Goal: Task Accomplishment & Management: Manage account settings

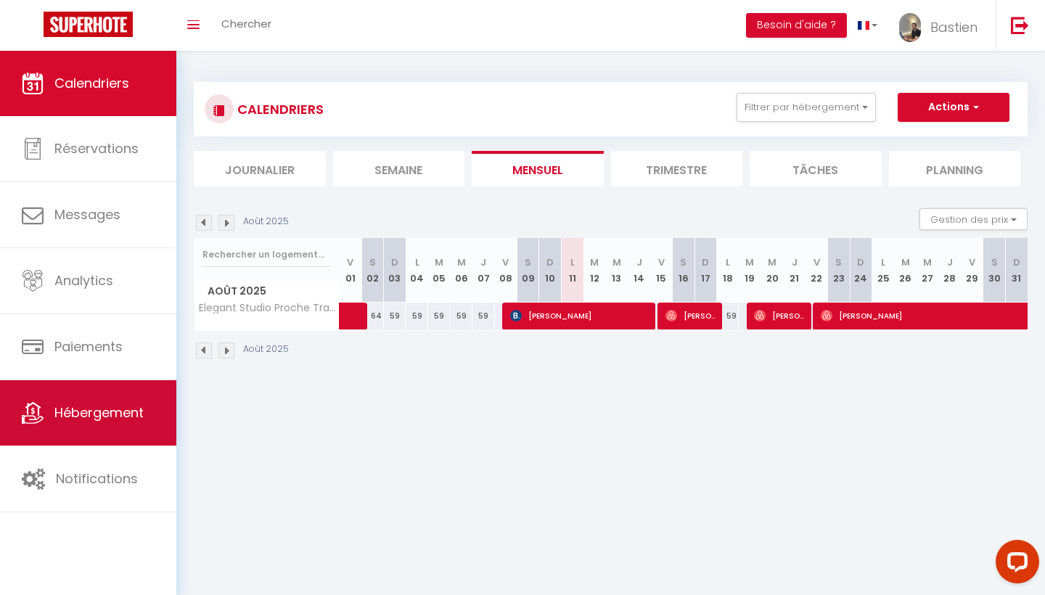
click at [49, 409] on link "Hébergement" at bounding box center [88, 412] width 176 height 65
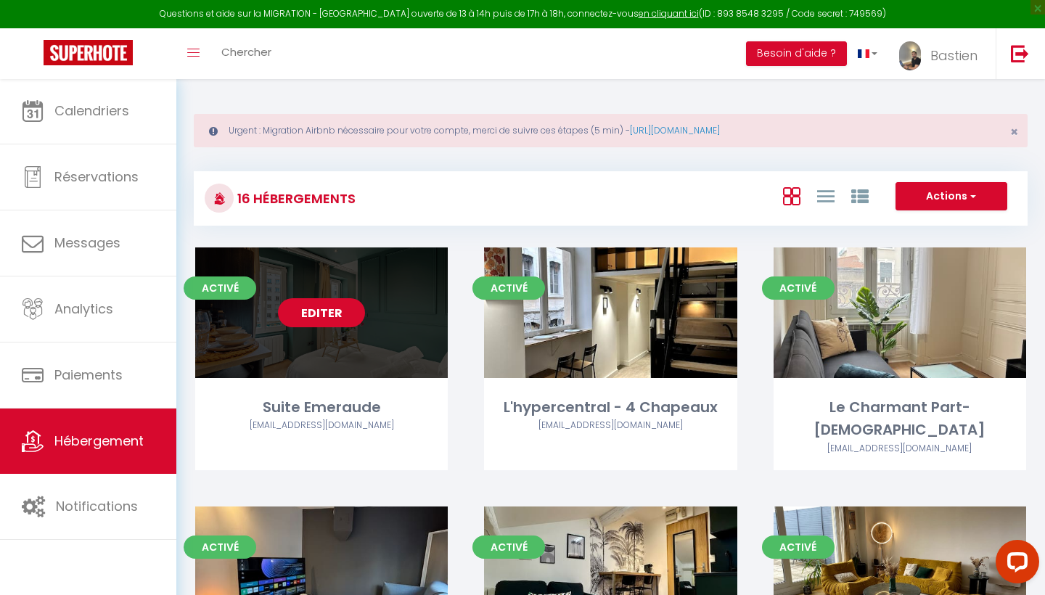
click at [318, 310] on link "Editer" at bounding box center [321, 312] width 87 height 29
select select "3"
select select "2"
select select "1"
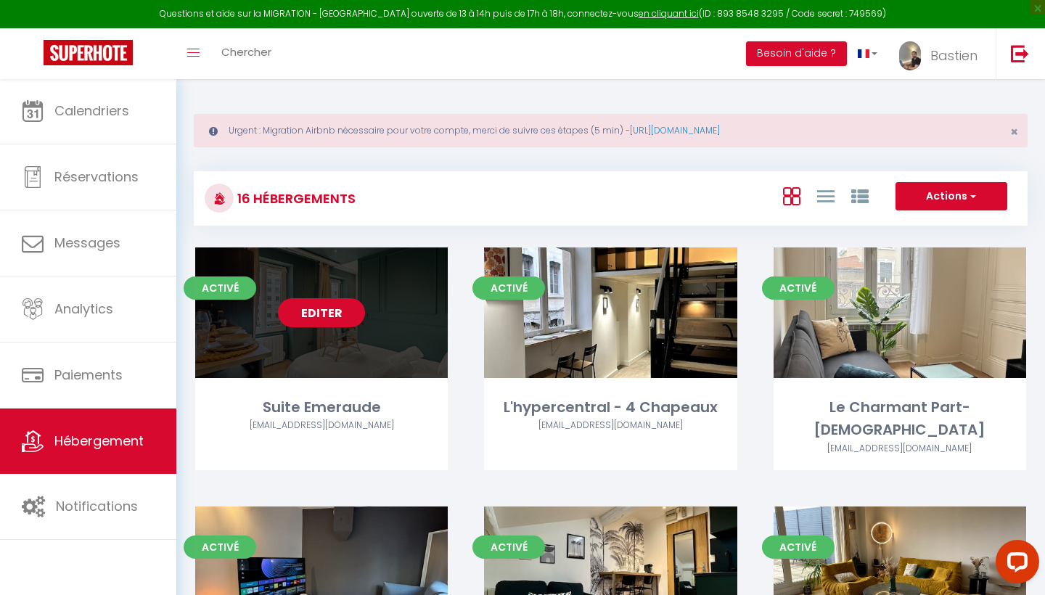
select select "28"
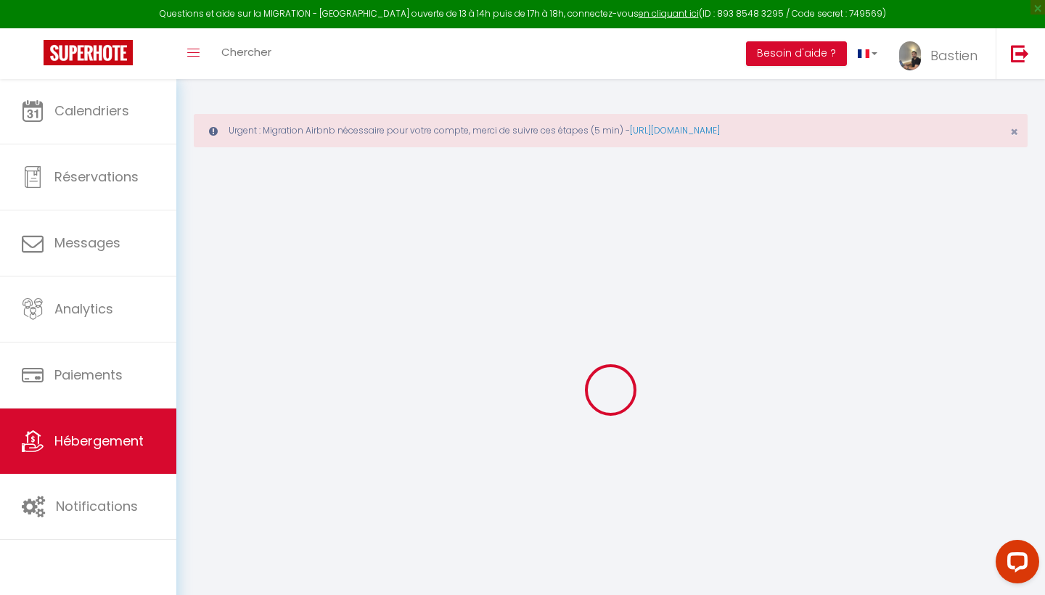
select select
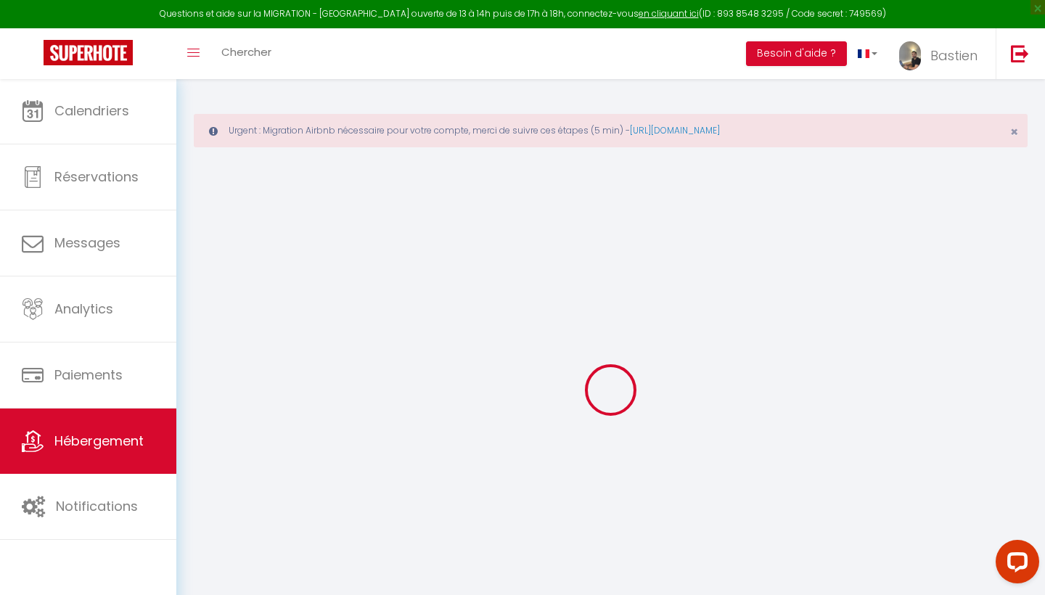
select select
checkbox input "false"
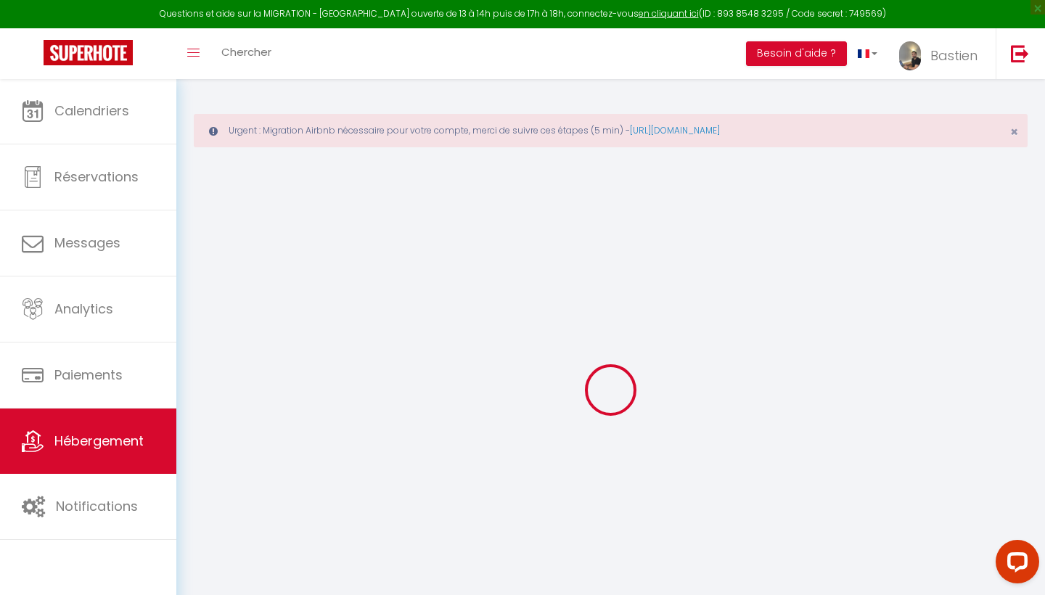
select select
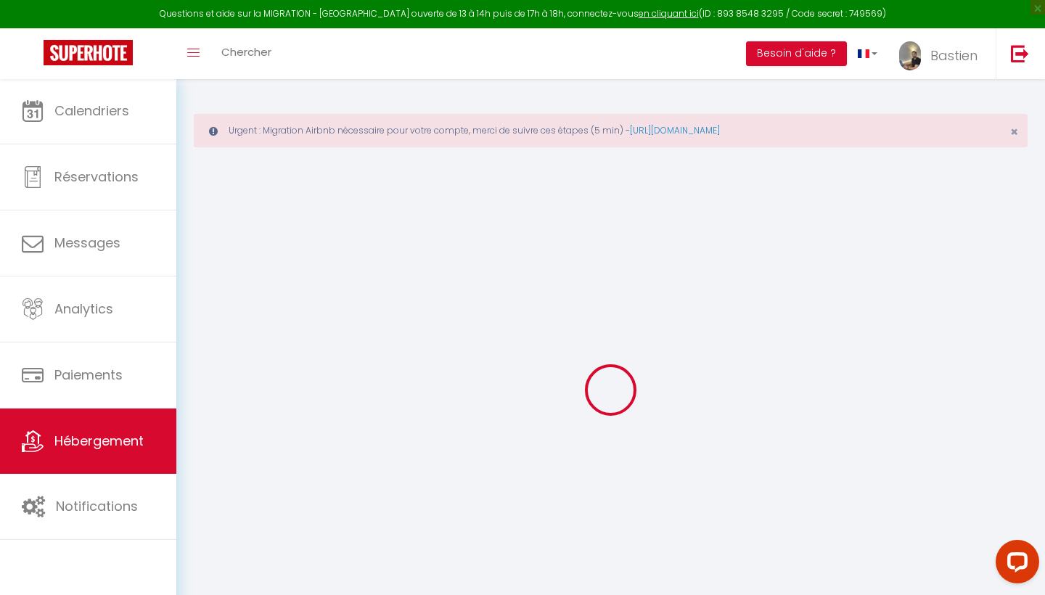
select select
checkbox input "false"
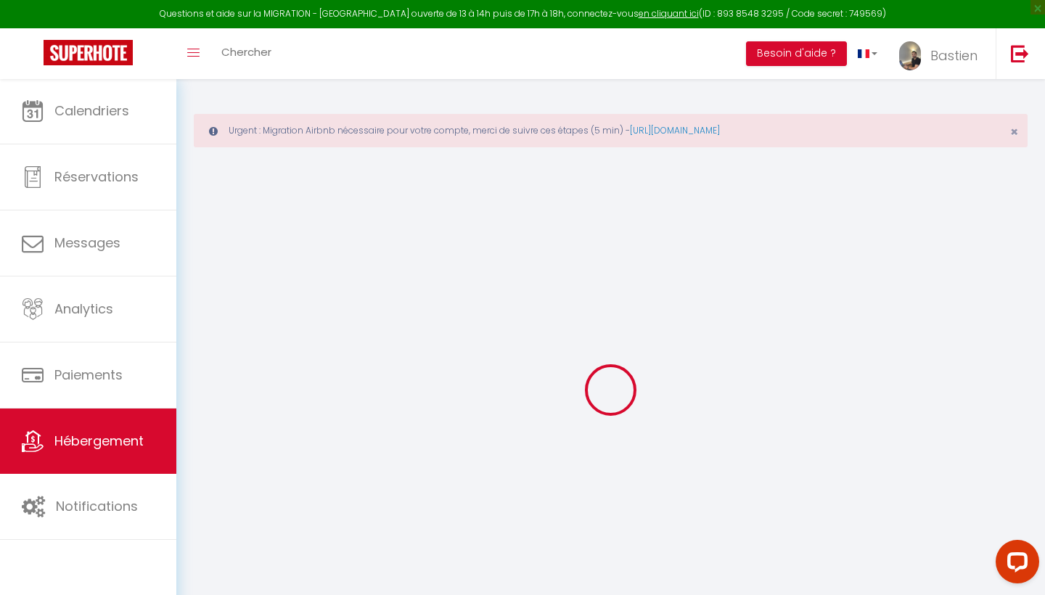
checkbox input "false"
select select
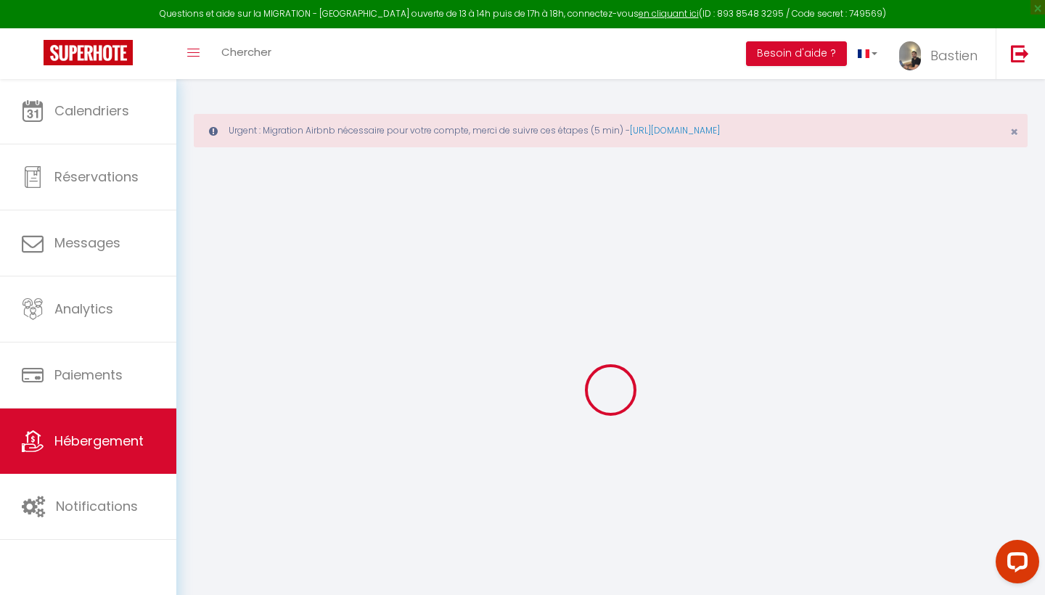
select select
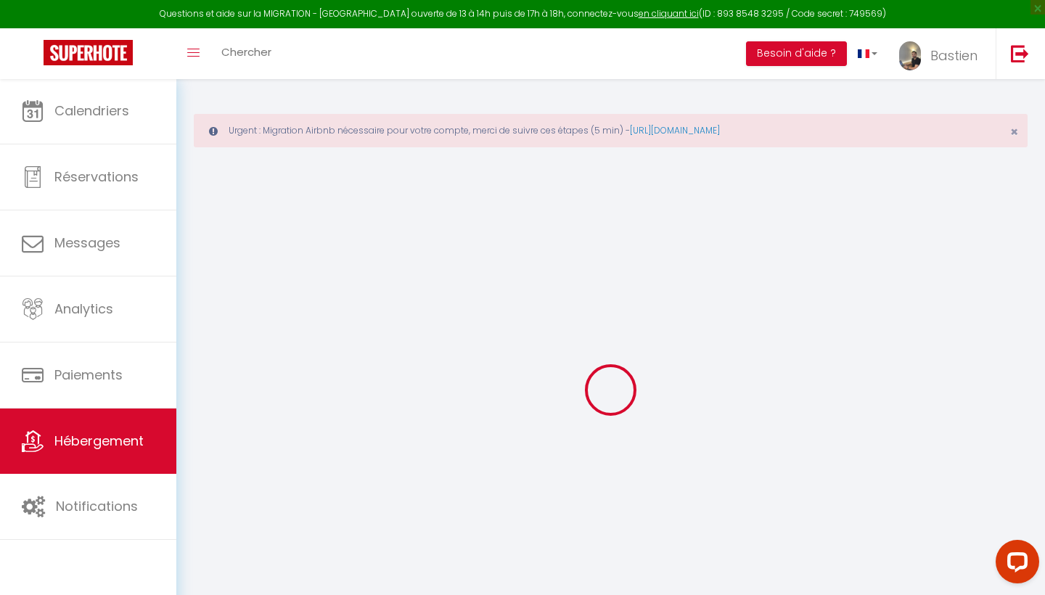
checkbox input "false"
select select
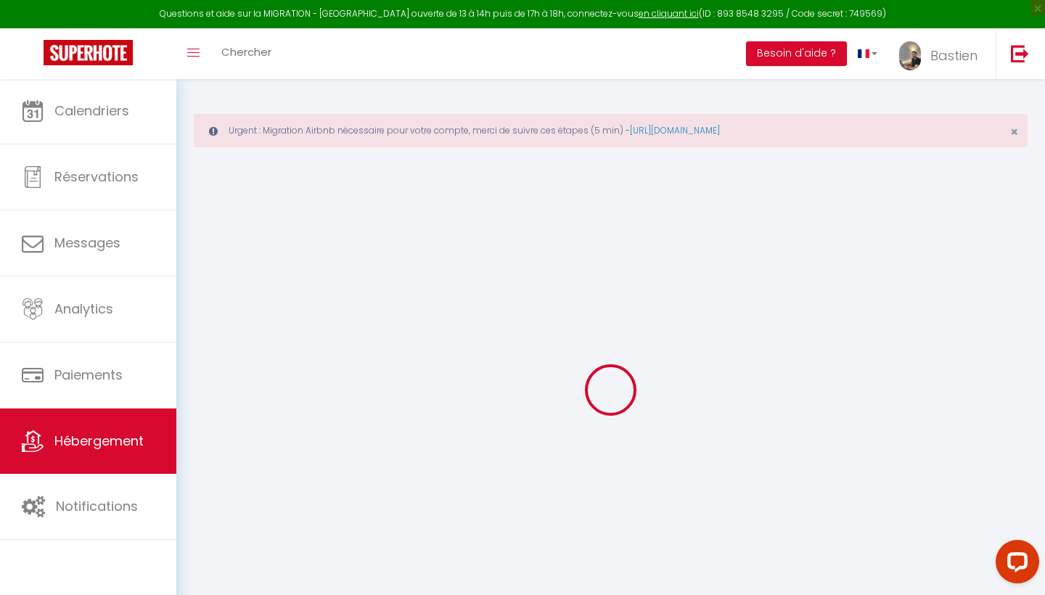
select select
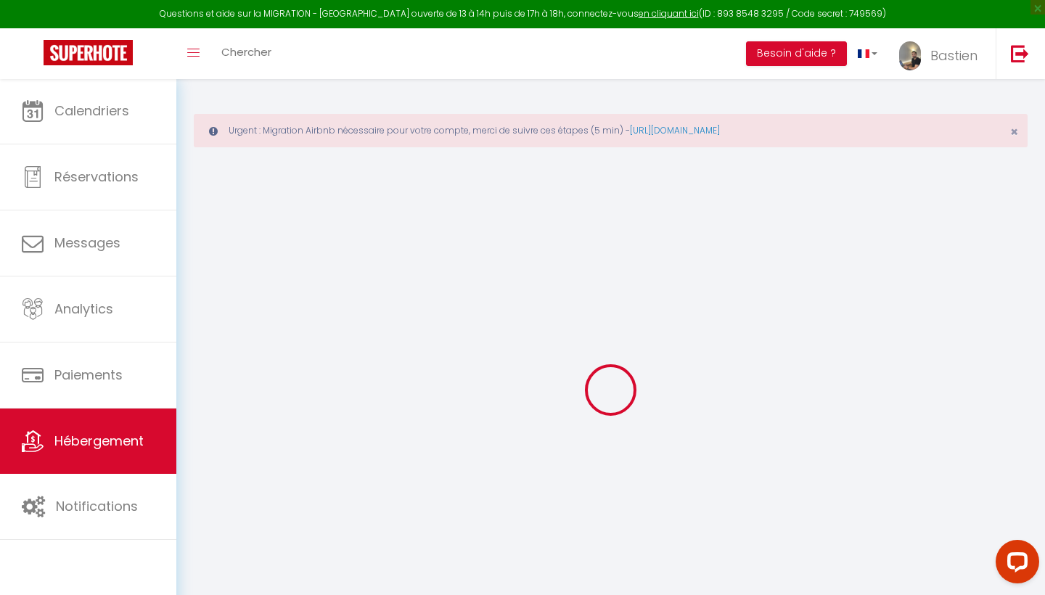
select select
checkbox input "false"
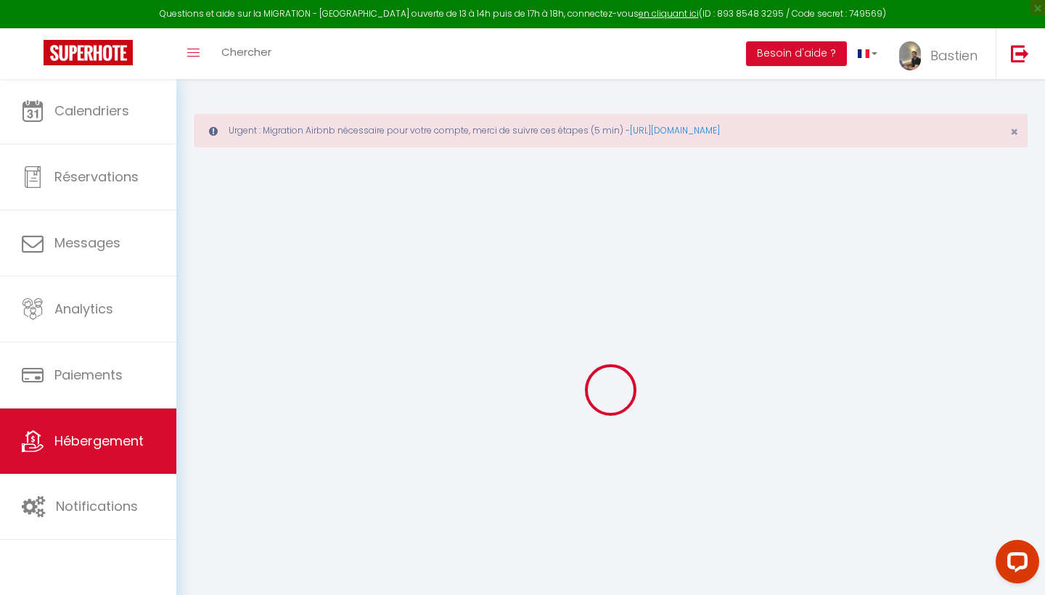
checkbox input "false"
select select
type input "Suite Emeraude"
type input "[PERSON_NAME]"
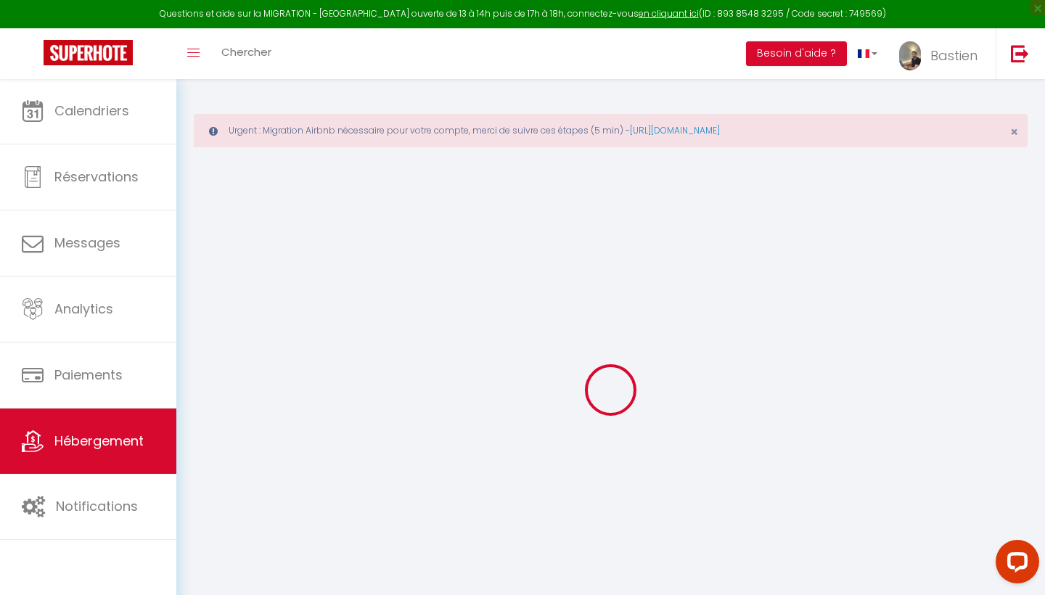
type input "[PERSON_NAME]"
select select "2"
type input "35"
select select
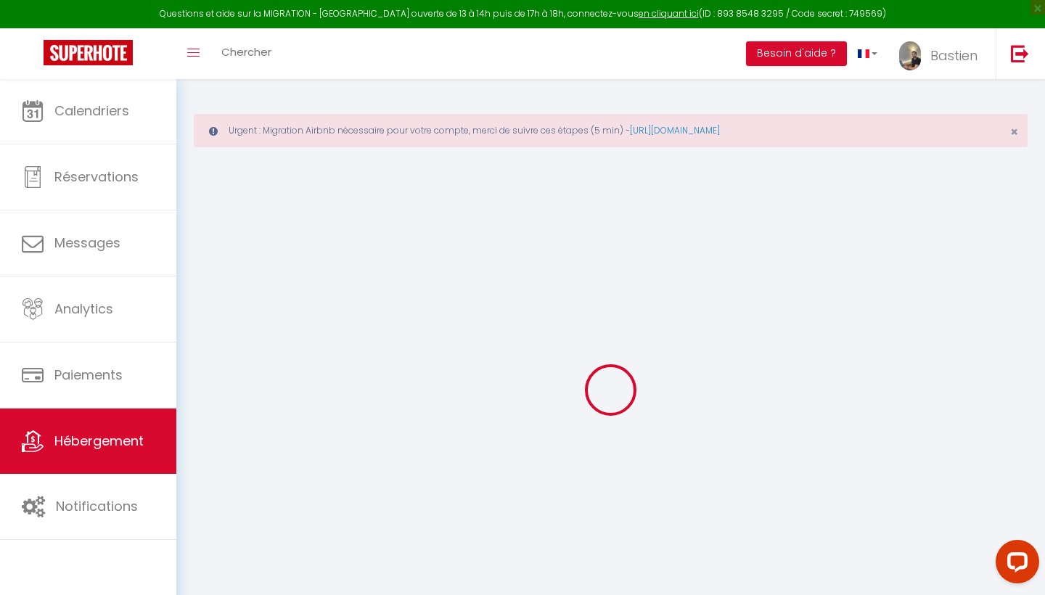
select select
type input "[STREET_ADDRESS][PERSON_NAME]"
type input "69100"
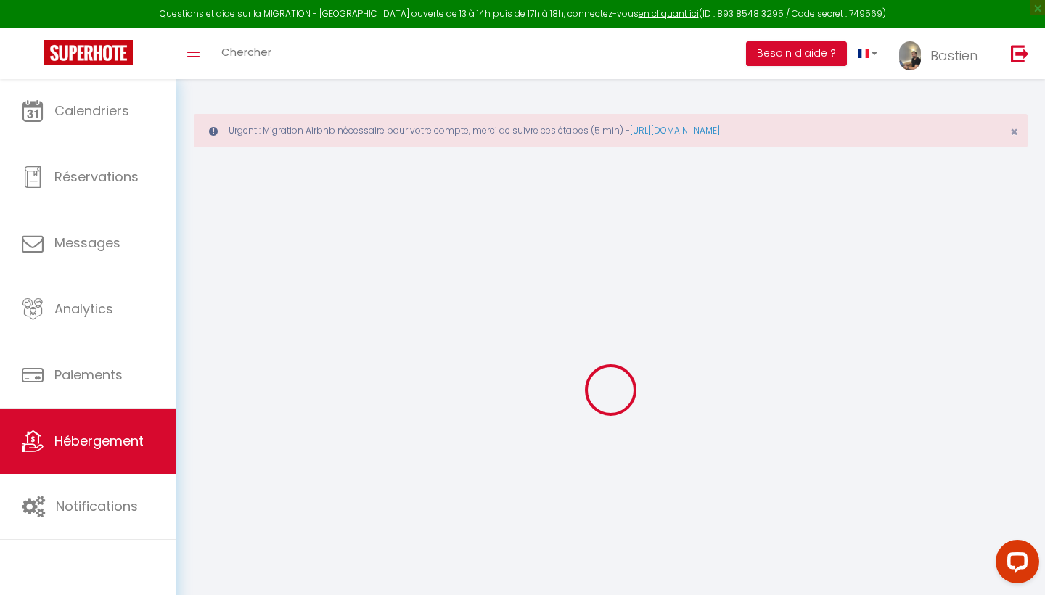
type input "[GEOGRAPHIC_DATA]"
type input "[EMAIL_ADDRESS][DOMAIN_NAME]"
select select
checkbox input "false"
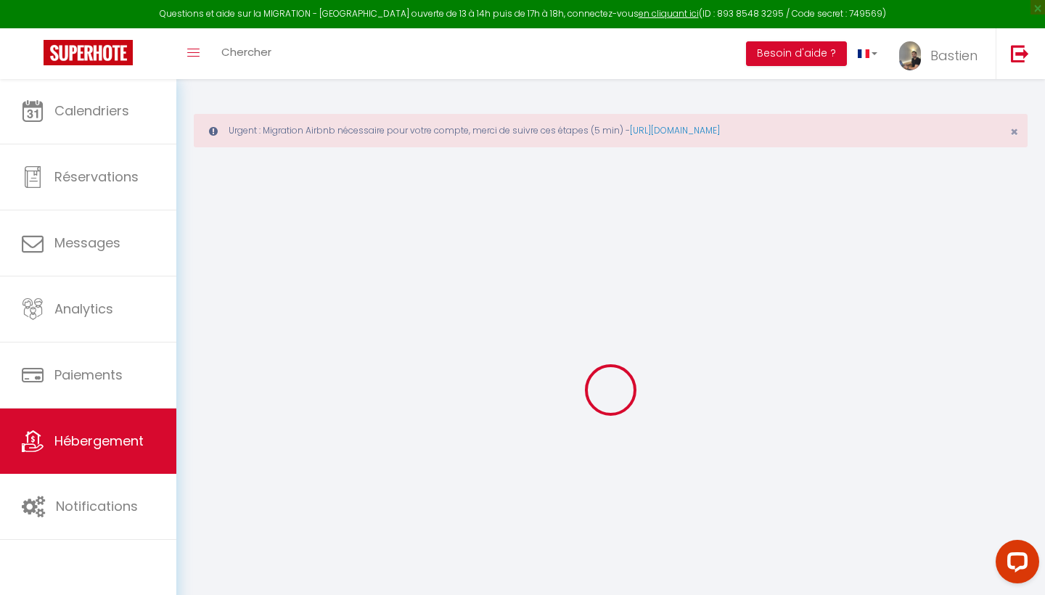
checkbox input "false"
type input "16"
type input "35"
type input "0"
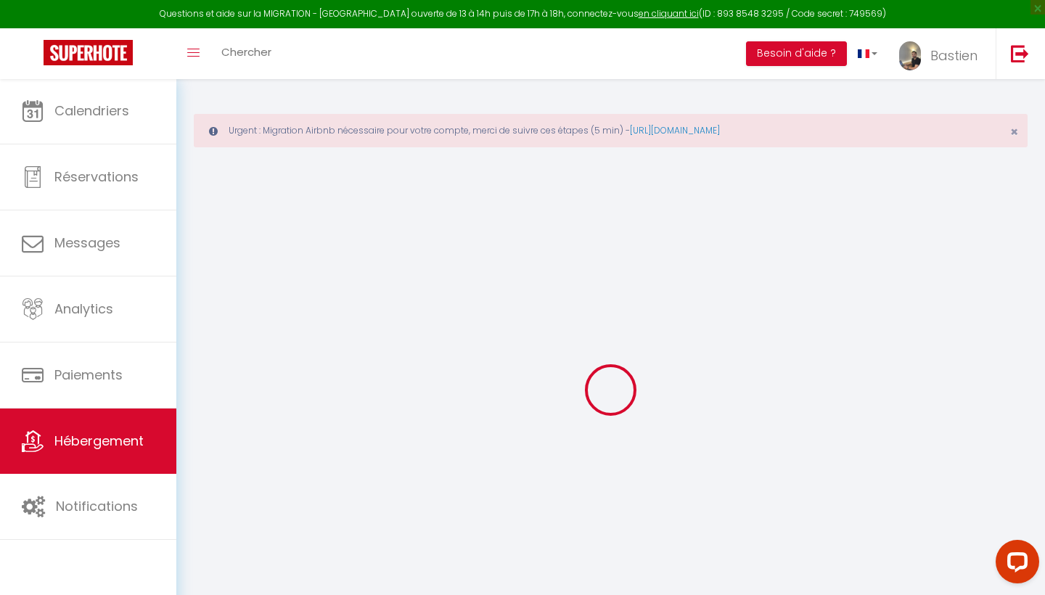
type input "0"
select select
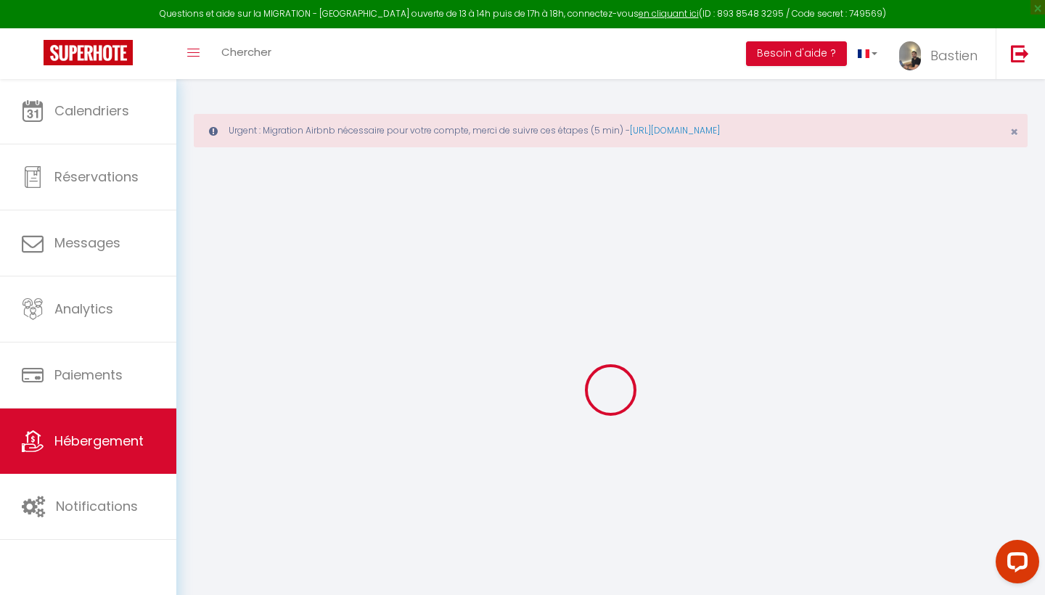
select select
checkbox input "false"
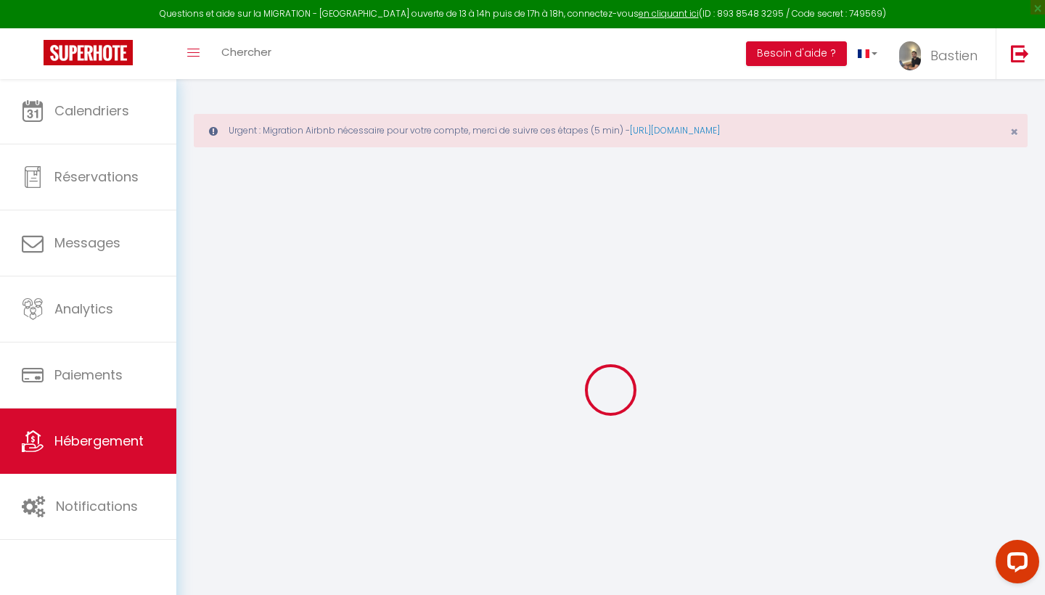
checkbox input "false"
select select
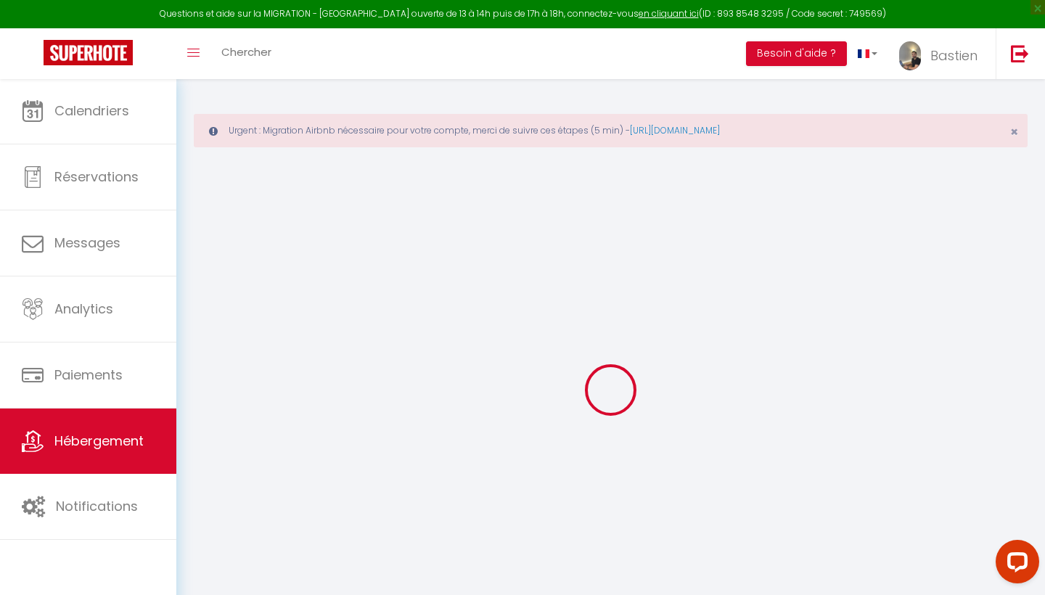
select select
checkbox input "false"
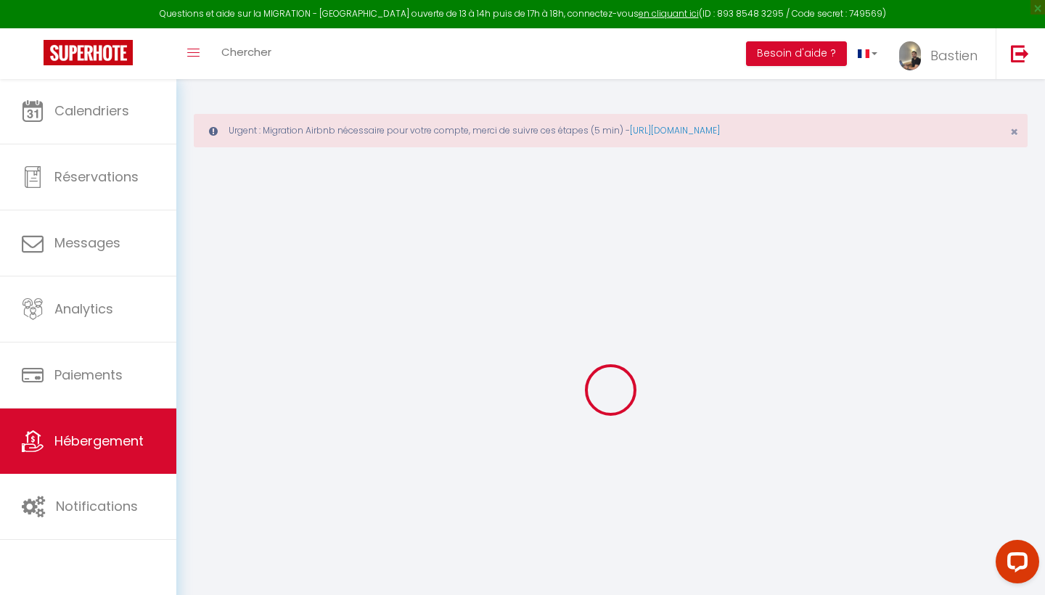
checkbox input "false"
select select
checkbox input "false"
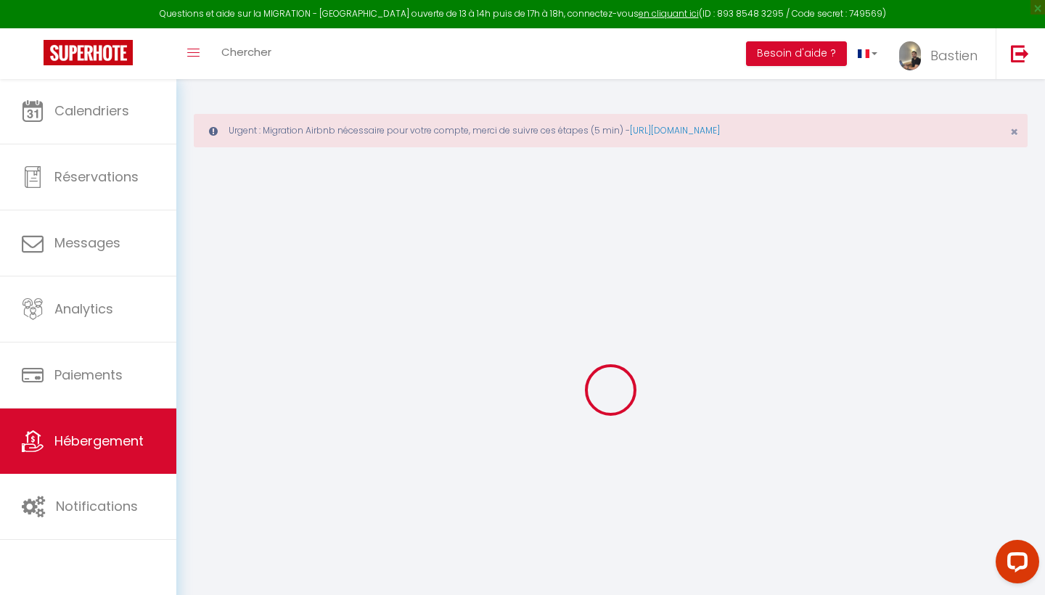
checkbox input "false"
select select "14:00"
select select
select select "11:00"
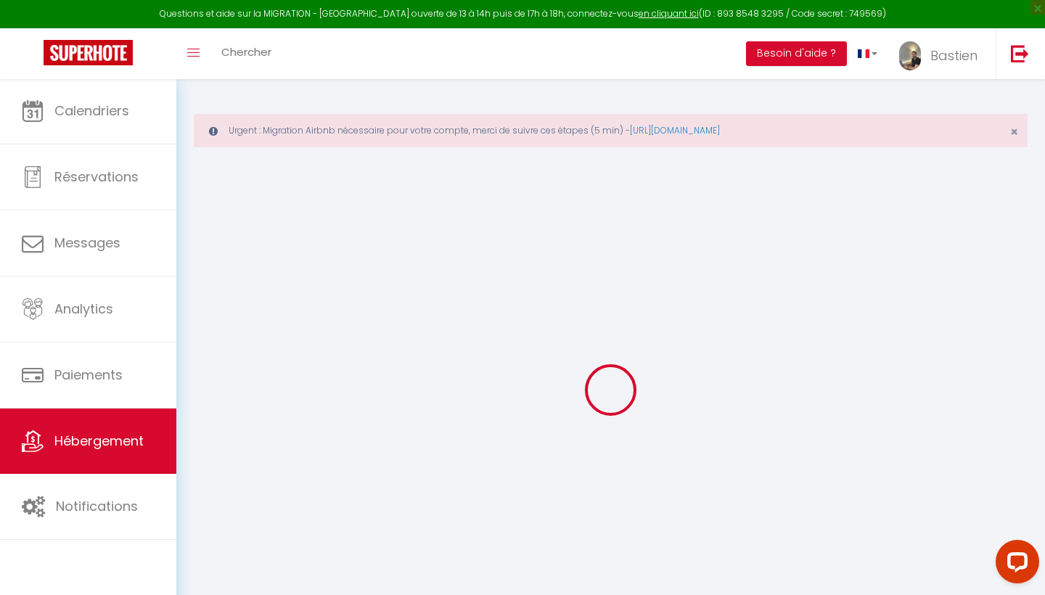
select select "30"
select select "120"
select select
checkbox input "false"
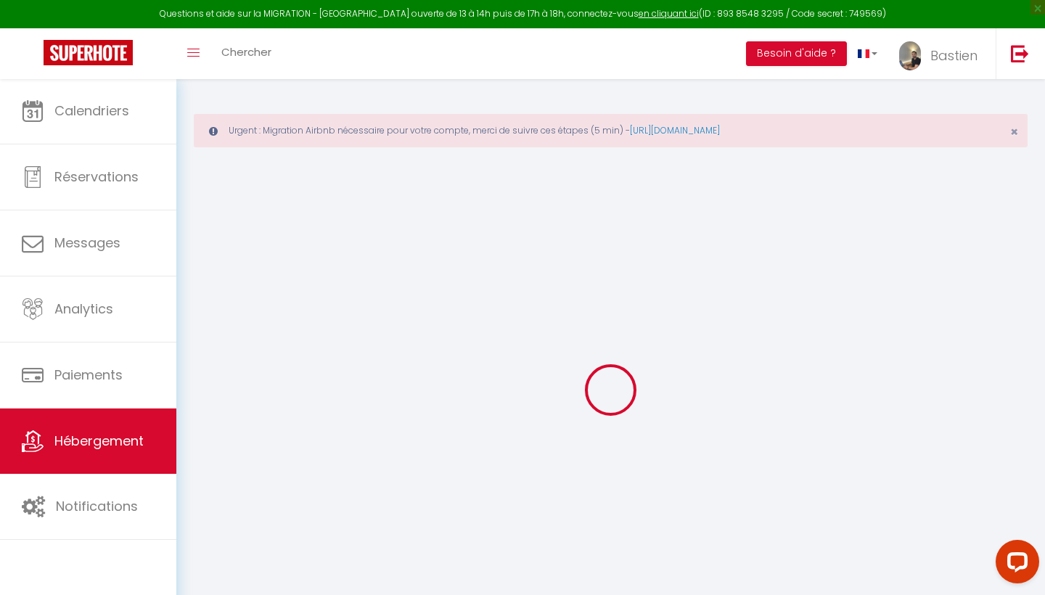
checkbox input "false"
select select
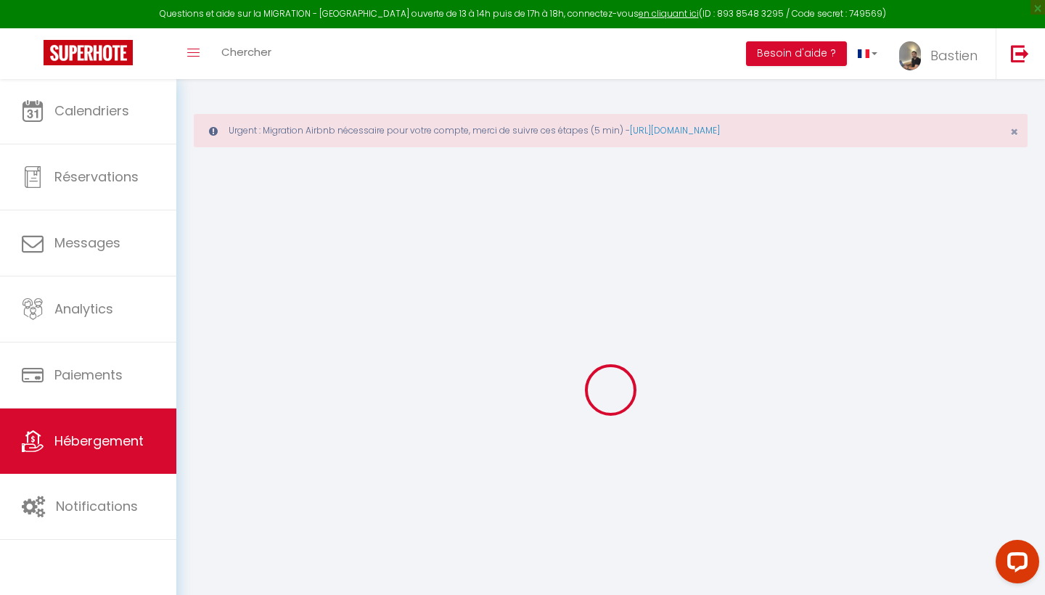
checkbox input "false"
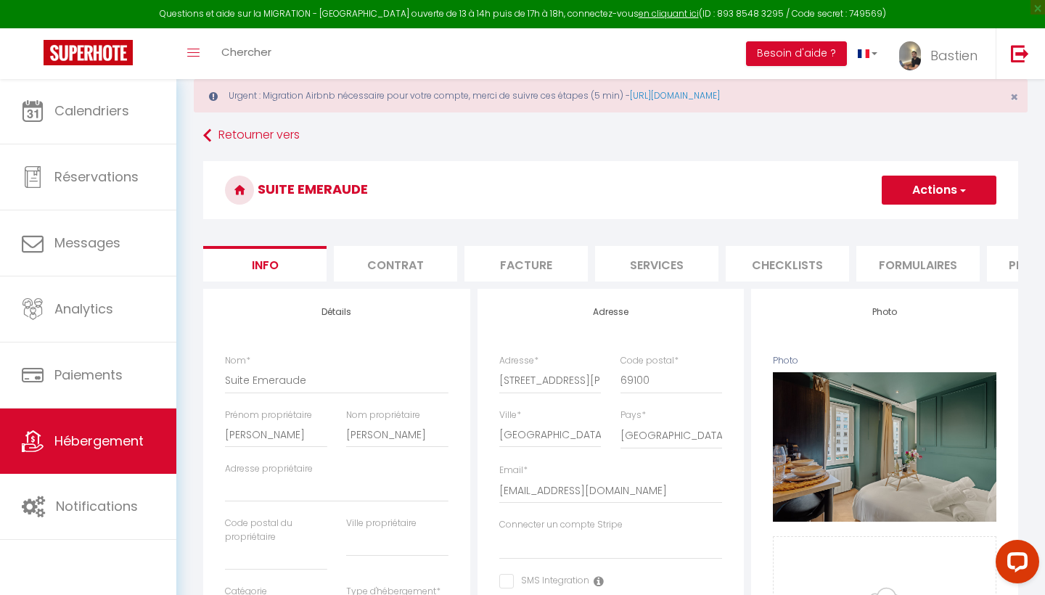
select select
checkbox input "false"
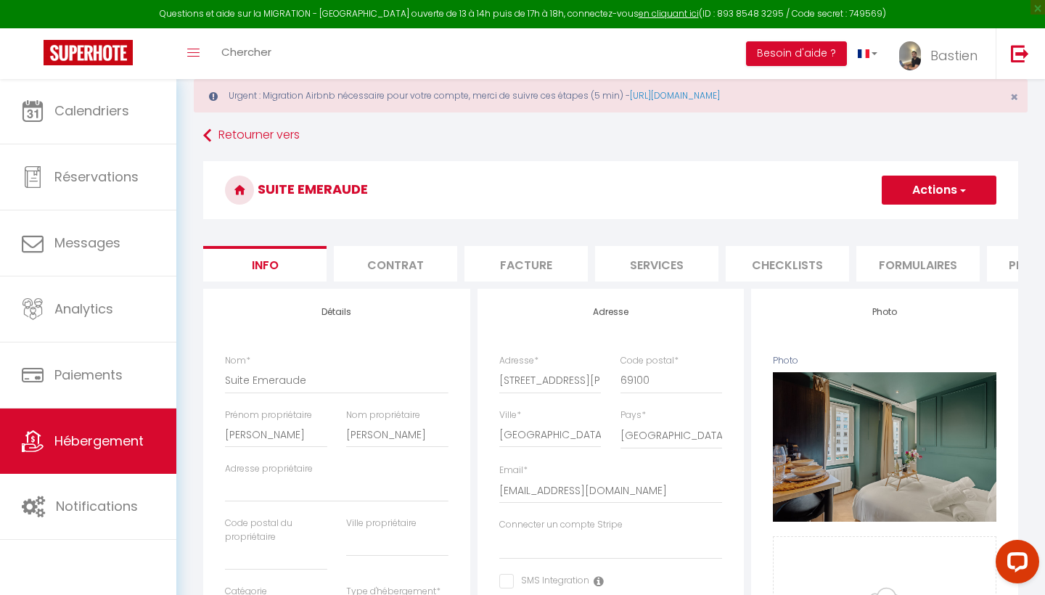
checkbox input "false"
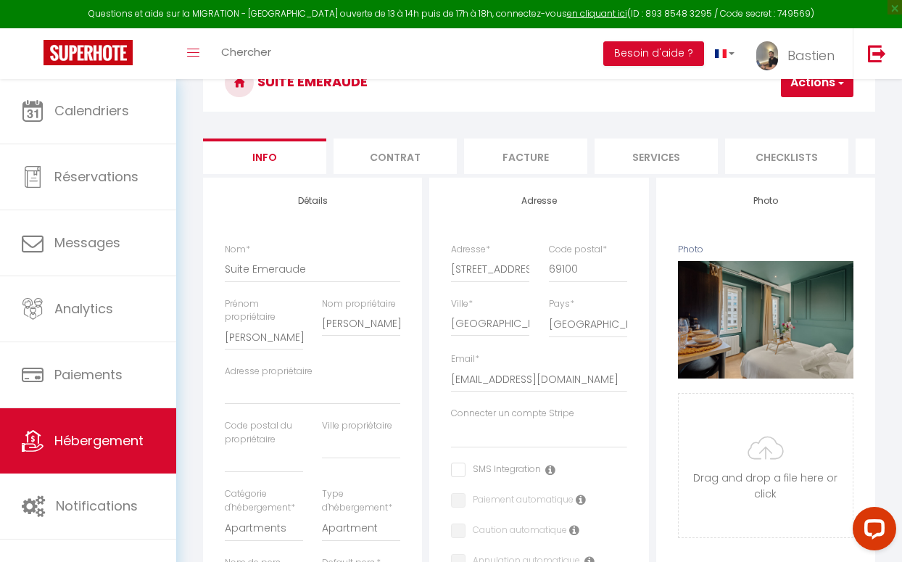
click at [92, 1] on div "Questions et aide sur la MIGRATION - [GEOGRAPHIC_DATA] ouverte de 13 à 14h puis…" at bounding box center [451, 14] width 902 height 28
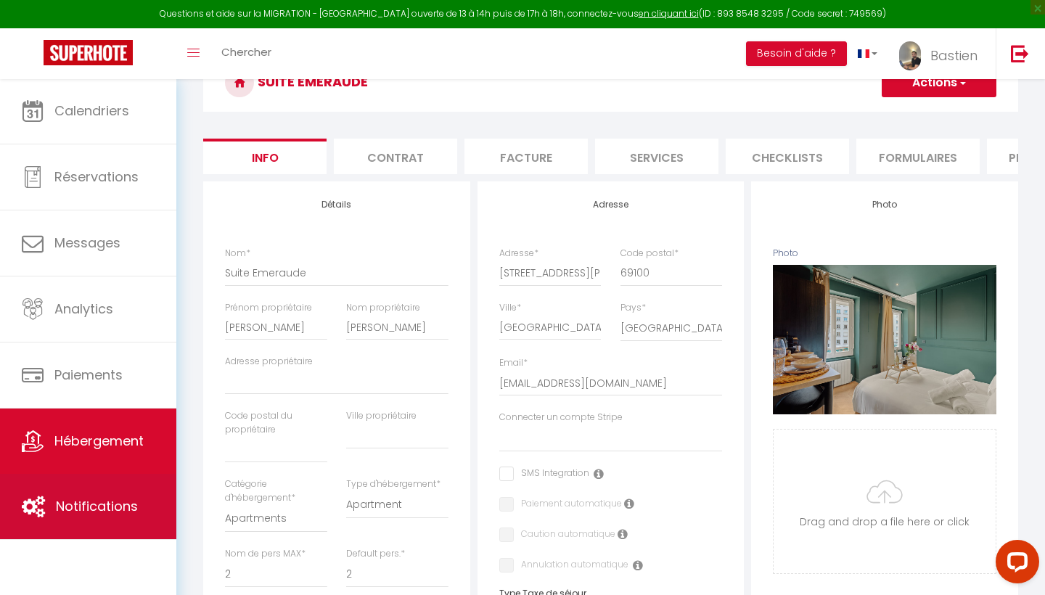
click at [124, 491] on link "Notifications" at bounding box center [88, 506] width 176 height 65
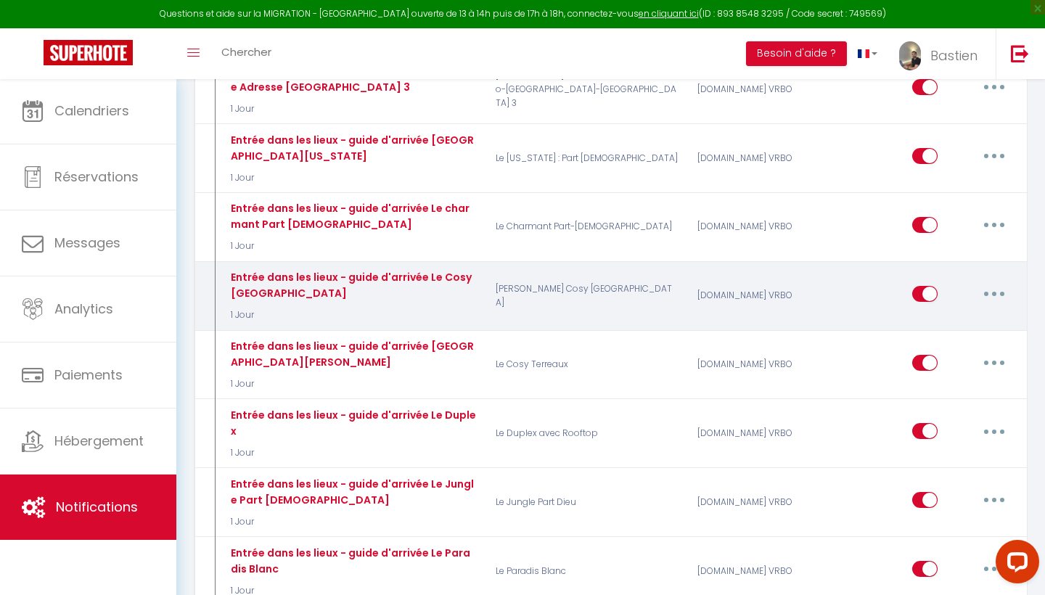
scroll to position [889, 0]
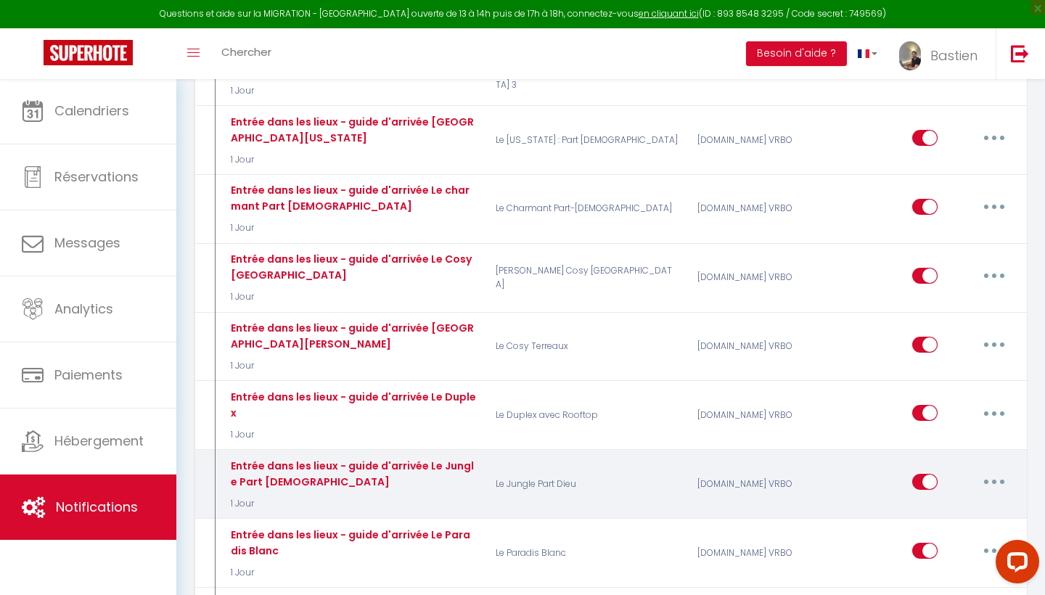
click at [993, 479] on icon "button" at bounding box center [994, 481] width 4 height 4
click at [946, 503] on link "Editer" at bounding box center [955, 515] width 107 height 25
type input "Entrée dans les lieux - guide d'arrivée Le Jungle Part [DEMOGRAPHIC_DATA]"
select select "1 Jour"
select select "if_booking_is_paid"
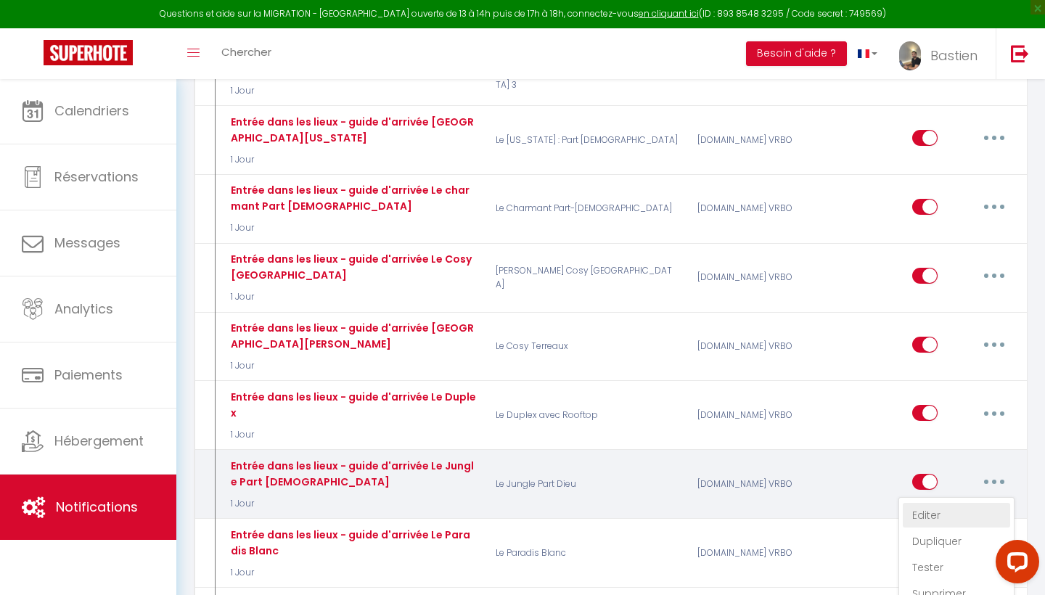
checkbox input "true"
checkbox input "false"
radio input "true"
type input "Guide d'arrivée 😊"
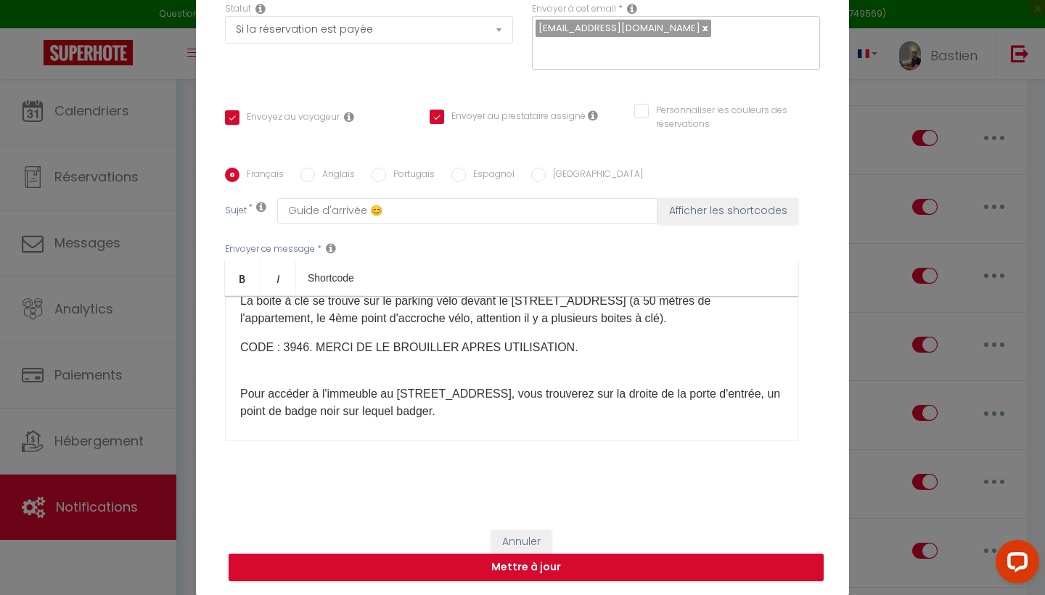
scroll to position [123, 0]
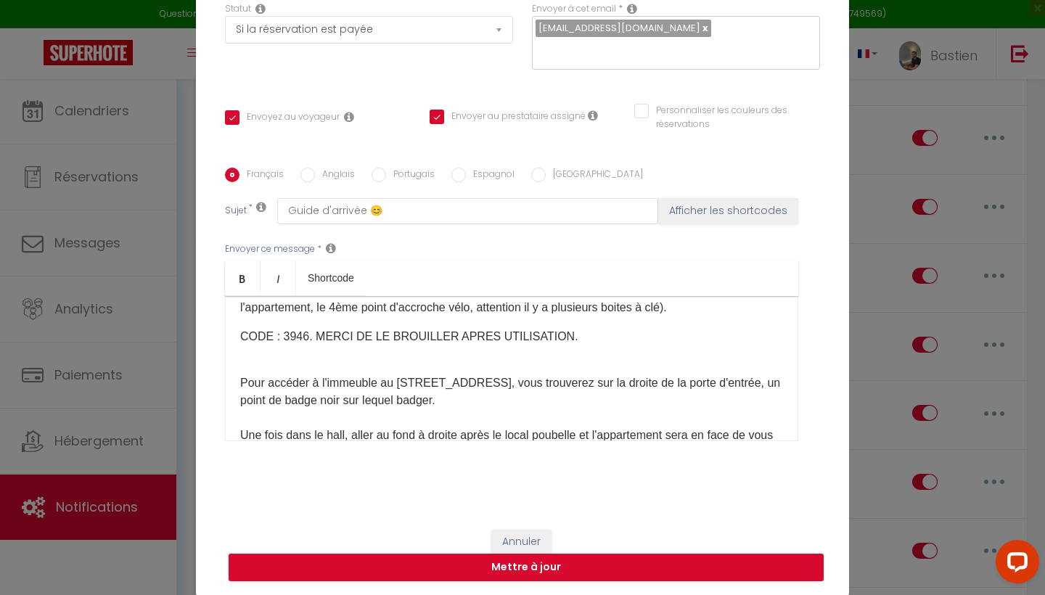
click at [302, 339] on p "CODE : 3946. MERCI DE LE BROUILLER APRES UTILISATION." at bounding box center [511, 336] width 543 height 17
click at [378, 565] on button "Mettre à jour" at bounding box center [525, 567] width 595 height 28
checkbox input "true"
checkbox input "false"
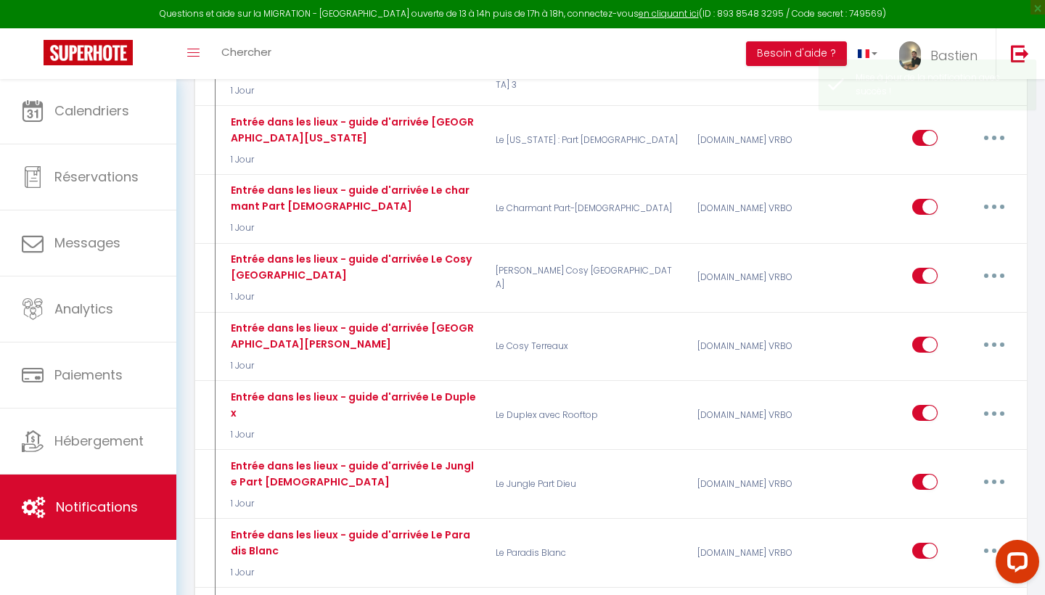
scroll to position [0, 0]
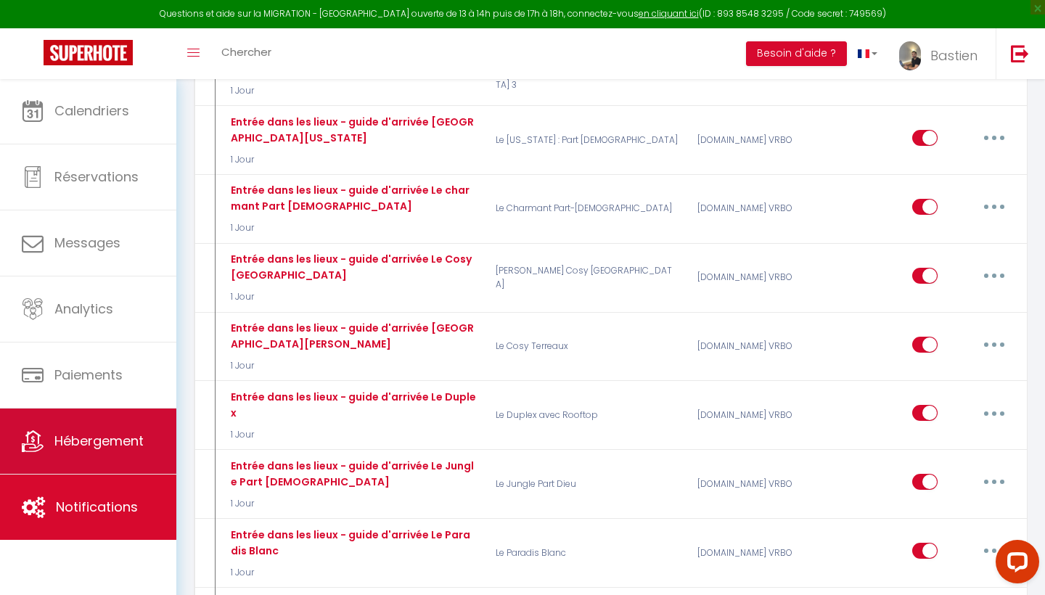
click at [141, 432] on span "Hébergement" at bounding box center [98, 441] width 89 height 18
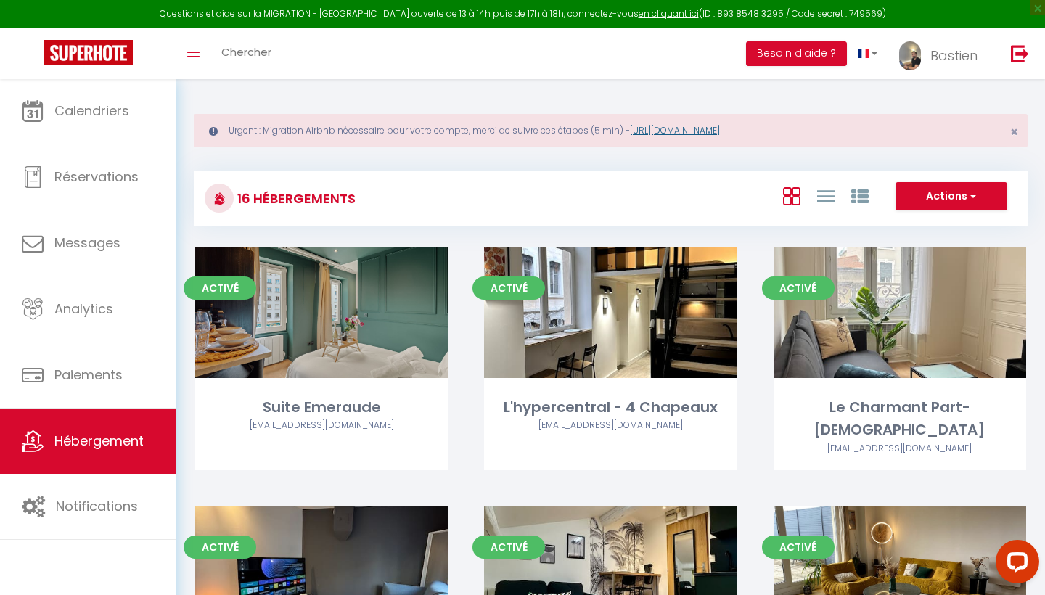
click at [705, 130] on link "[URL][DOMAIN_NAME]" at bounding box center [675, 130] width 90 height 12
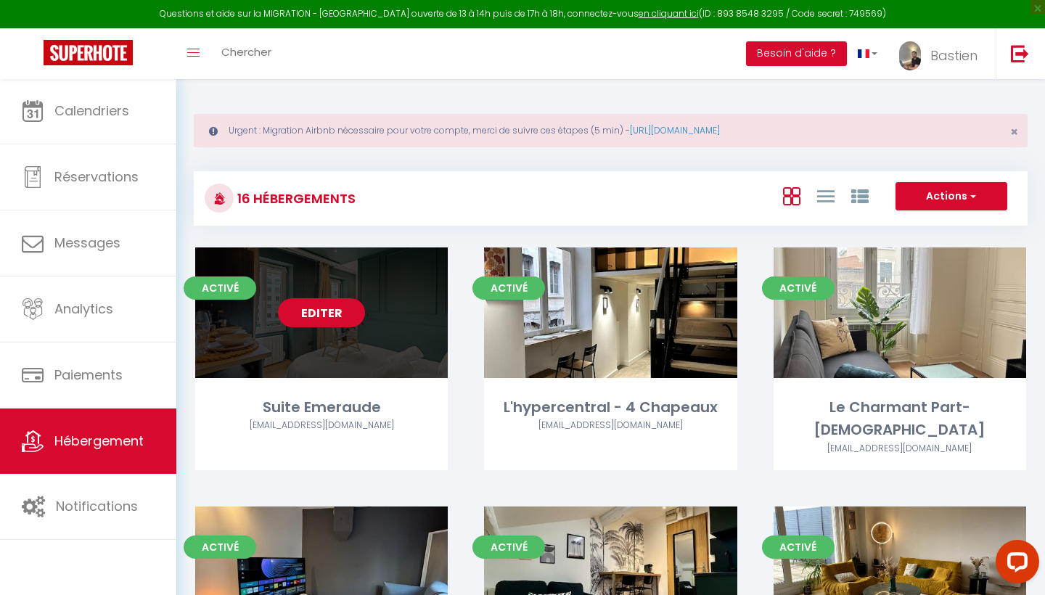
click at [341, 318] on link "Editer" at bounding box center [321, 312] width 87 height 29
select select "3"
select select "2"
select select "1"
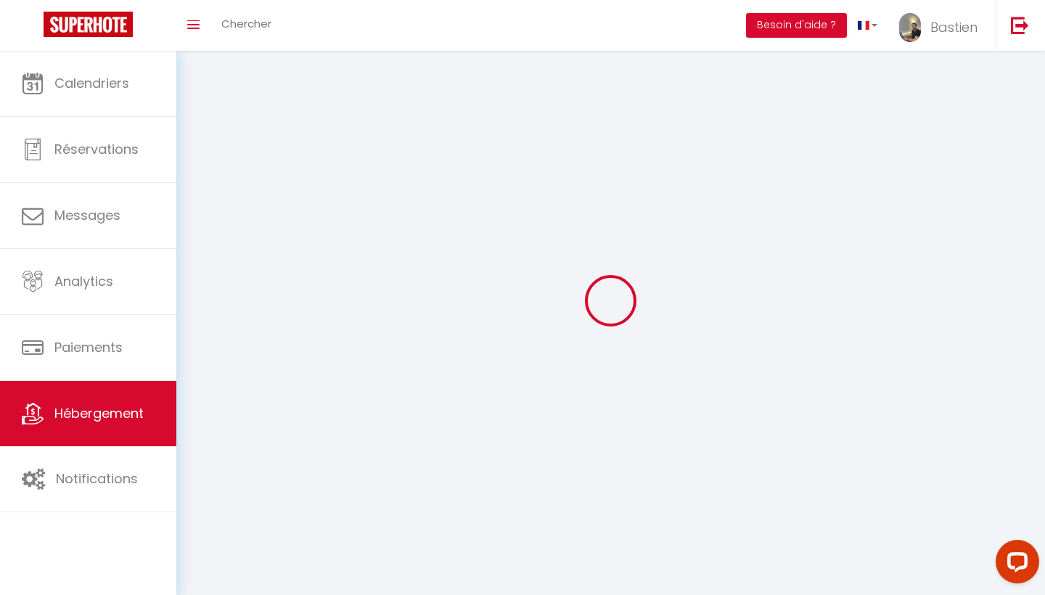
select select
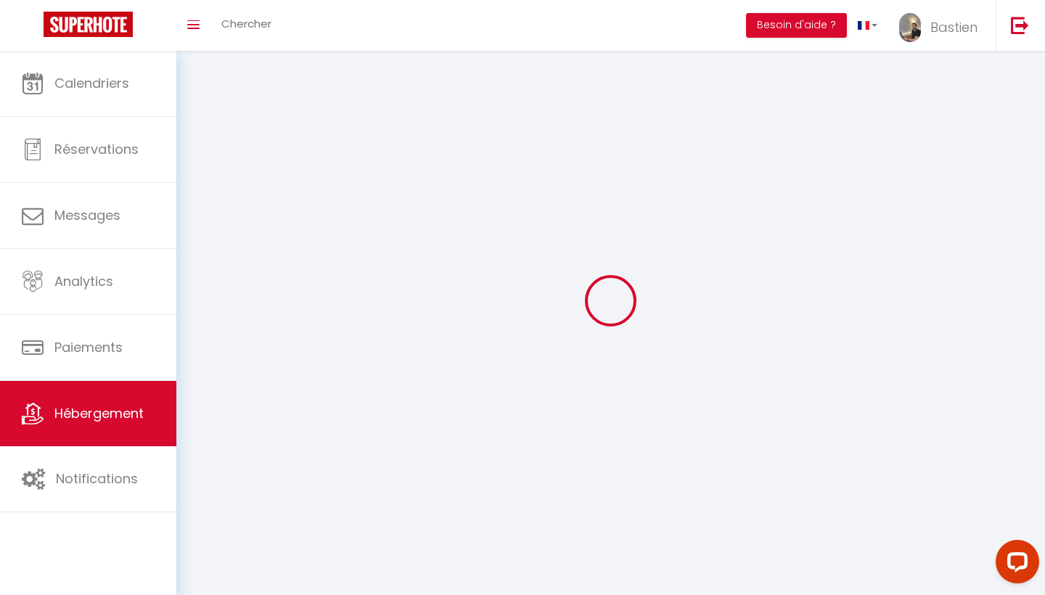
select select
checkbox input "false"
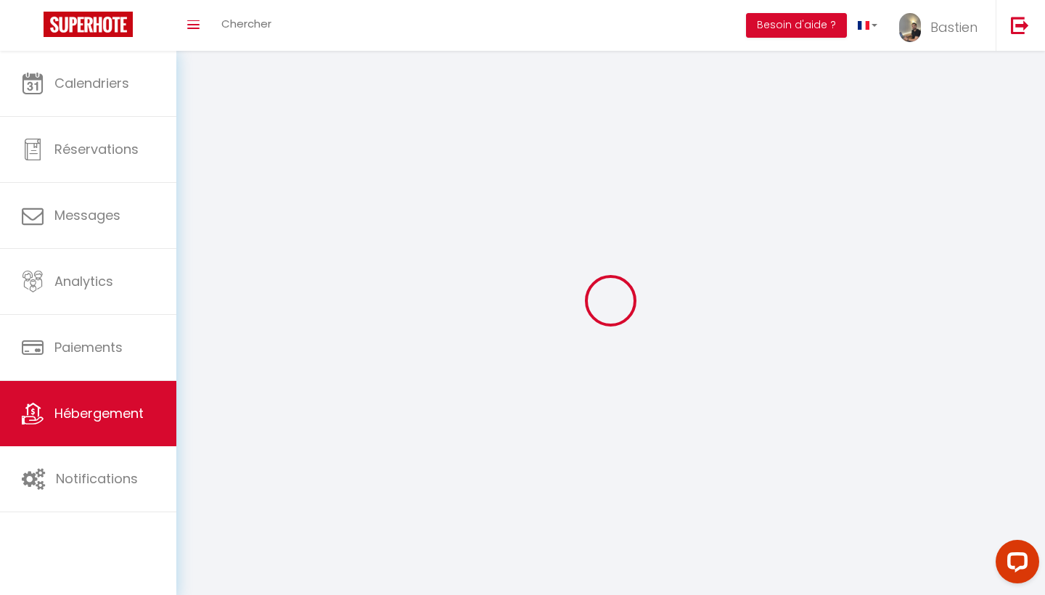
select select
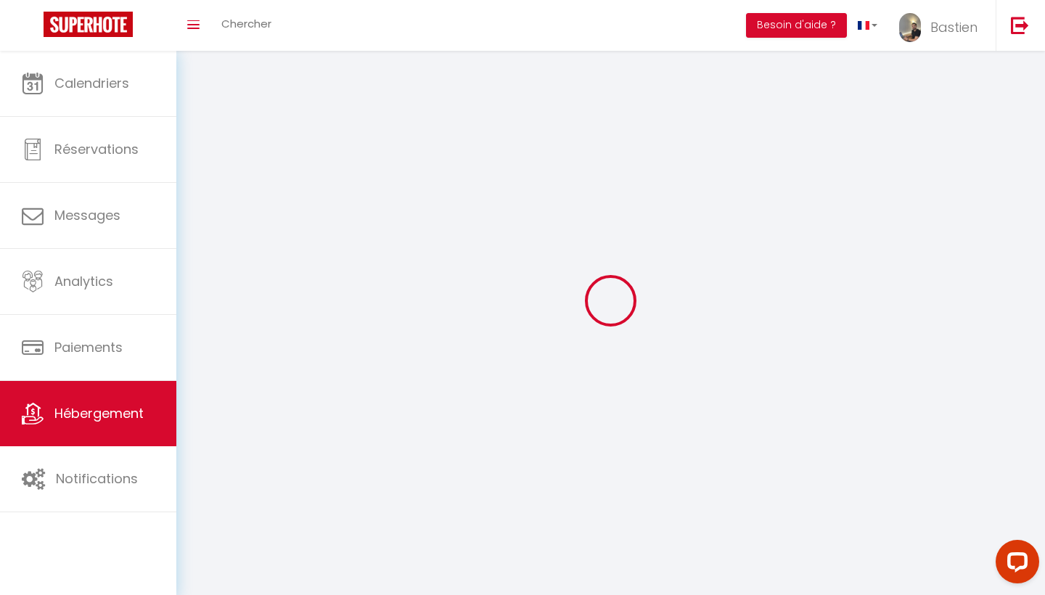
select select
checkbox input "false"
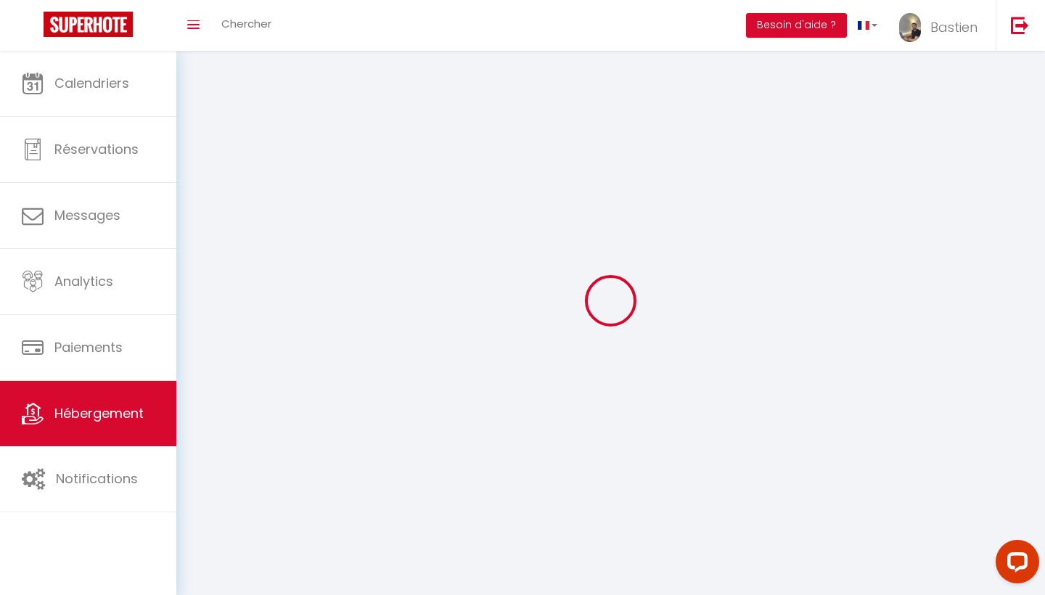
checkbox input "false"
select select
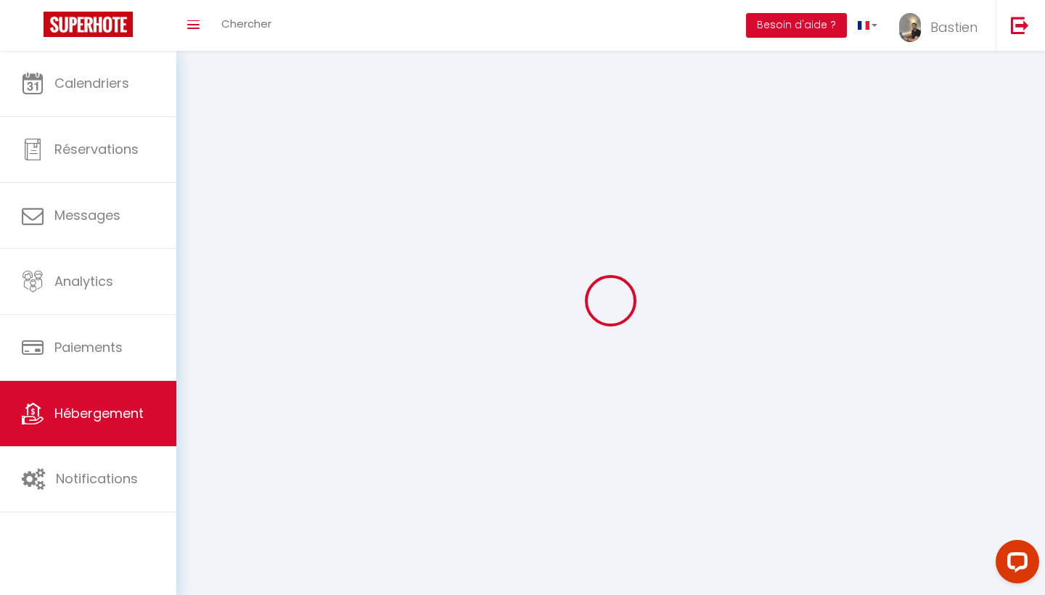
select select
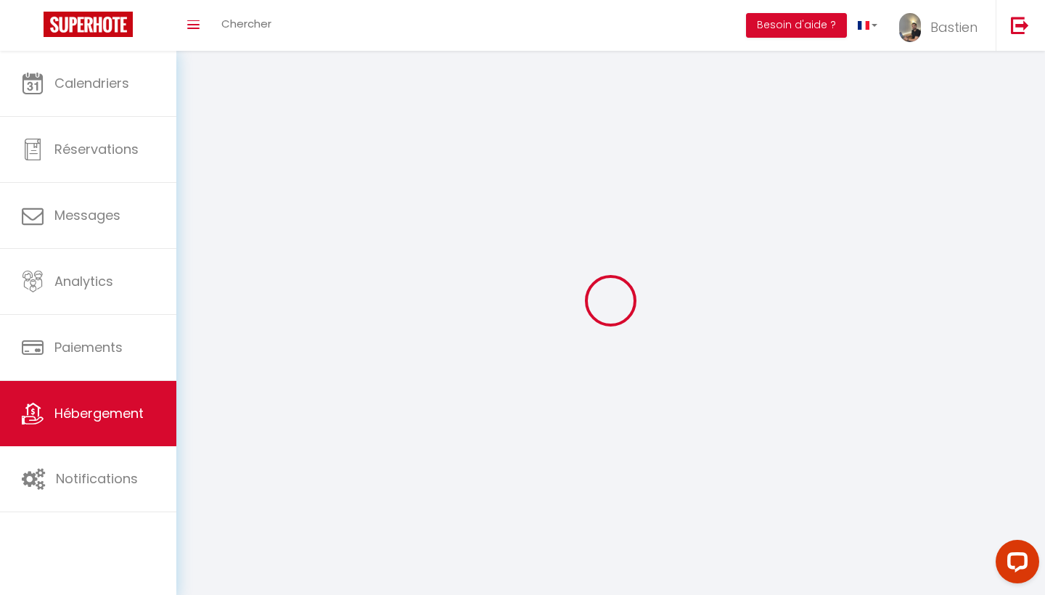
checkbox input "false"
select select
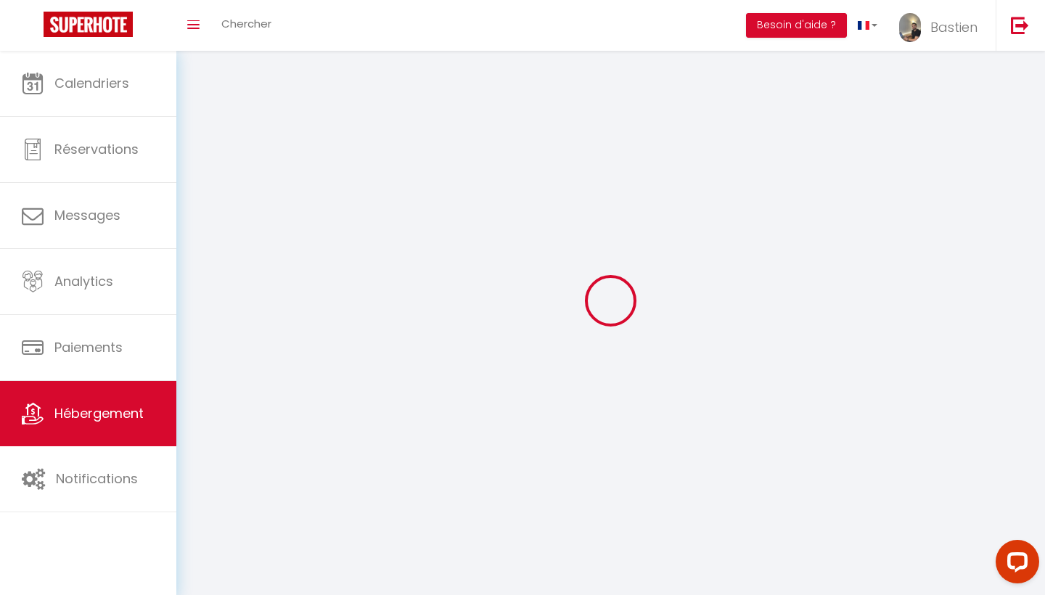
select select
select select "1"
select select "28"
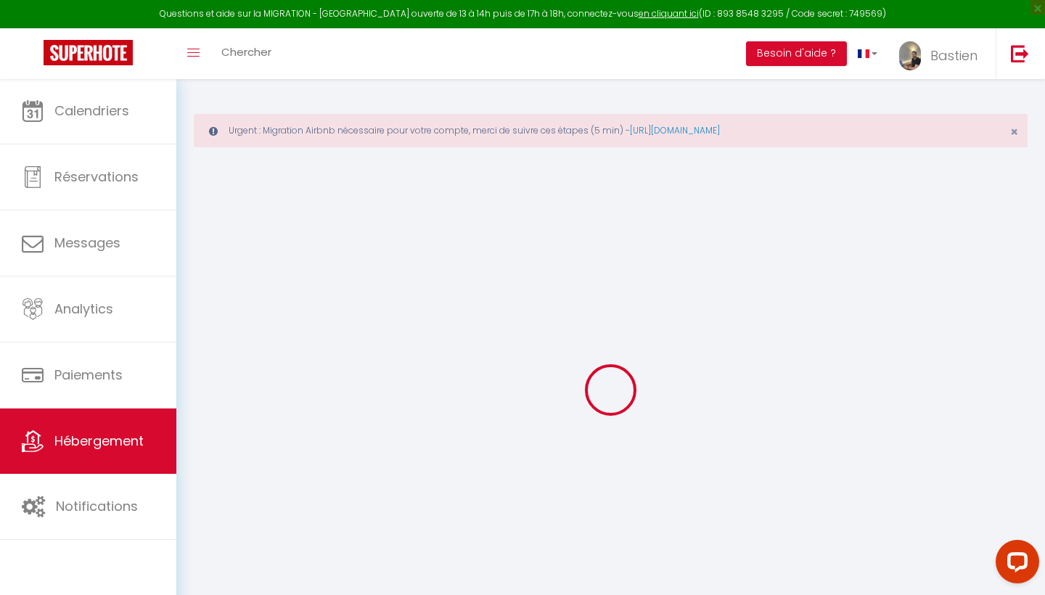
select select
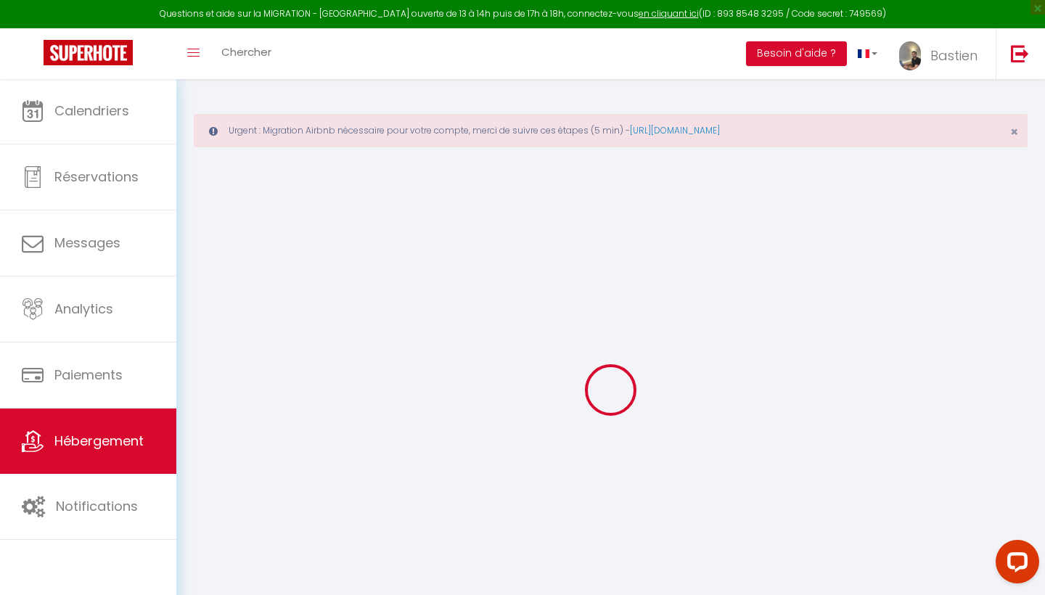
select select
checkbox input "false"
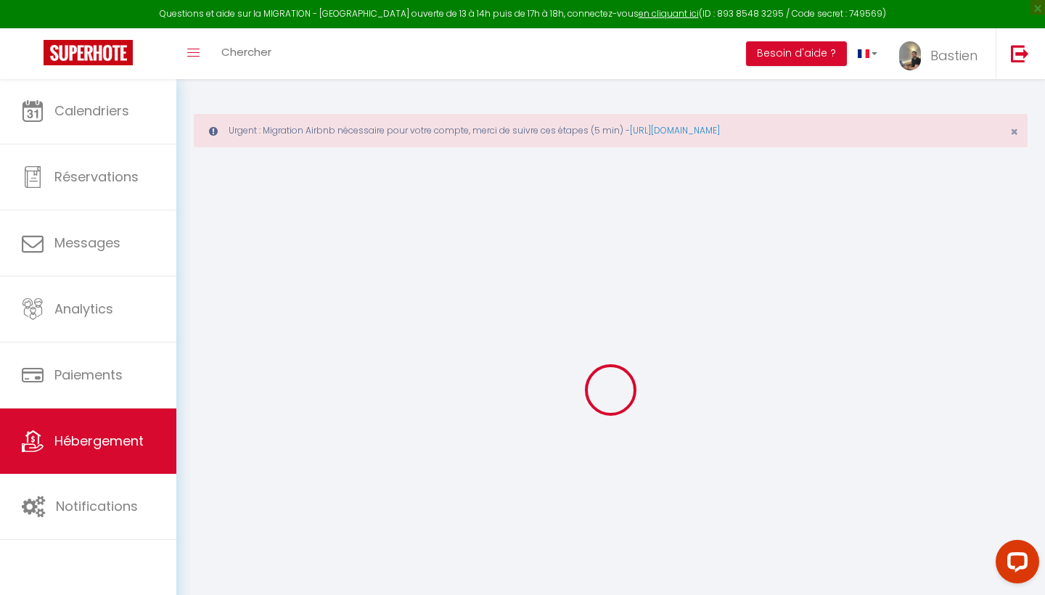
select select
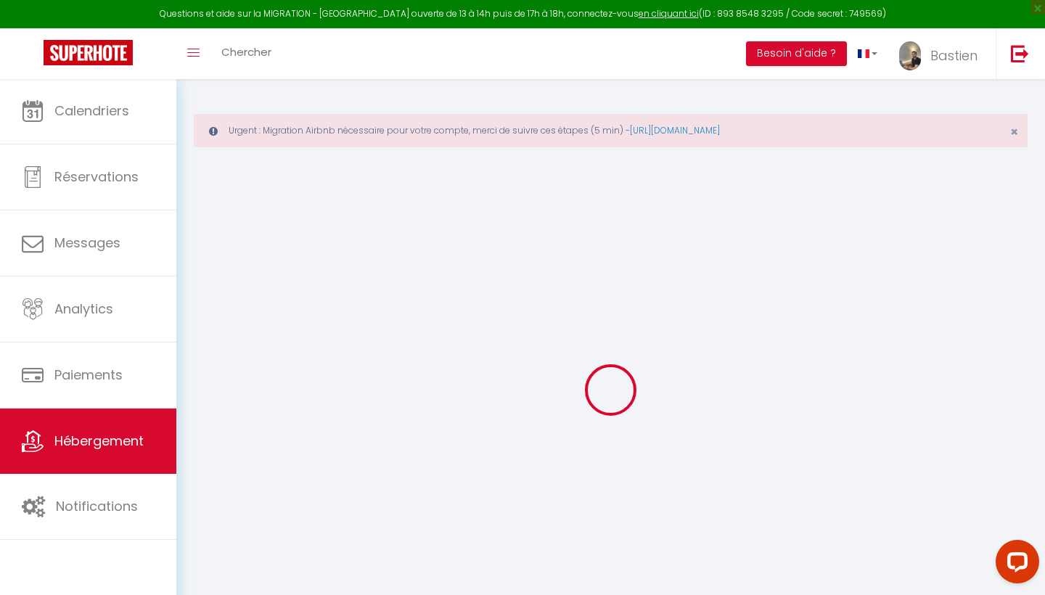
select select
checkbox input "false"
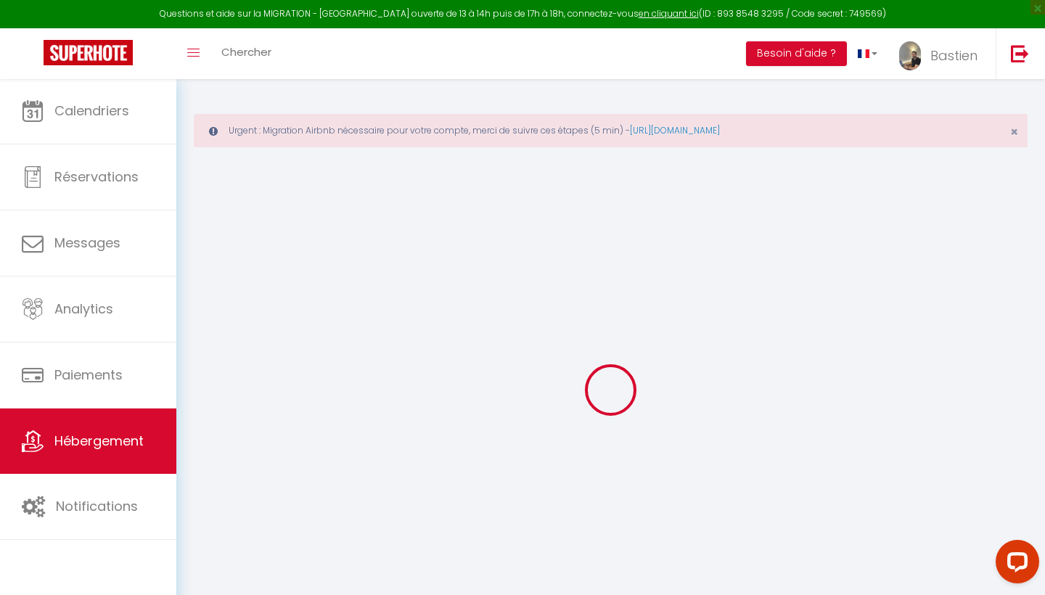
checkbox input "false"
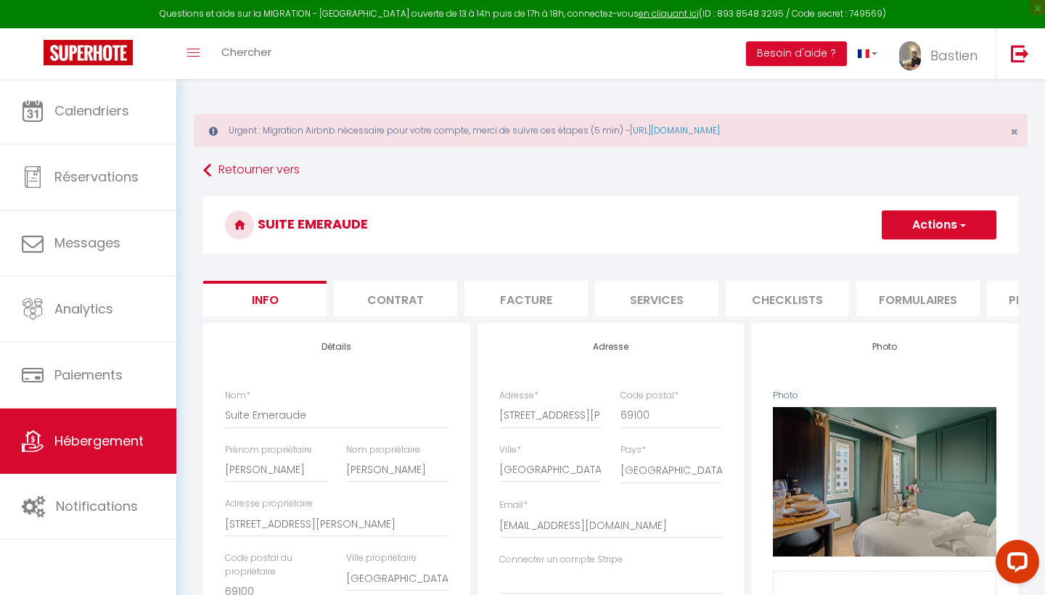
click at [968, 223] on button "Actions" at bounding box center [938, 224] width 115 height 29
click at [878, 263] on input "Enregistrer" at bounding box center [881, 257] width 54 height 15
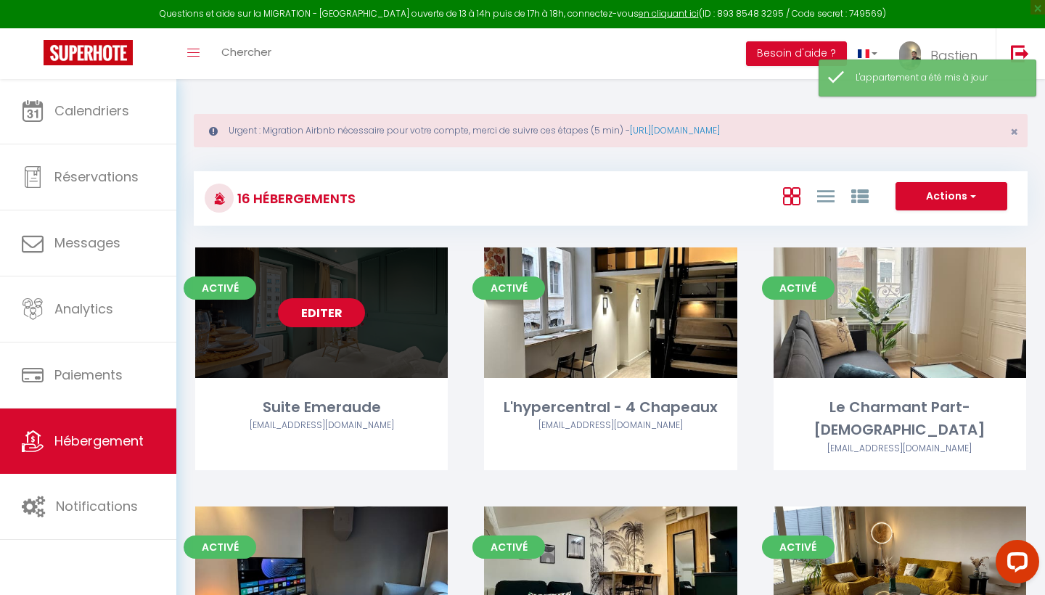
click at [327, 309] on link "Editer" at bounding box center [321, 312] width 87 height 29
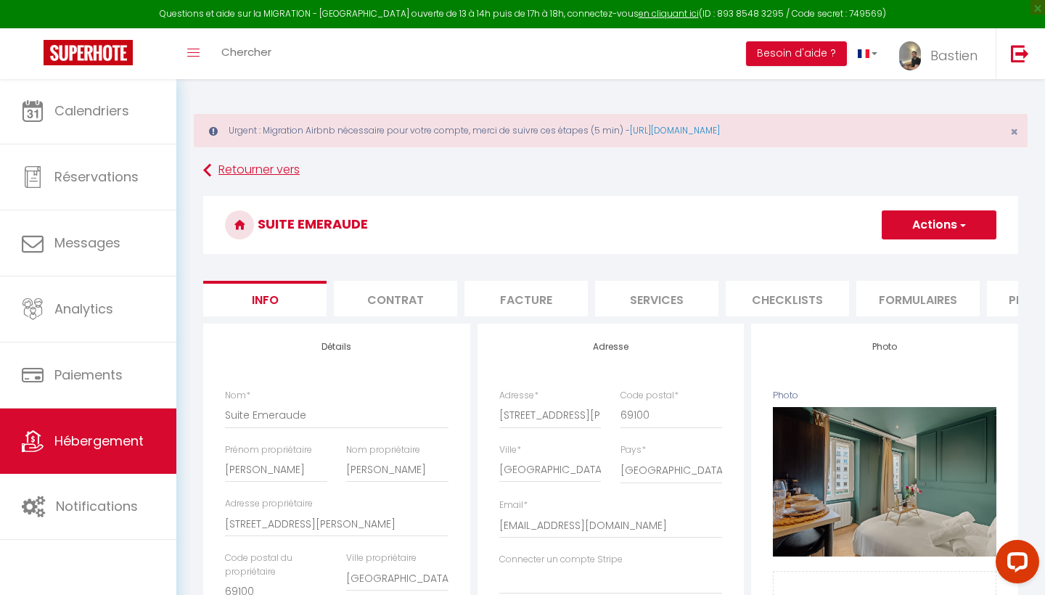
click at [226, 168] on link "Retourner vers" at bounding box center [610, 170] width 815 height 26
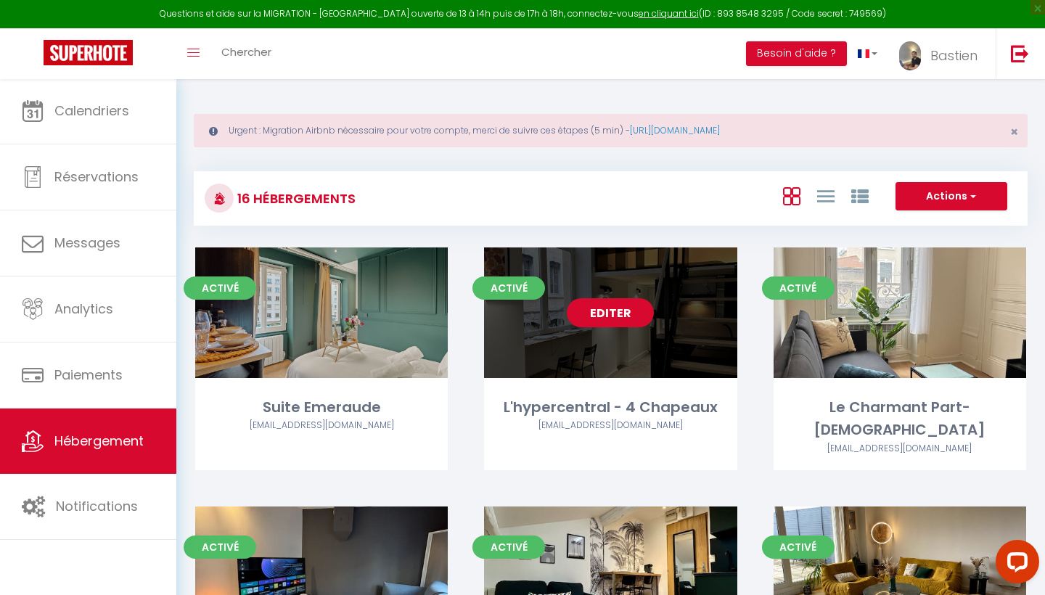
click at [625, 313] on link "Editer" at bounding box center [610, 312] width 87 height 29
click at [611, 313] on link "Editer" at bounding box center [610, 312] width 87 height 29
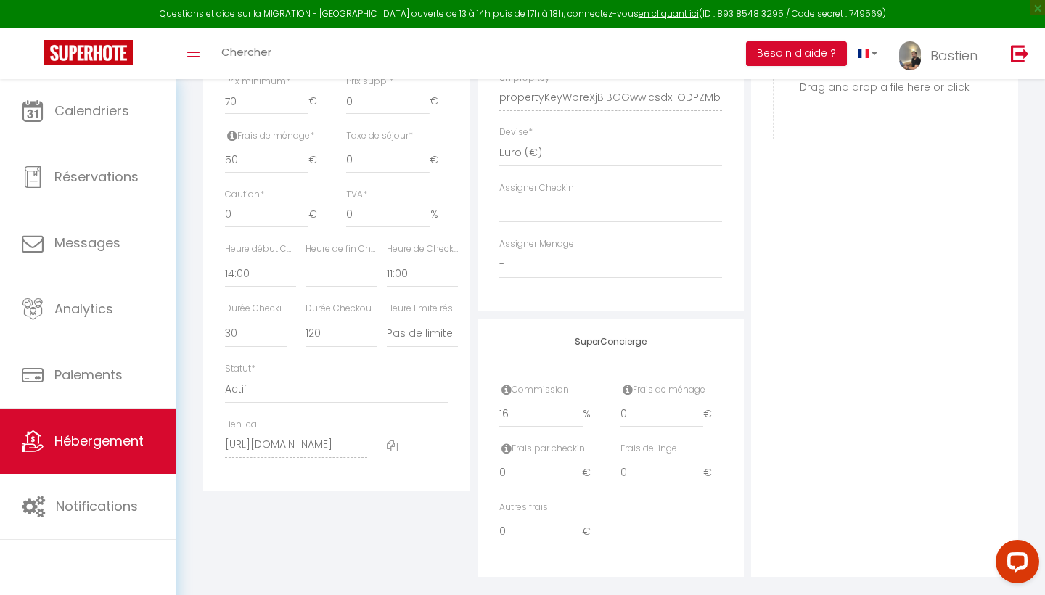
scroll to position [719, 0]
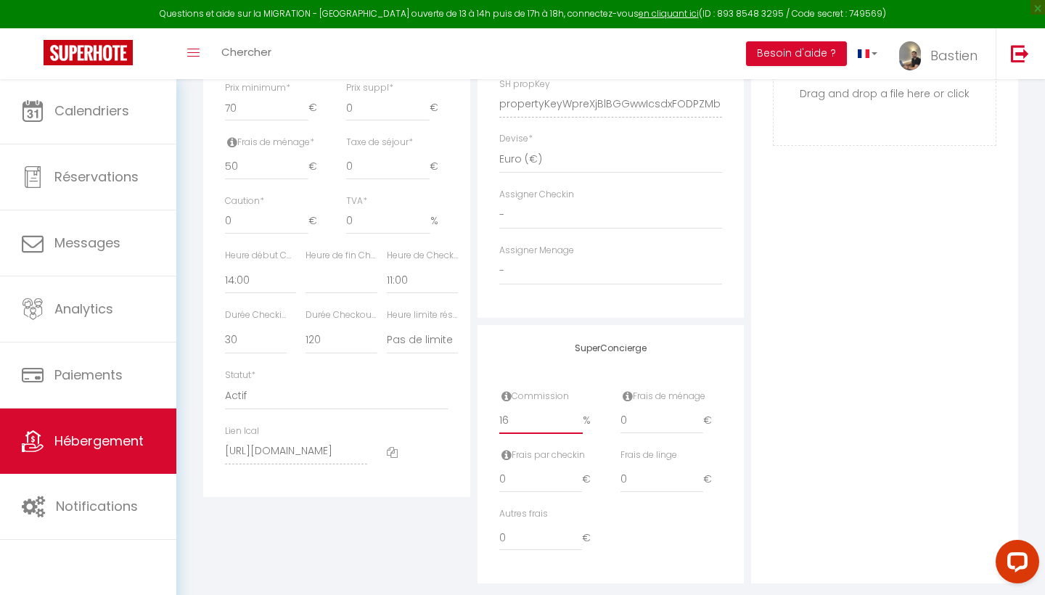
click at [518, 411] on input "16" at bounding box center [541, 421] width 84 height 26
click at [800, 394] on div "Photo Photo Supprimer Drag and drop a file here or click Ooops, something wrong…" at bounding box center [884, 94] width 267 height 979
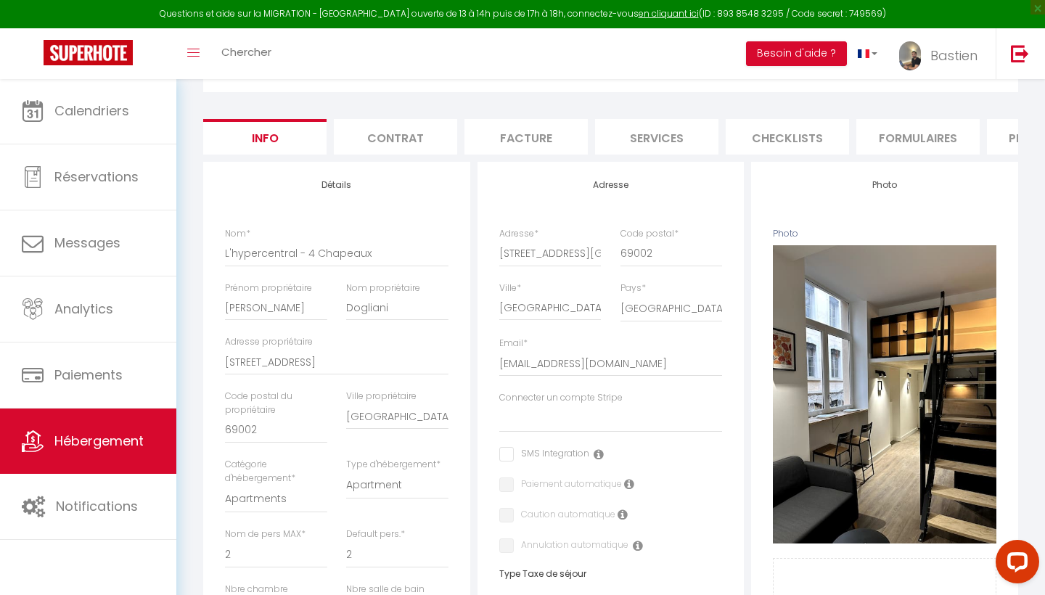
scroll to position [92, 0]
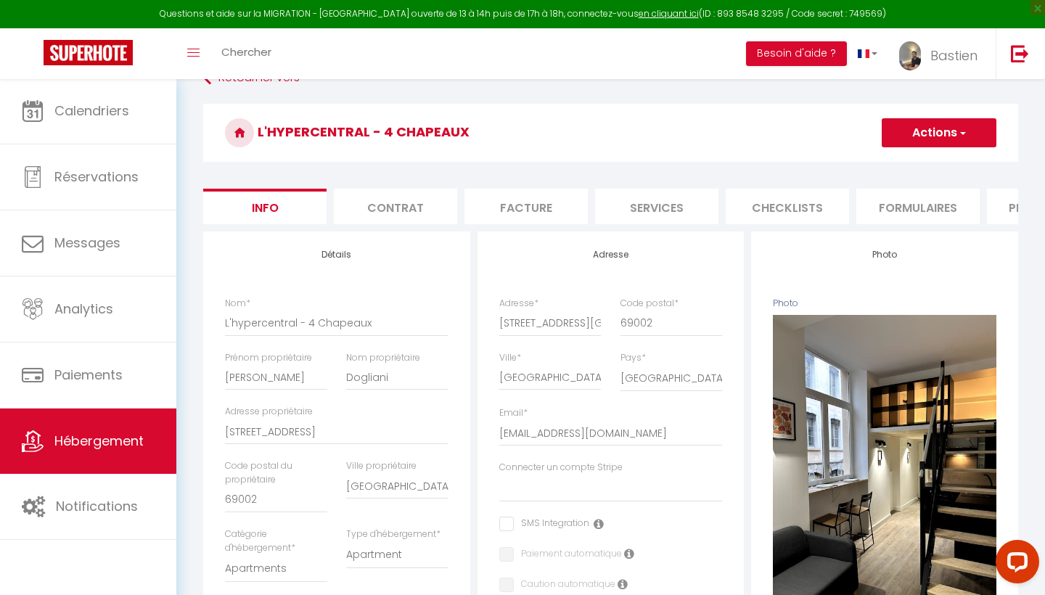
click at [958, 128] on span "button" at bounding box center [961, 132] width 9 height 15
click at [883, 165] on input "Enregistrer" at bounding box center [881, 164] width 54 height 15
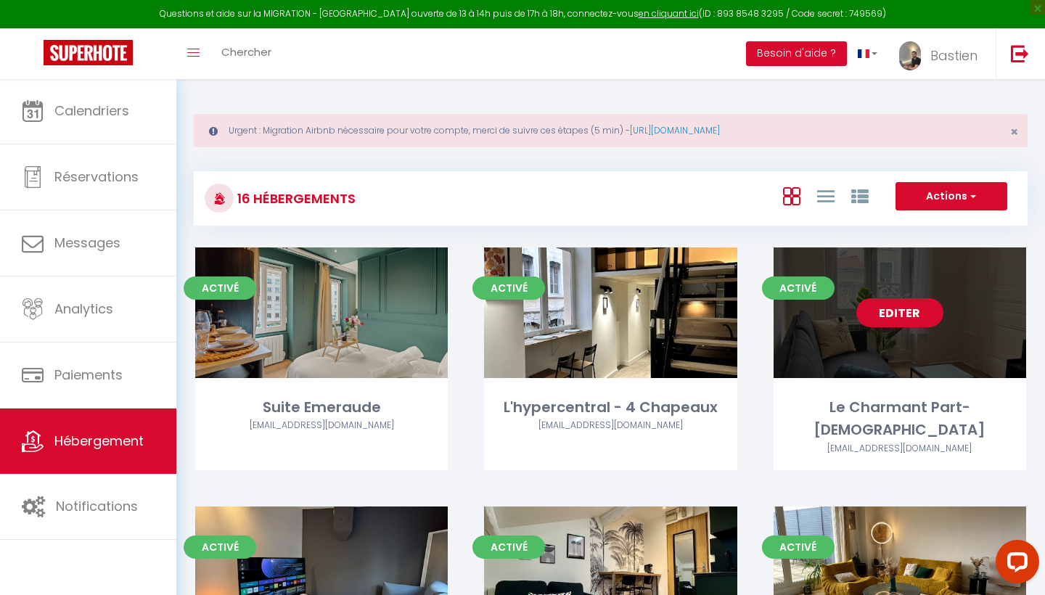
click at [892, 314] on link "Editer" at bounding box center [899, 312] width 87 height 29
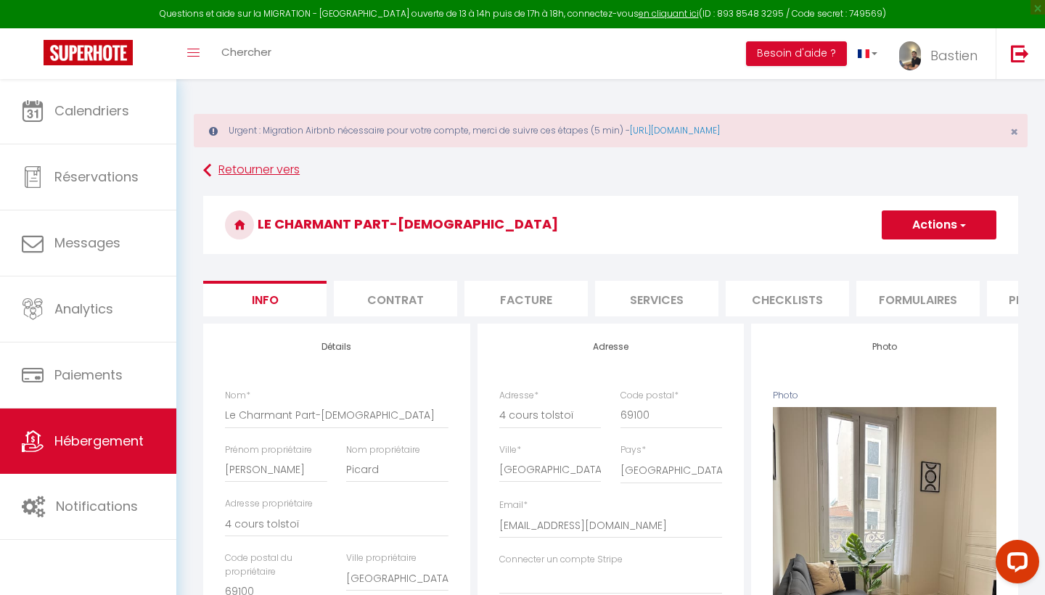
click at [245, 176] on link "Retourner vers" at bounding box center [610, 170] width 815 height 26
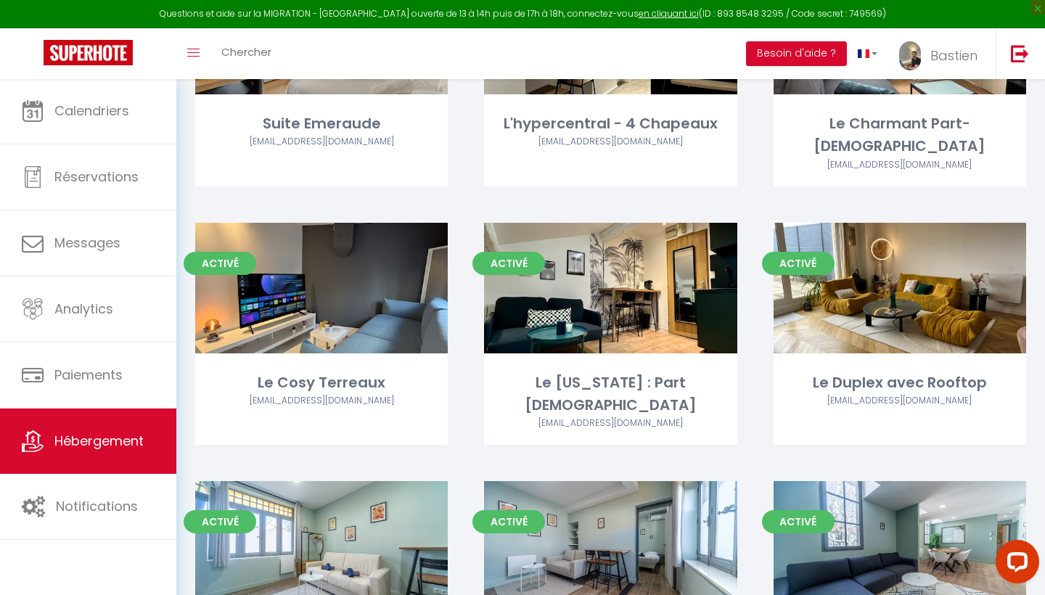
scroll to position [330, 0]
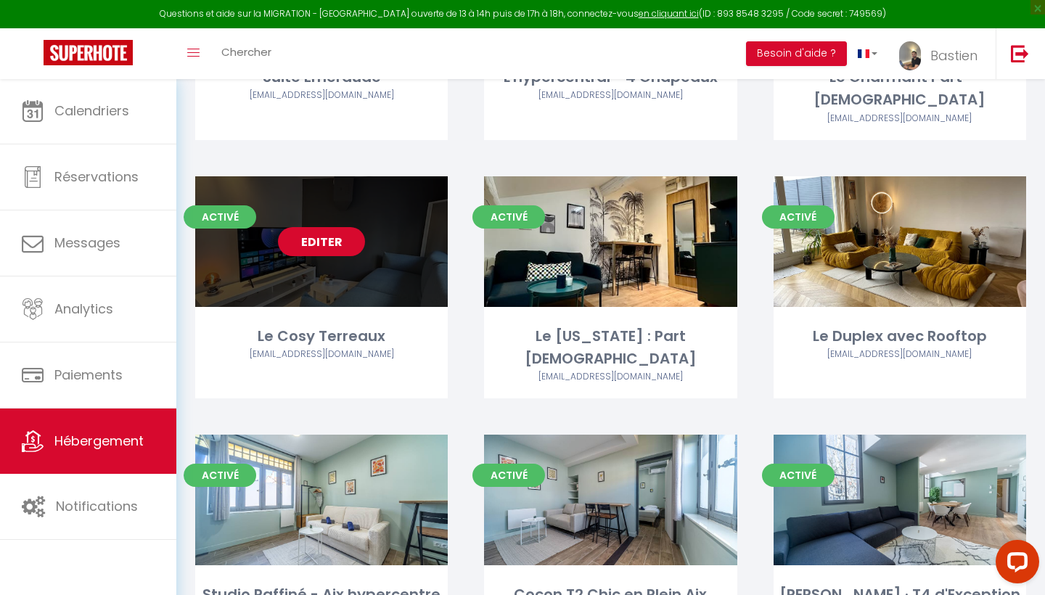
click at [352, 227] on link "Editer" at bounding box center [321, 241] width 87 height 29
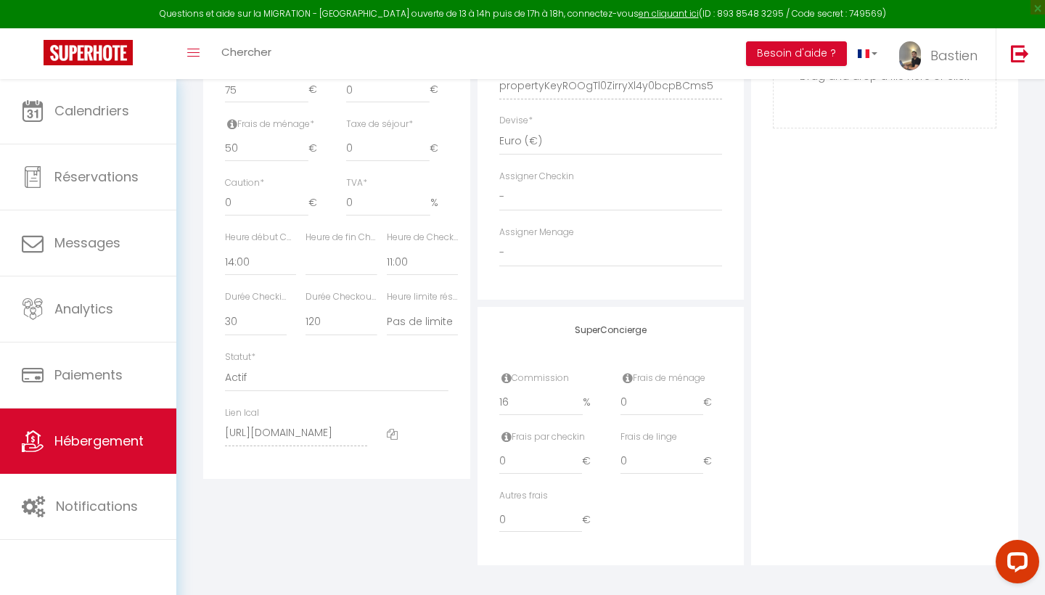
scroll to position [736, 0]
click at [514, 403] on input "16" at bounding box center [541, 403] width 84 height 26
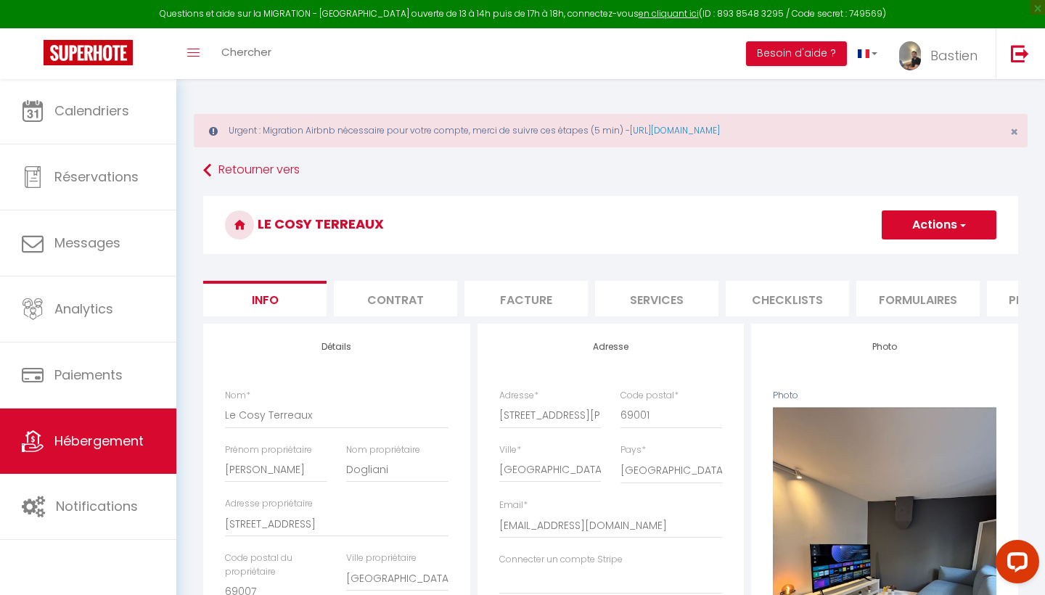
scroll to position [0, 0]
click at [922, 222] on button "Actions" at bounding box center [938, 224] width 115 height 29
click at [877, 260] on input "Enregistrer" at bounding box center [881, 257] width 54 height 15
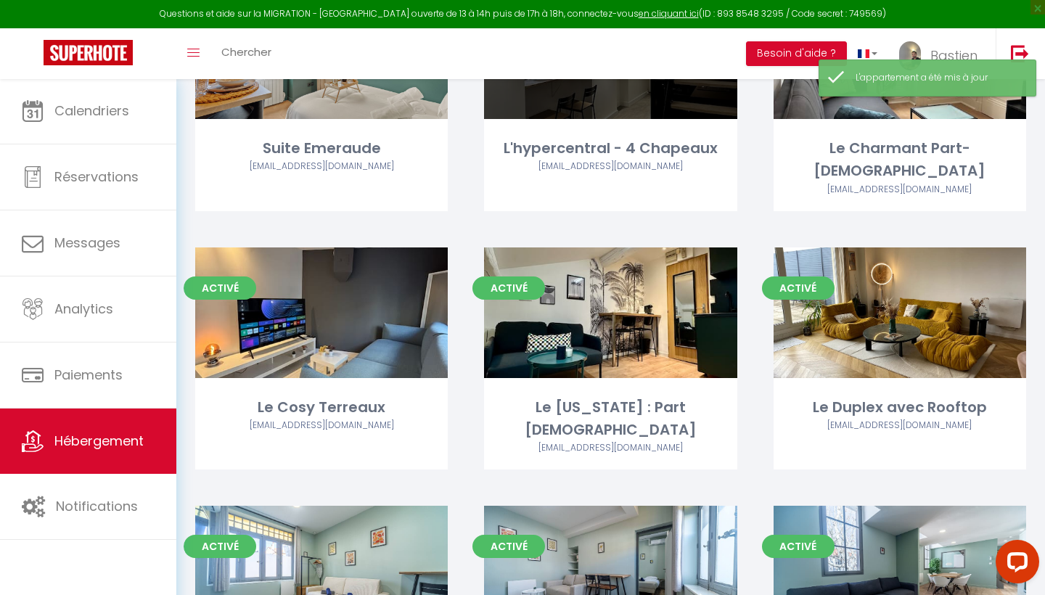
scroll to position [322, 0]
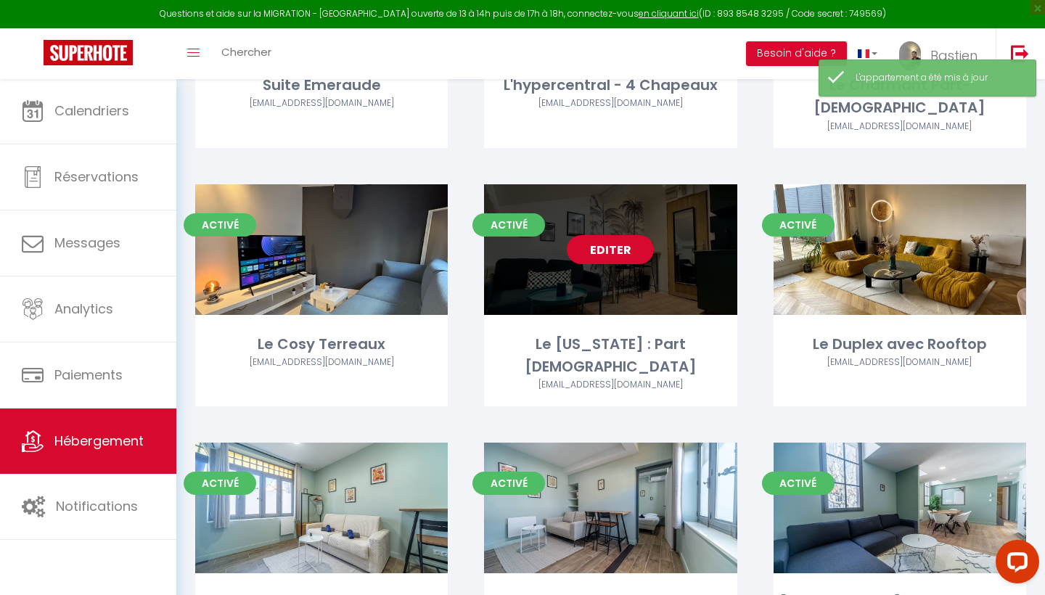
click at [602, 235] on link "Editer" at bounding box center [610, 249] width 87 height 29
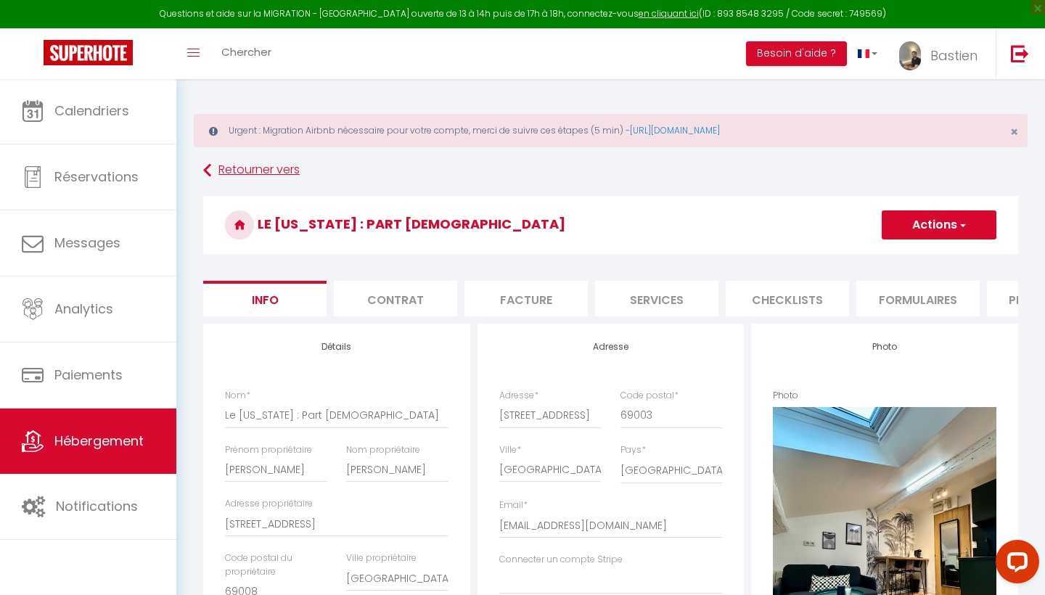
click at [239, 174] on link "Retourner vers" at bounding box center [610, 170] width 815 height 26
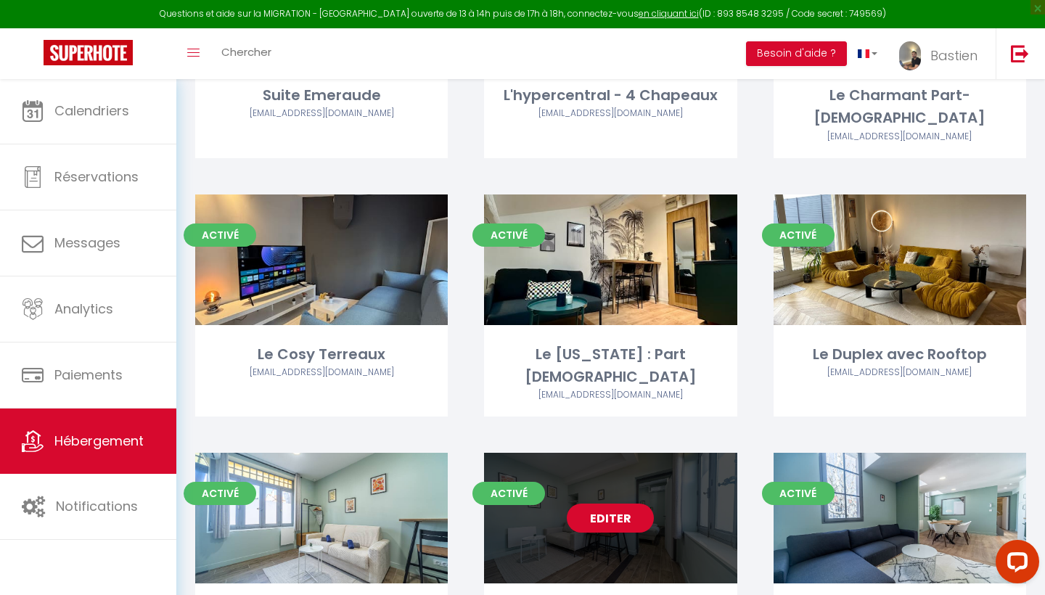
scroll to position [339, 0]
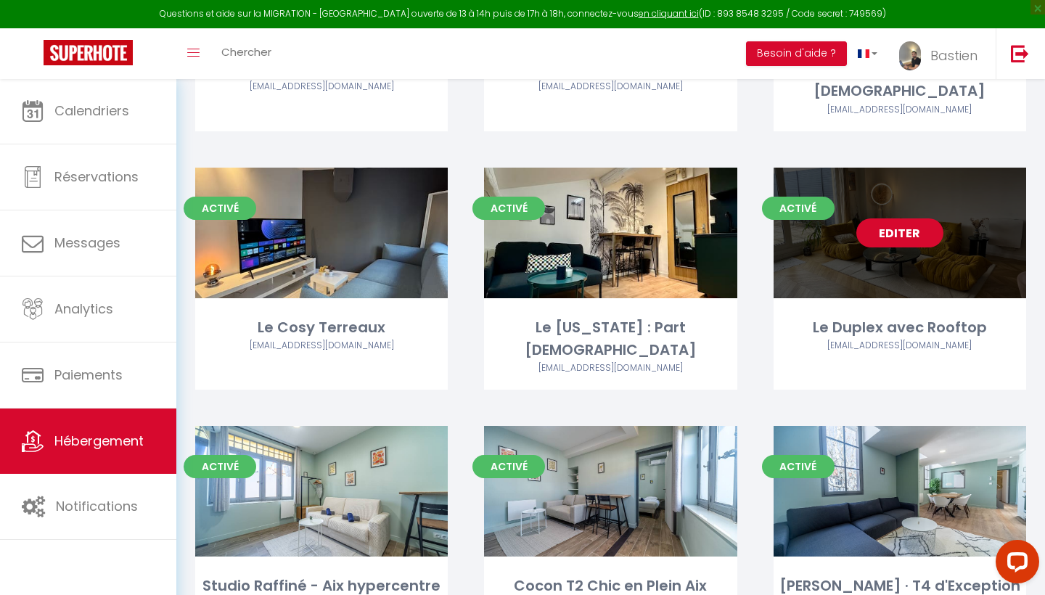
click at [891, 218] on link "Editer" at bounding box center [899, 232] width 87 height 29
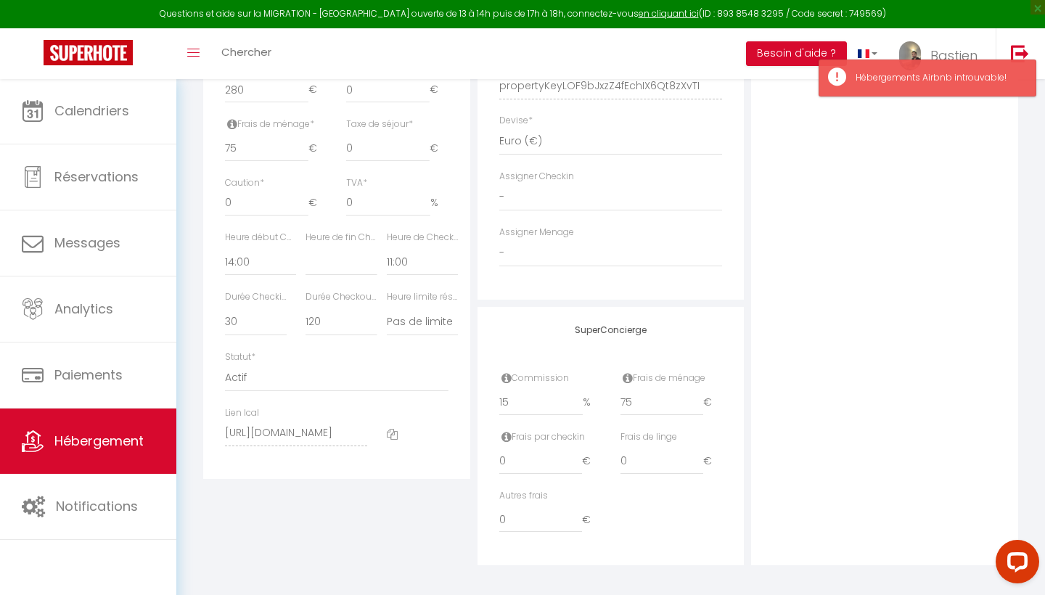
scroll to position [736, 0]
click at [528, 400] on input "15" at bounding box center [541, 403] width 84 height 26
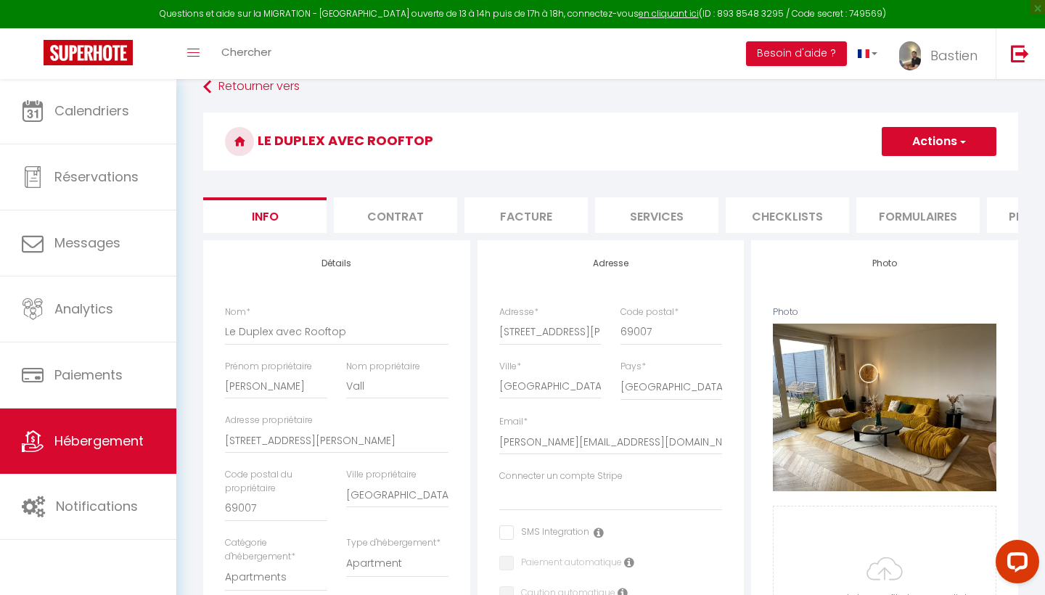
scroll to position [8, 0]
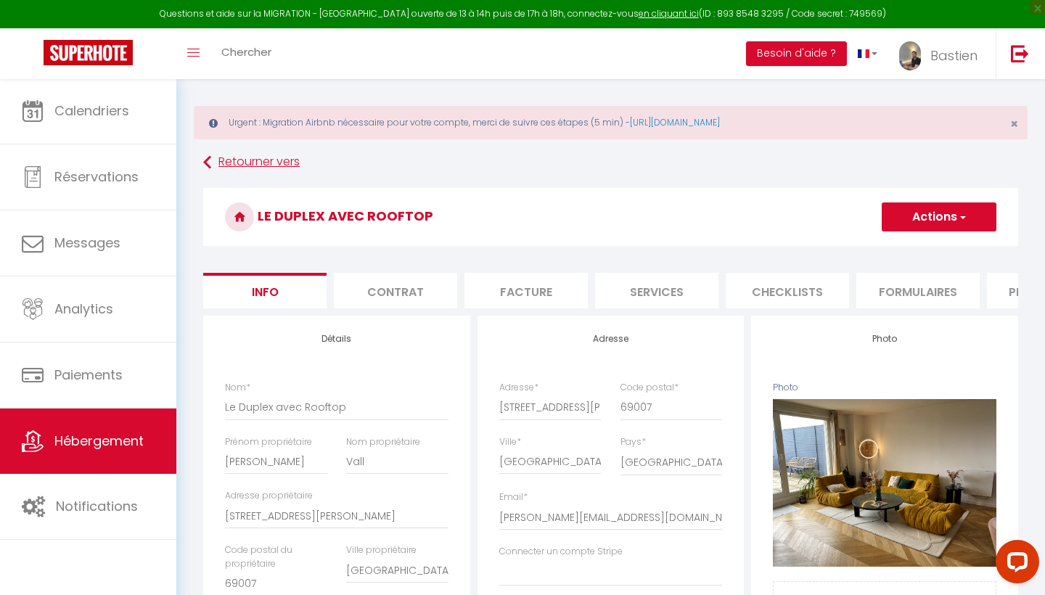
click at [244, 159] on link "Retourner vers" at bounding box center [610, 162] width 815 height 26
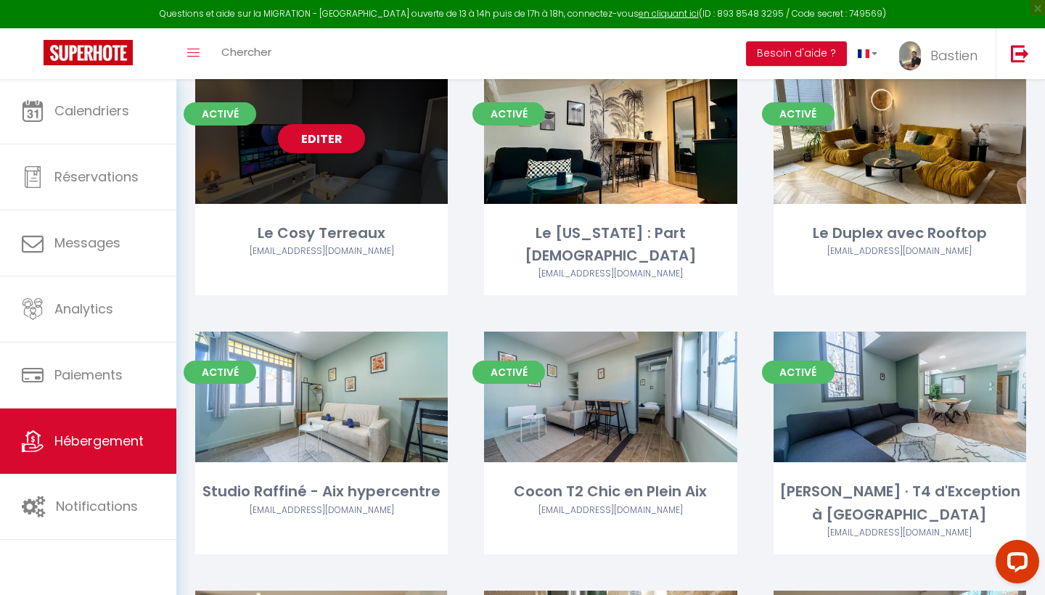
scroll to position [457, 0]
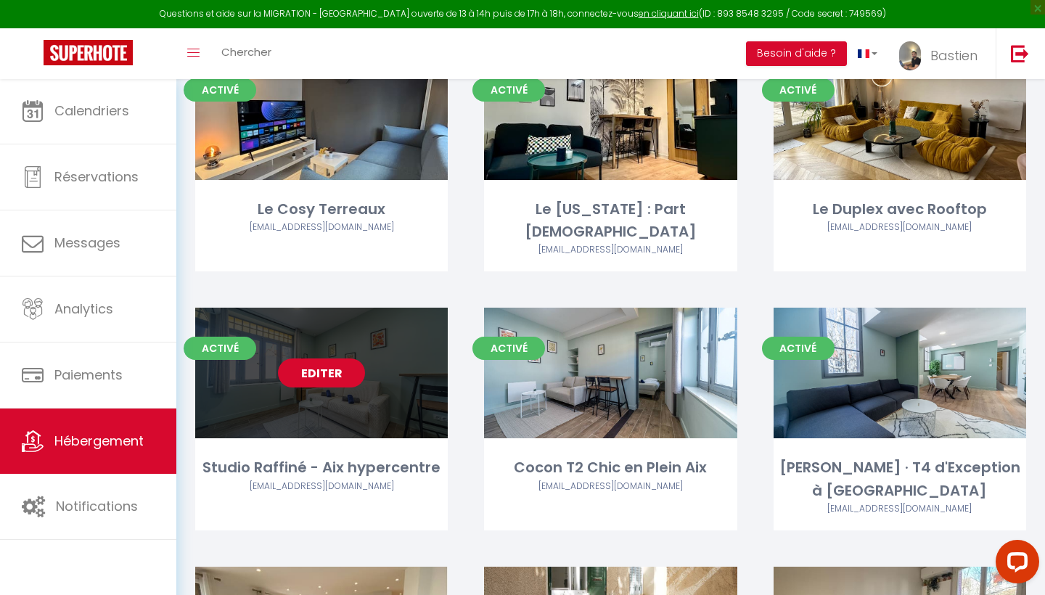
click at [310, 358] on link "Editer" at bounding box center [321, 372] width 87 height 29
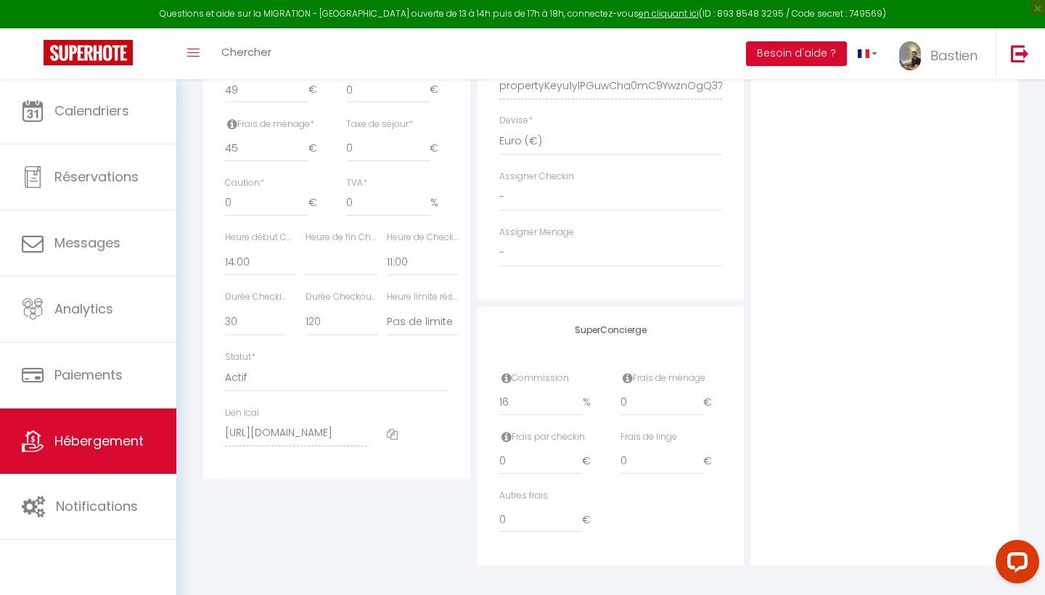
scroll to position [736, 0]
click at [540, 395] on input "16" at bounding box center [541, 403] width 84 height 26
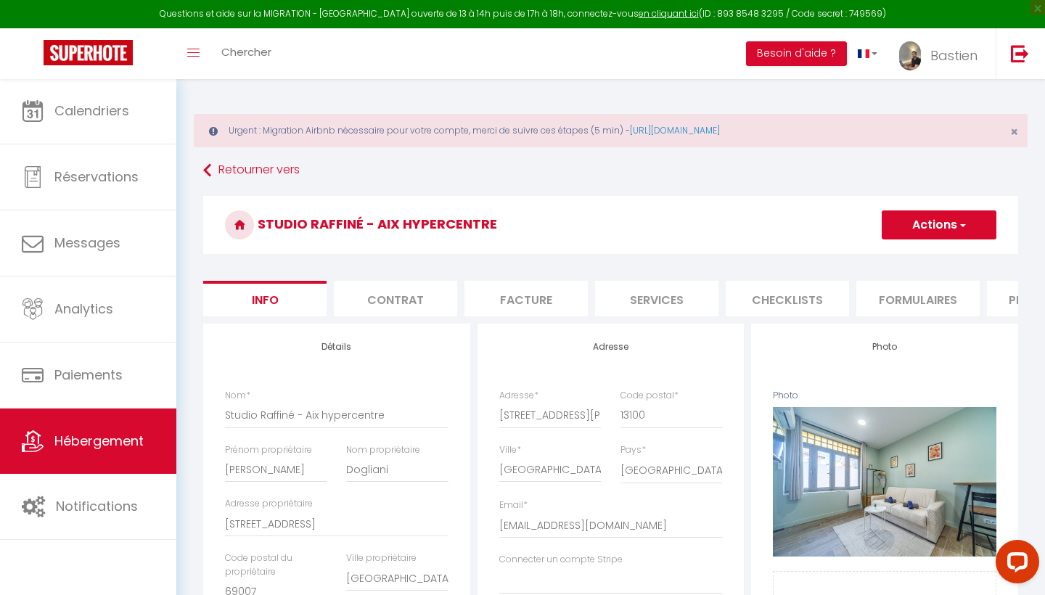
scroll to position [0, 0]
click at [925, 224] on button "Actions" at bounding box center [938, 224] width 115 height 29
click at [895, 248] on link "Enregistrer" at bounding box center [917, 256] width 155 height 19
click at [934, 221] on button "Actions" at bounding box center [938, 224] width 115 height 29
click at [898, 252] on input "Enregistrer" at bounding box center [881, 257] width 54 height 15
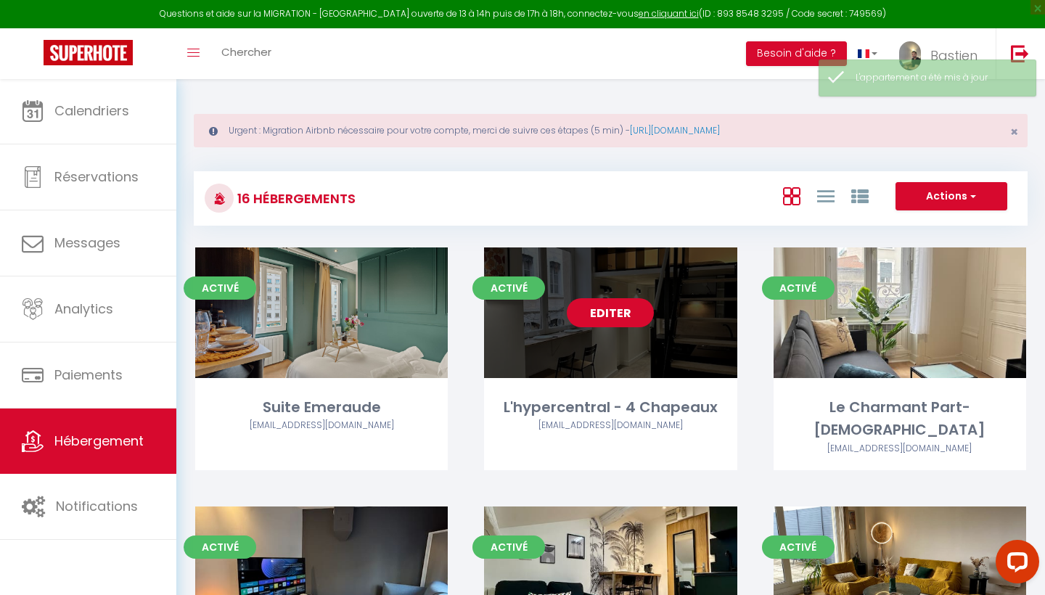
click at [608, 307] on link "Editer" at bounding box center [610, 312] width 87 height 29
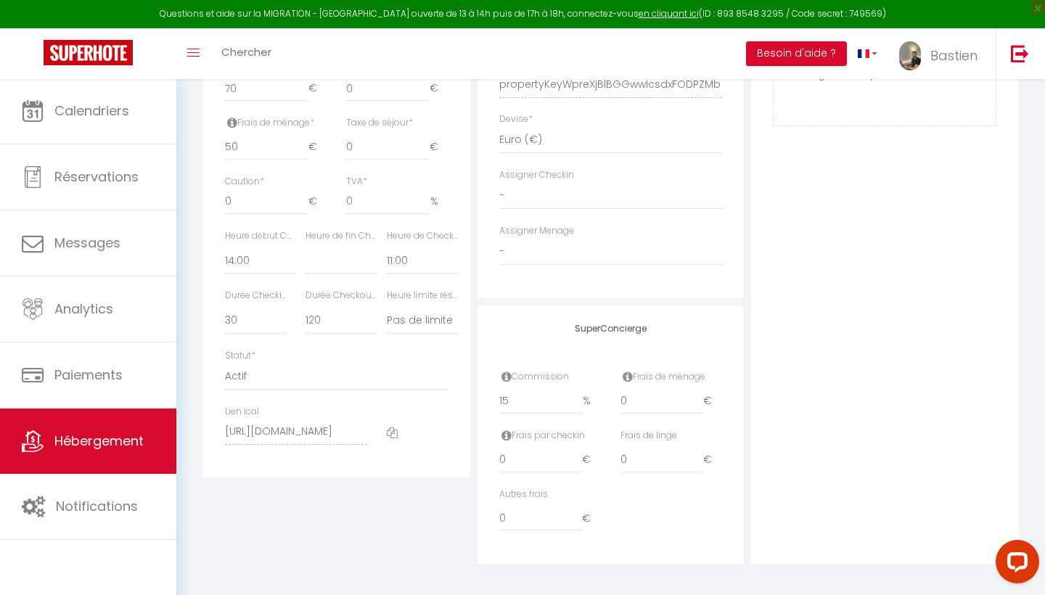
scroll to position [736, 0]
click at [640, 392] on input "0" at bounding box center [661, 403] width 83 height 26
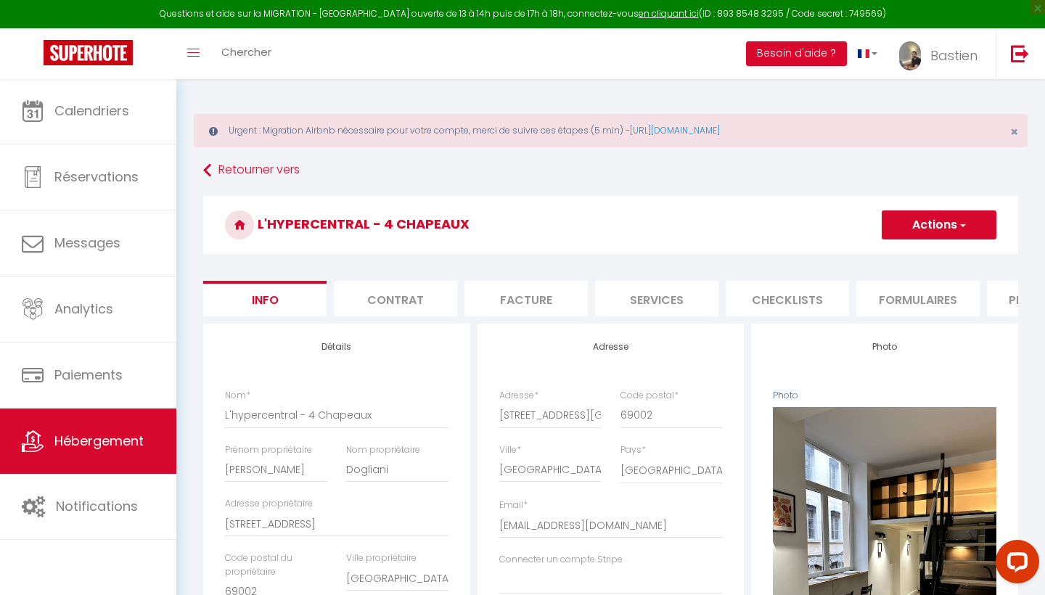
scroll to position [0, 0]
click at [232, 167] on link "Retourner vers" at bounding box center [610, 170] width 815 height 26
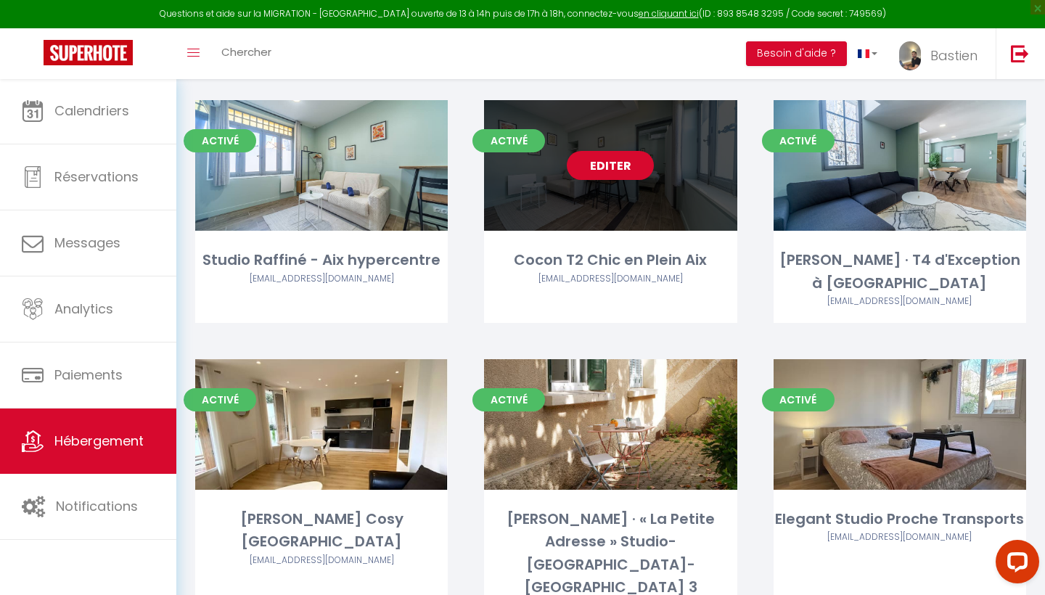
scroll to position [670, 0]
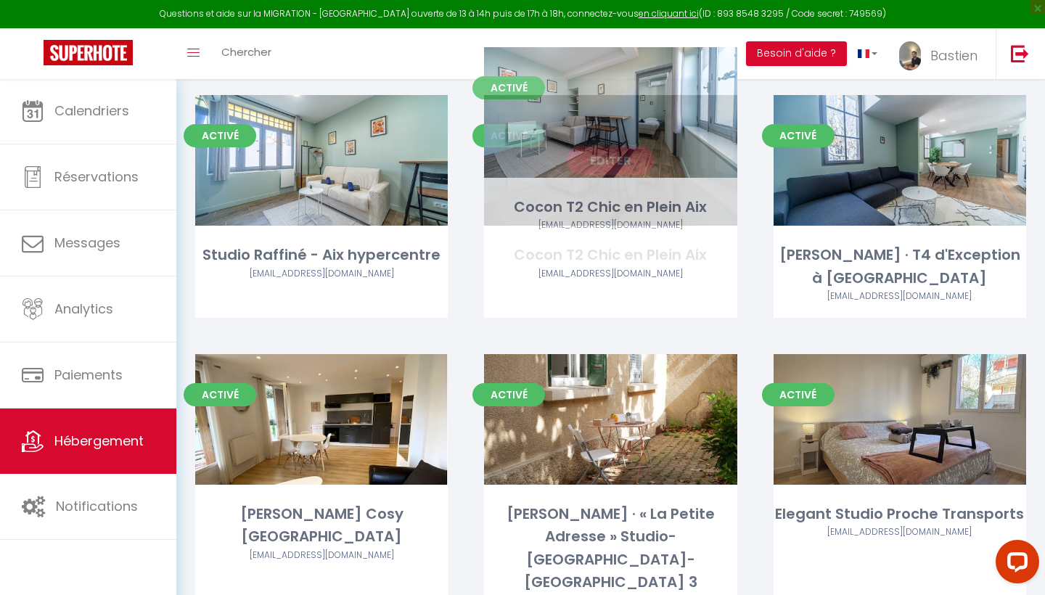
click at [629, 146] on link "Editer" at bounding box center [610, 160] width 87 height 29
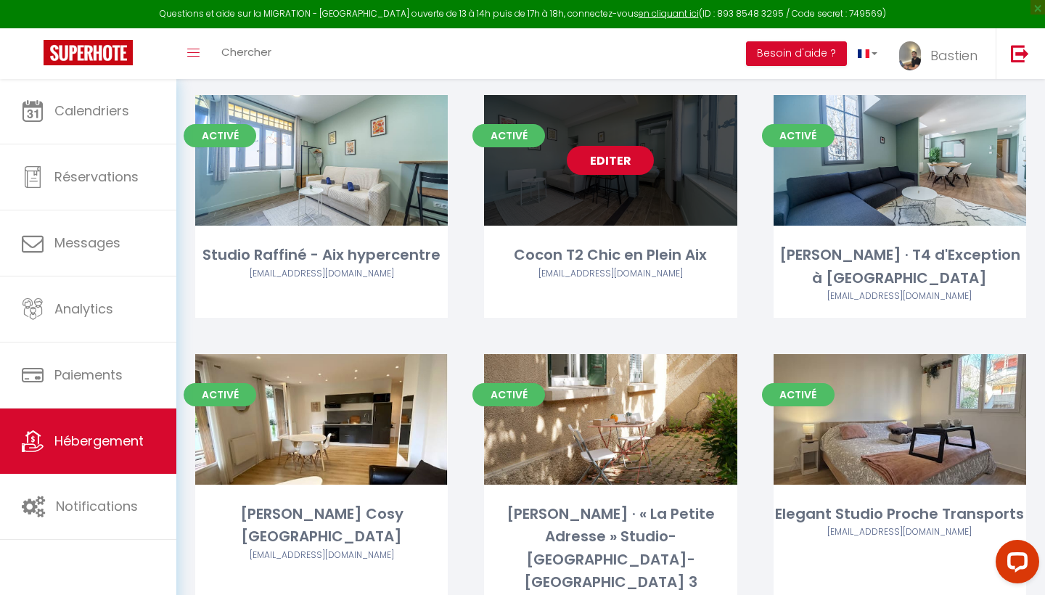
click at [622, 146] on link "Editer" at bounding box center [610, 160] width 87 height 29
click at [603, 146] on link "Editer" at bounding box center [610, 160] width 87 height 29
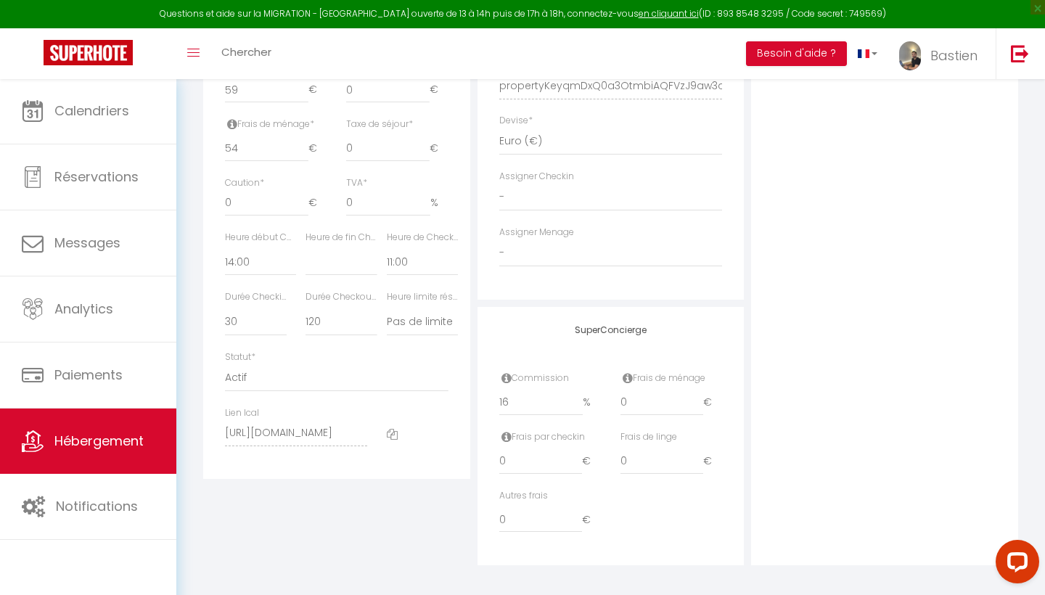
scroll to position [736, 0]
click at [535, 394] on input "16" at bounding box center [541, 403] width 84 height 26
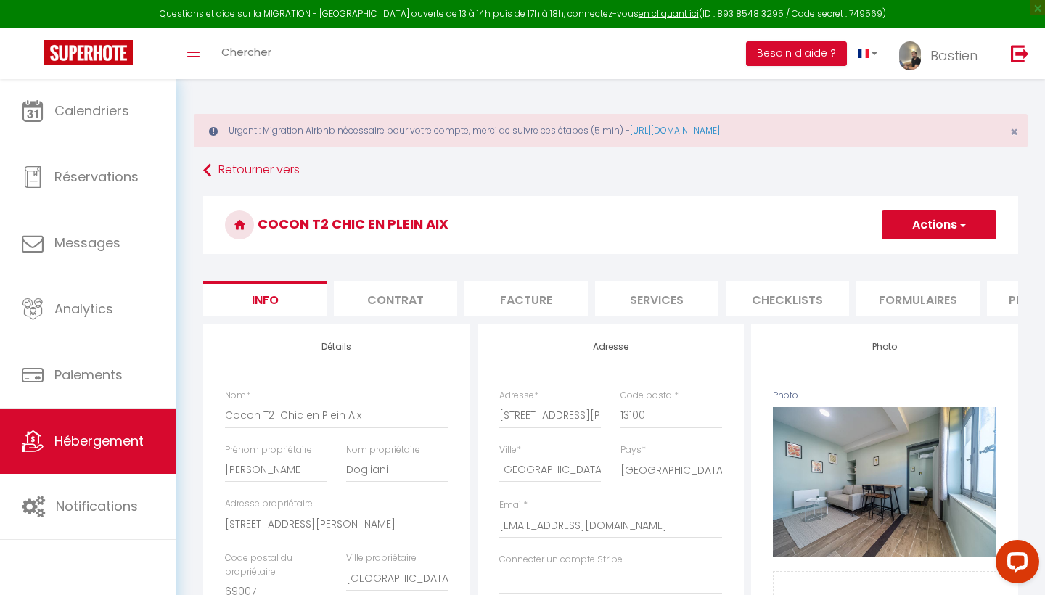
scroll to position [0, 0]
click at [929, 232] on button "Actions" at bounding box center [938, 224] width 115 height 29
click at [880, 261] on input "Enregistrer" at bounding box center [881, 257] width 54 height 15
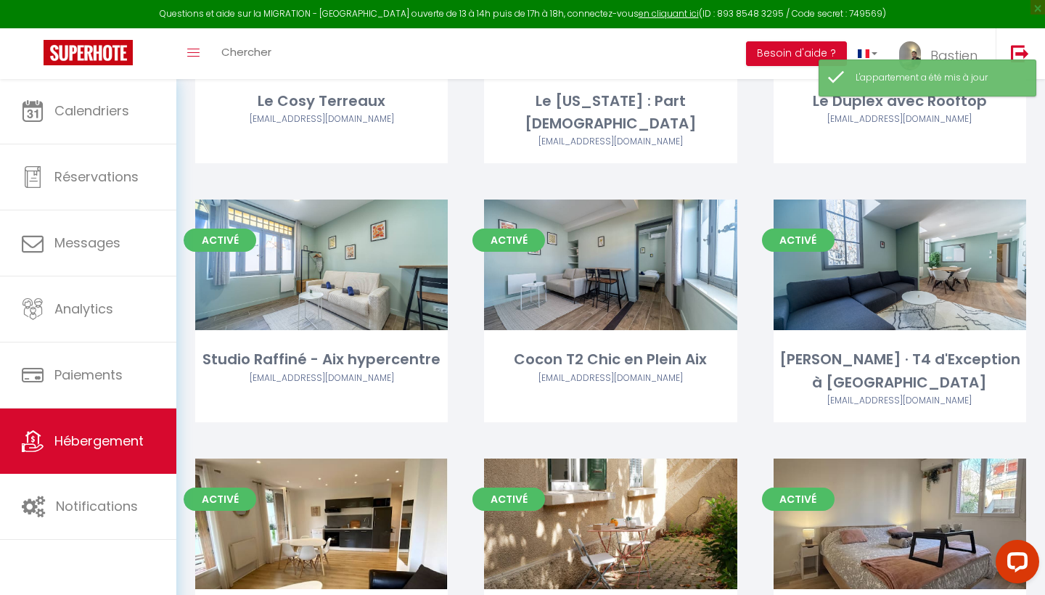
scroll to position [579, 0]
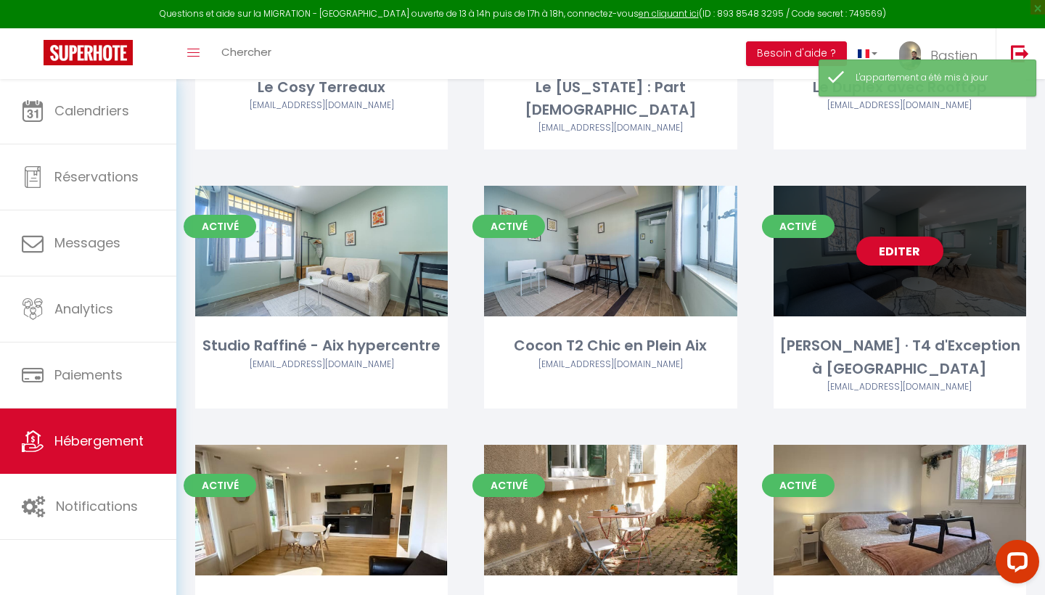
click at [912, 218] on div "Editer" at bounding box center [899, 251] width 252 height 131
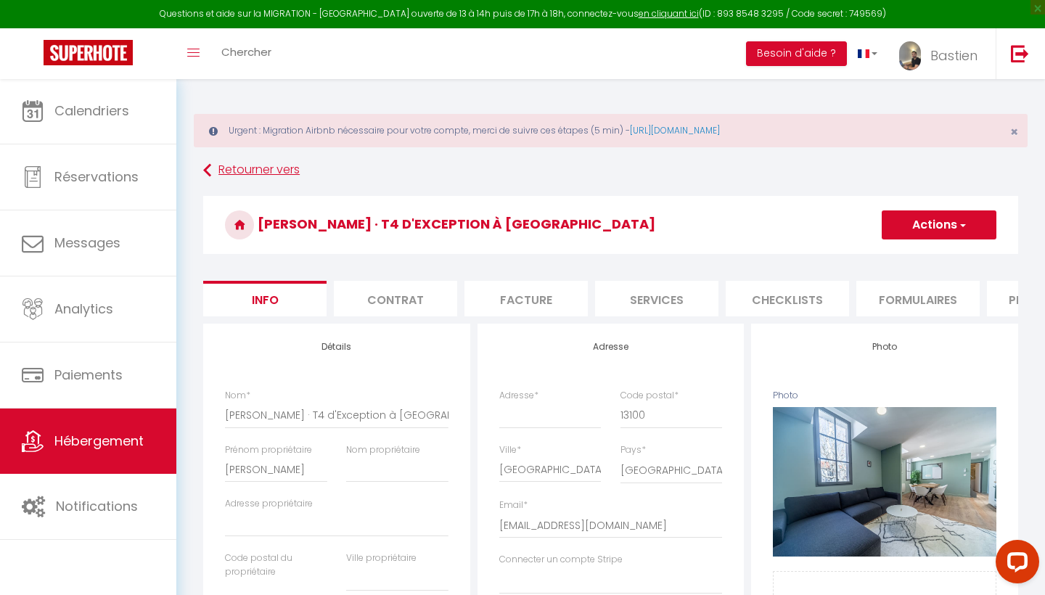
click at [233, 161] on link "Retourner vers" at bounding box center [610, 170] width 815 height 26
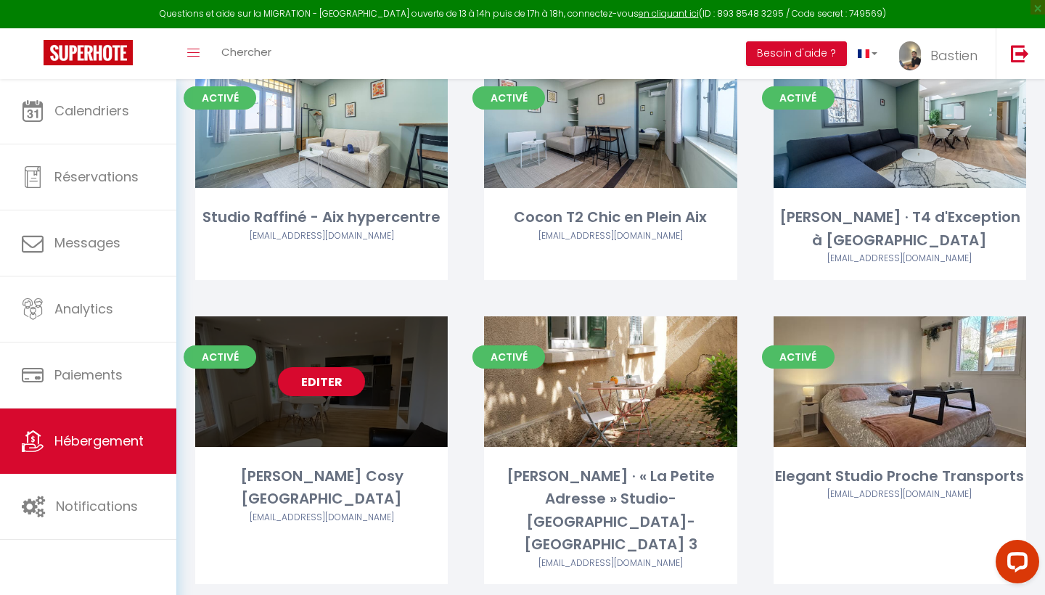
scroll to position [711, 0]
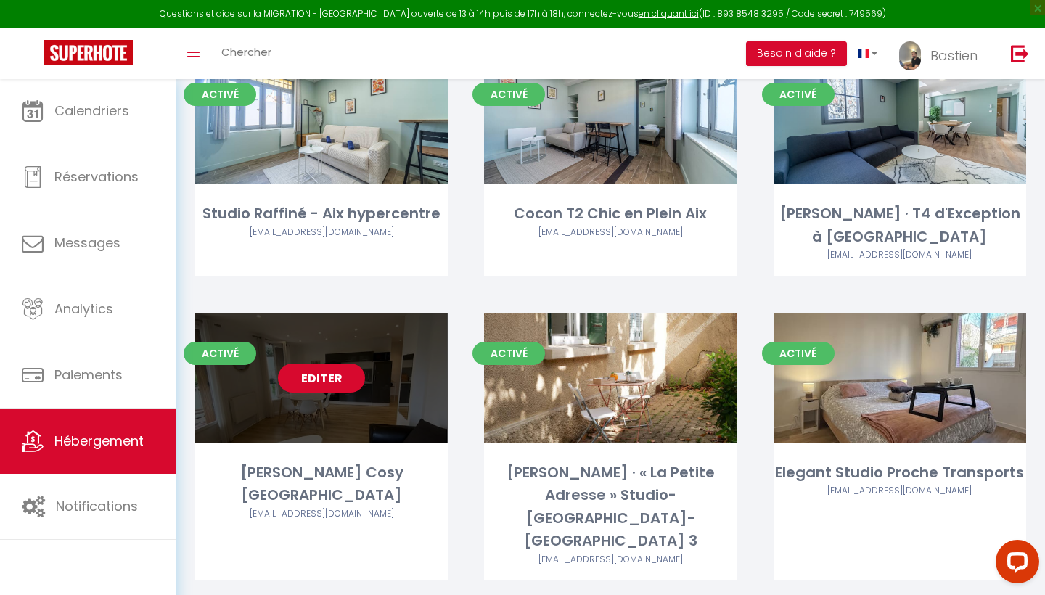
click at [348, 363] on link "Editer" at bounding box center [321, 377] width 87 height 29
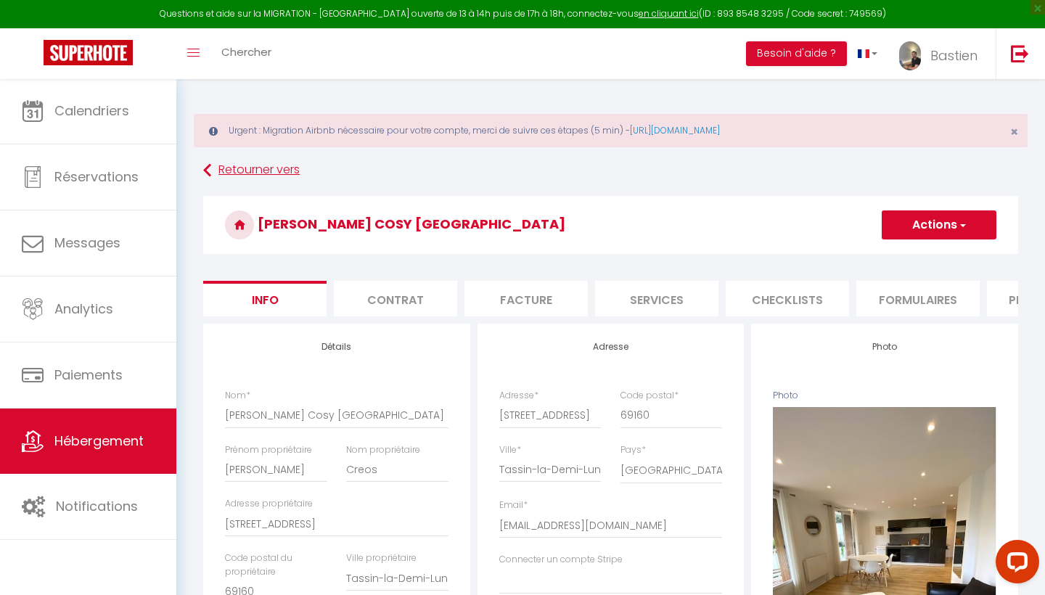
click at [253, 168] on link "Retourner vers" at bounding box center [610, 170] width 815 height 26
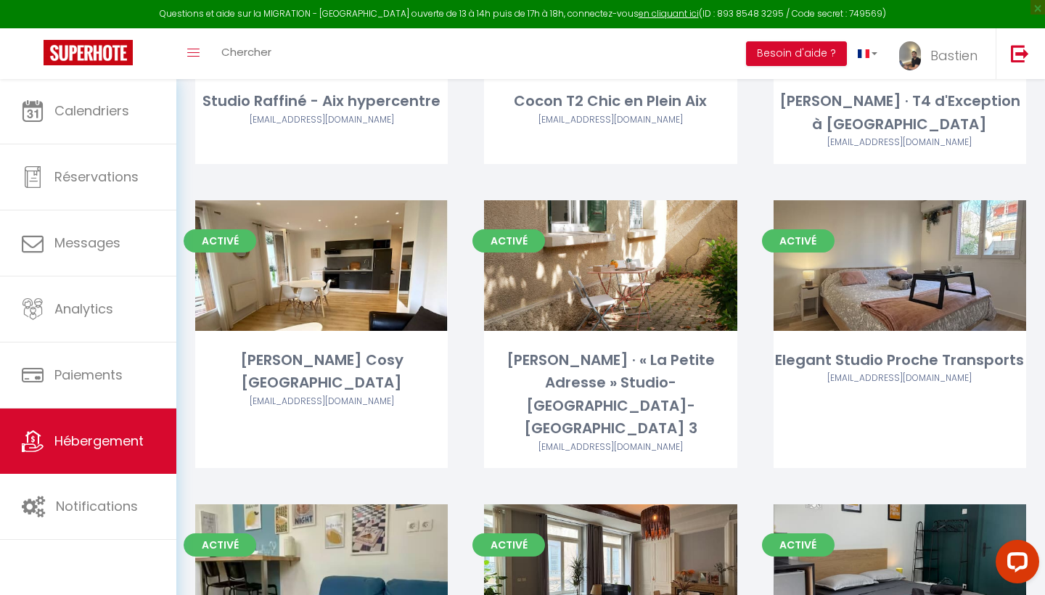
scroll to position [861, 0]
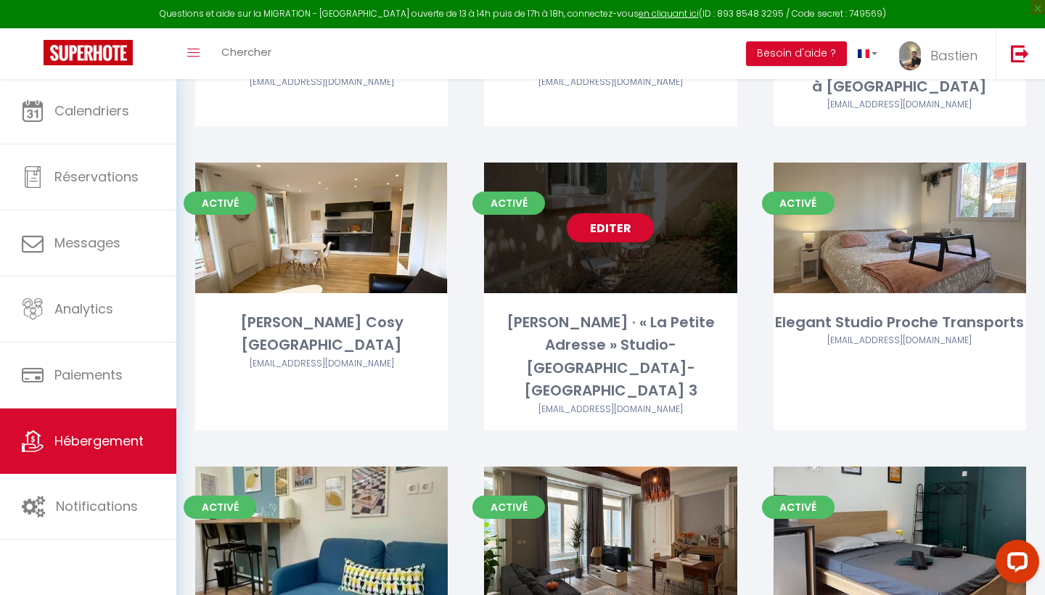
click at [633, 213] on link "Editer" at bounding box center [610, 227] width 87 height 29
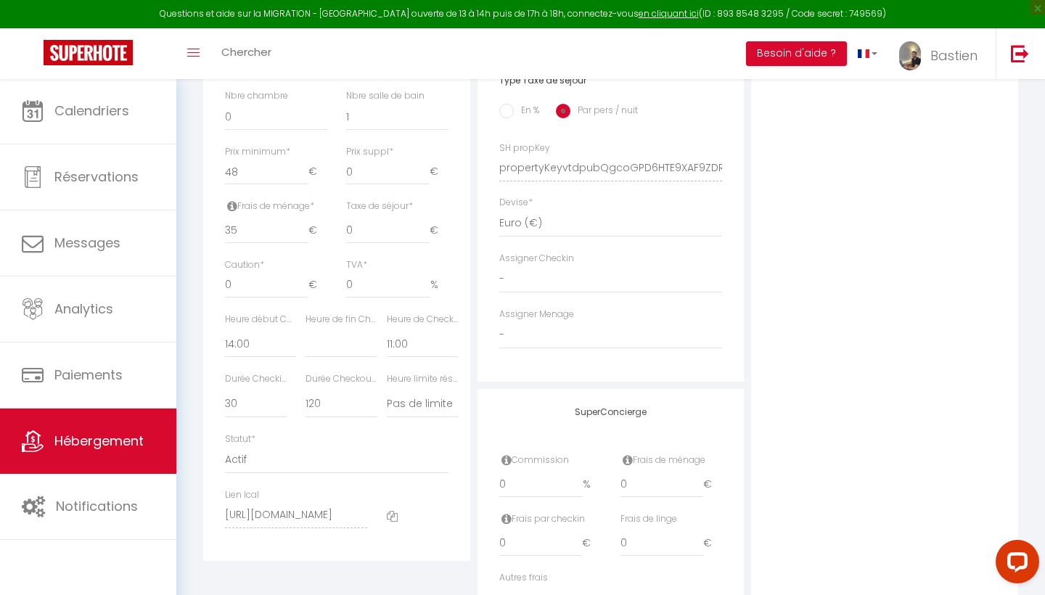
scroll to position [678, 0]
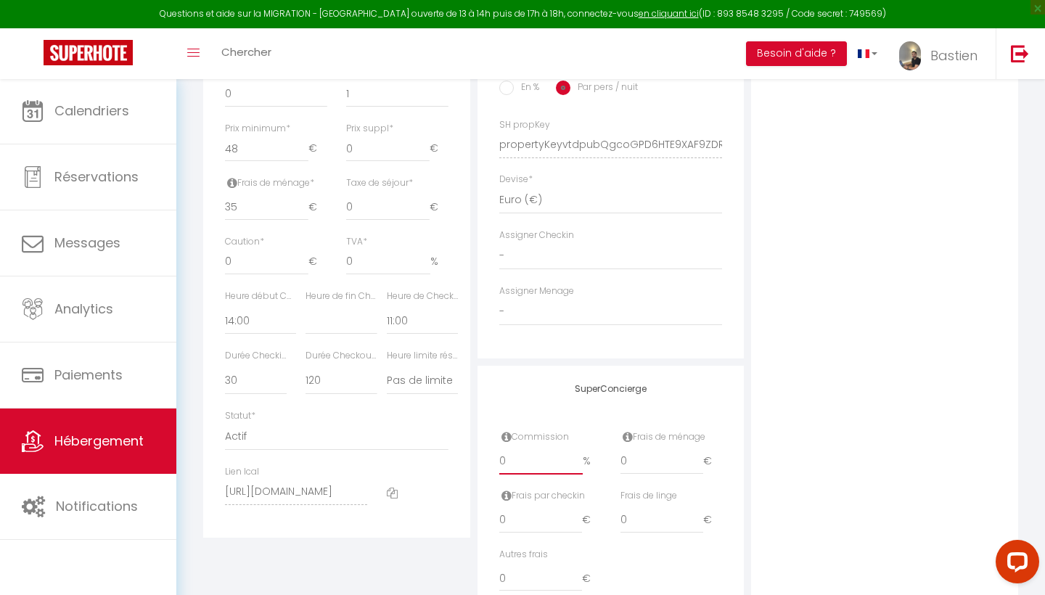
click at [516, 454] on input "0" at bounding box center [541, 461] width 84 height 26
click at [638, 453] on input "0" at bounding box center [661, 461] width 83 height 26
click at [811, 428] on div "Photo Photo Supprimer Drag and drop a file here or click Ooops, something wrong…" at bounding box center [884, 134] width 267 height 979
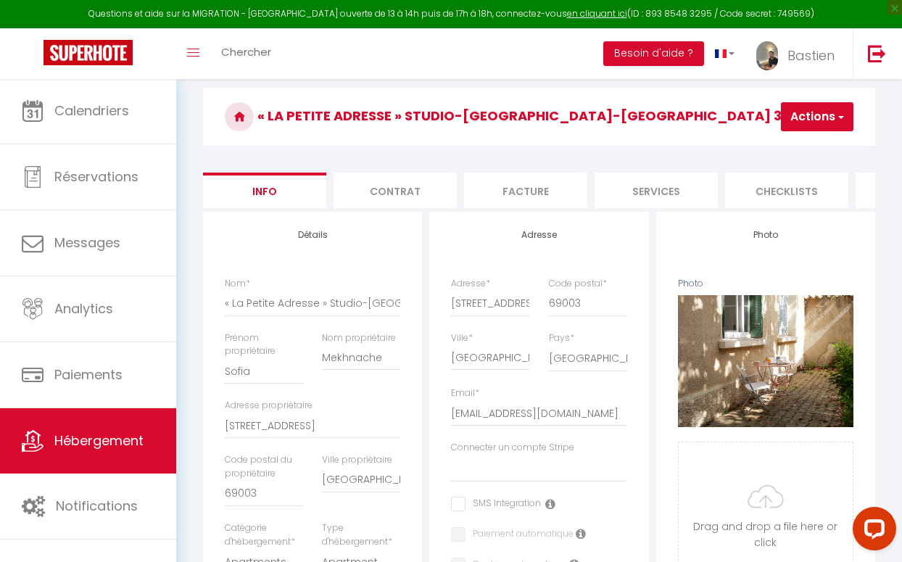
scroll to position [145, 0]
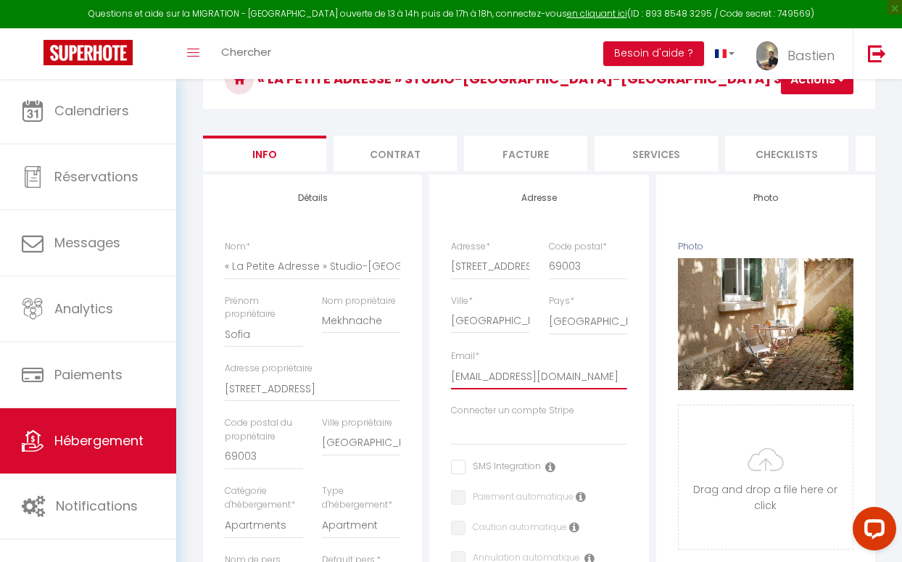
paste input "[EMAIL_ADDRESS][DOMAIN_NAME]"
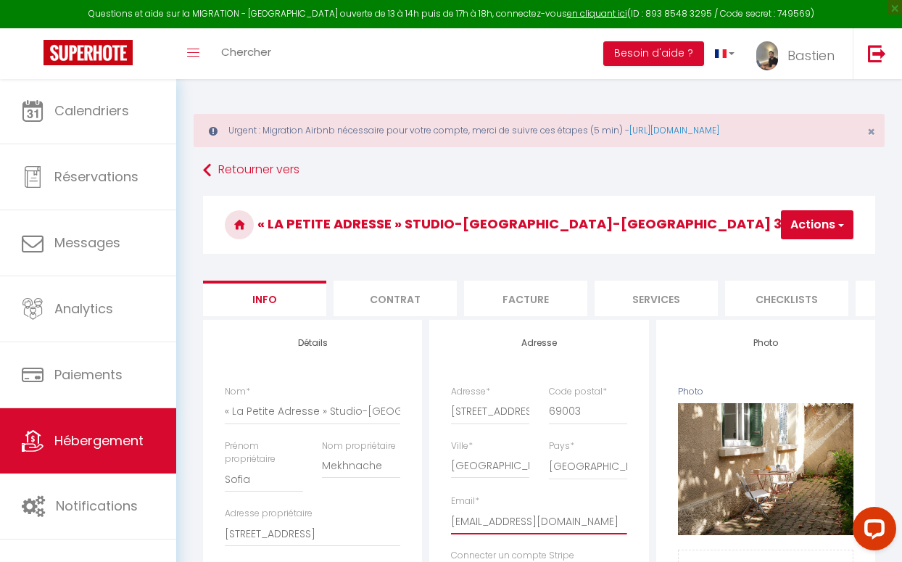
scroll to position [-1, 0]
click at [823, 225] on button "Actions" at bounding box center [817, 224] width 73 height 29
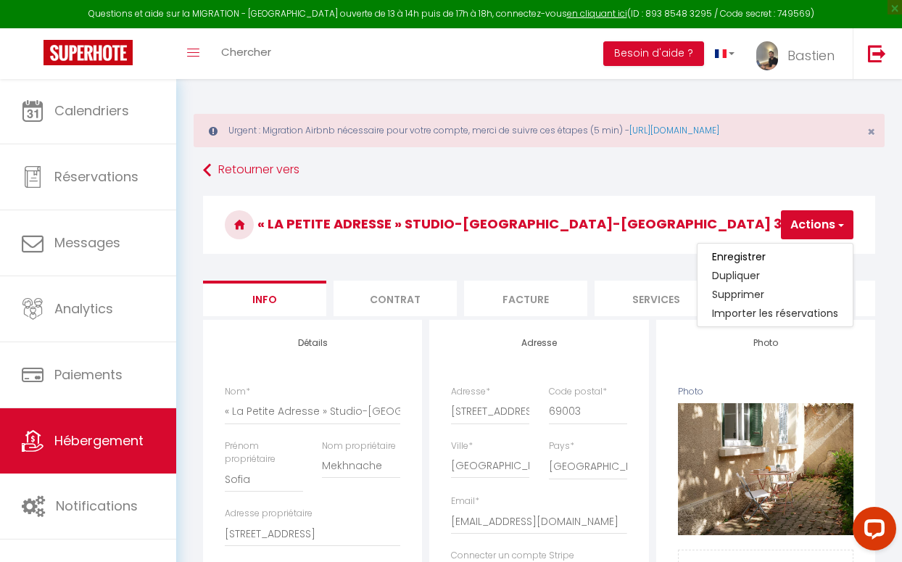
scroll to position [0, 0]
click at [754, 257] on input "Enregistrer" at bounding box center [739, 257] width 54 height 15
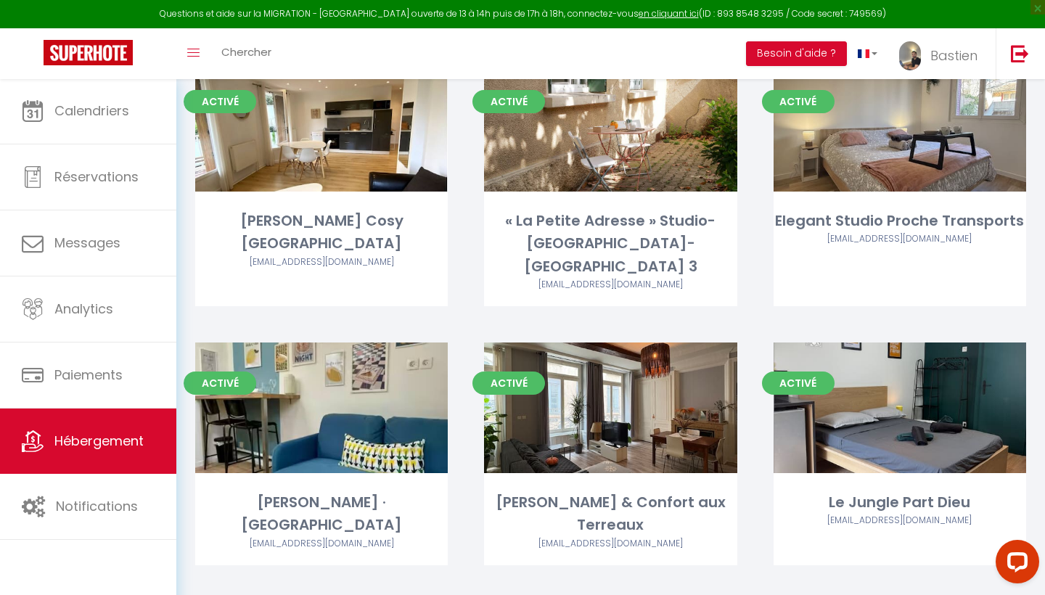
scroll to position [973, 0]
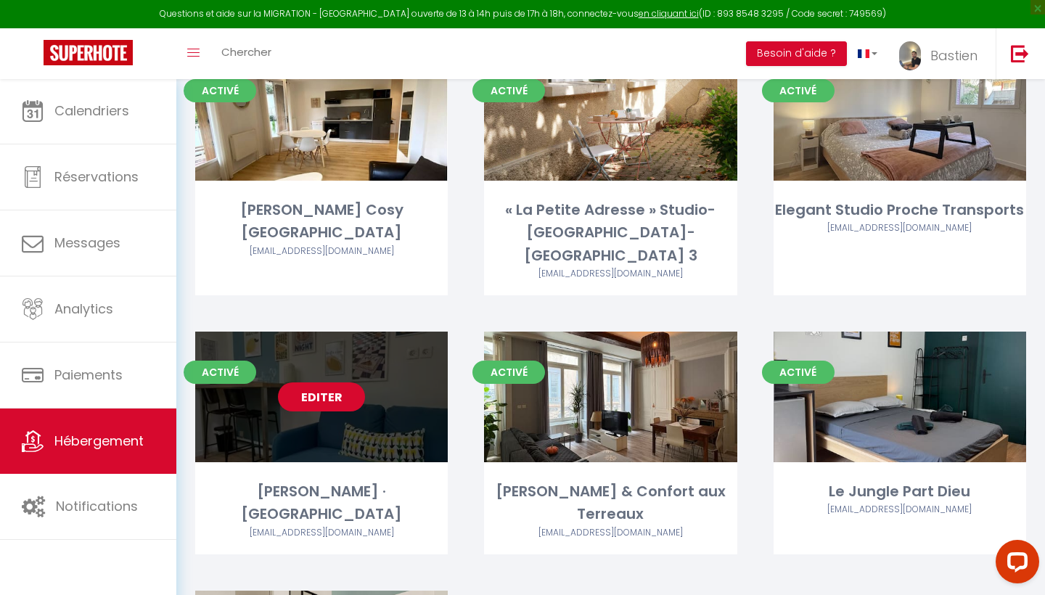
click at [321, 382] on link "Editer" at bounding box center [321, 396] width 87 height 29
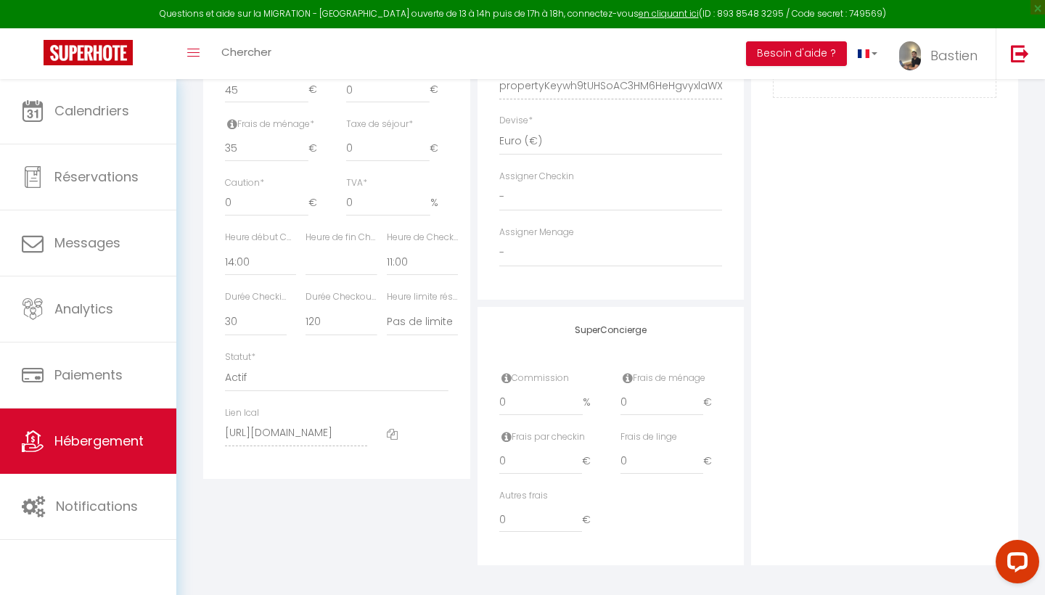
scroll to position [736, 0]
click at [520, 399] on input "0" at bounding box center [541, 403] width 84 height 26
click at [674, 391] on input "0" at bounding box center [661, 403] width 83 height 26
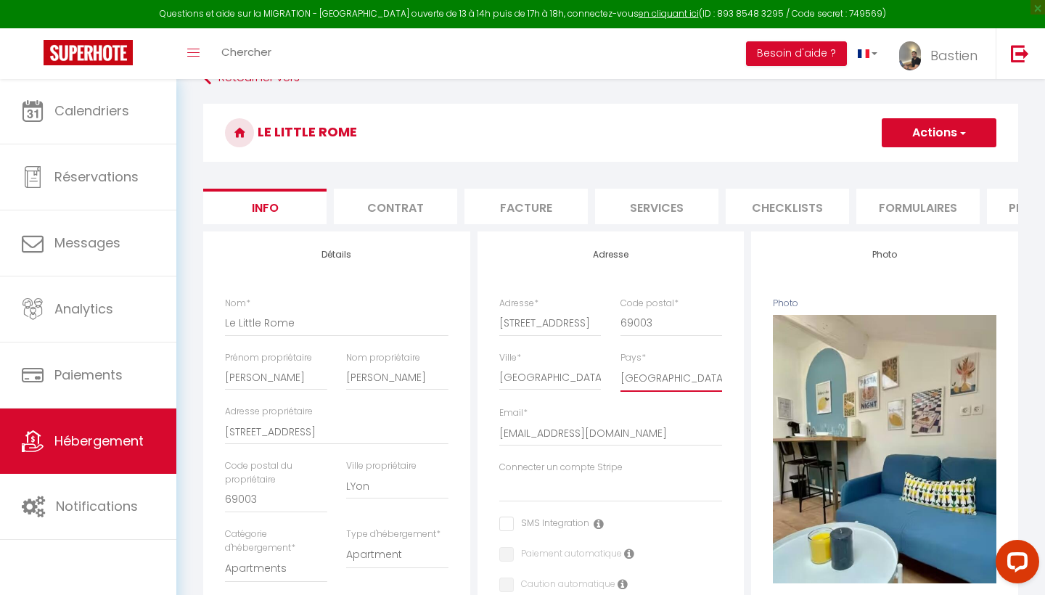
scroll to position [104, 0]
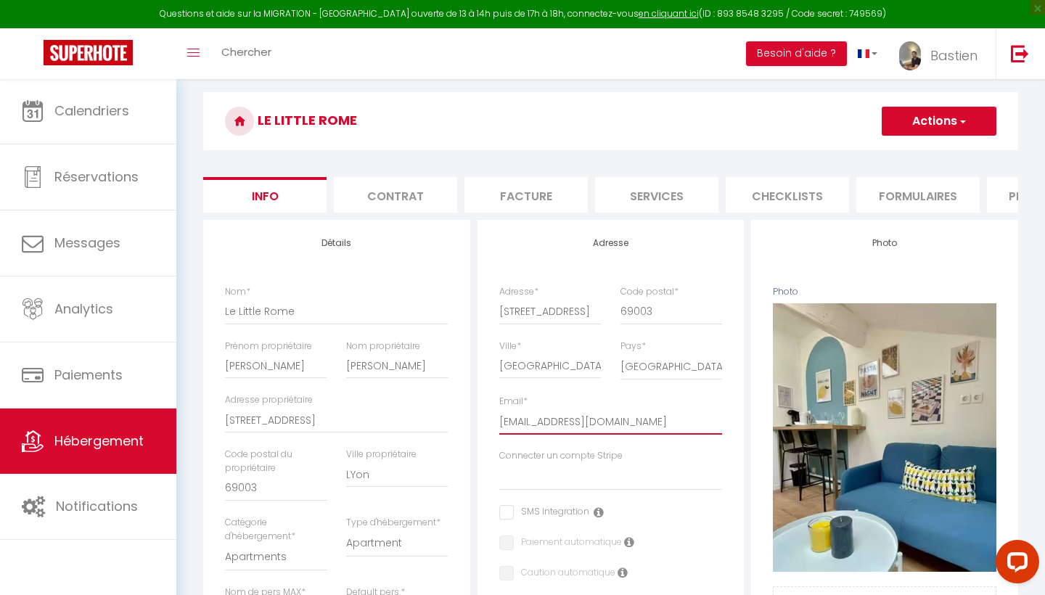
click at [539, 416] on input "[EMAIL_ADDRESS][DOMAIN_NAME]" at bounding box center [610, 421] width 223 height 26
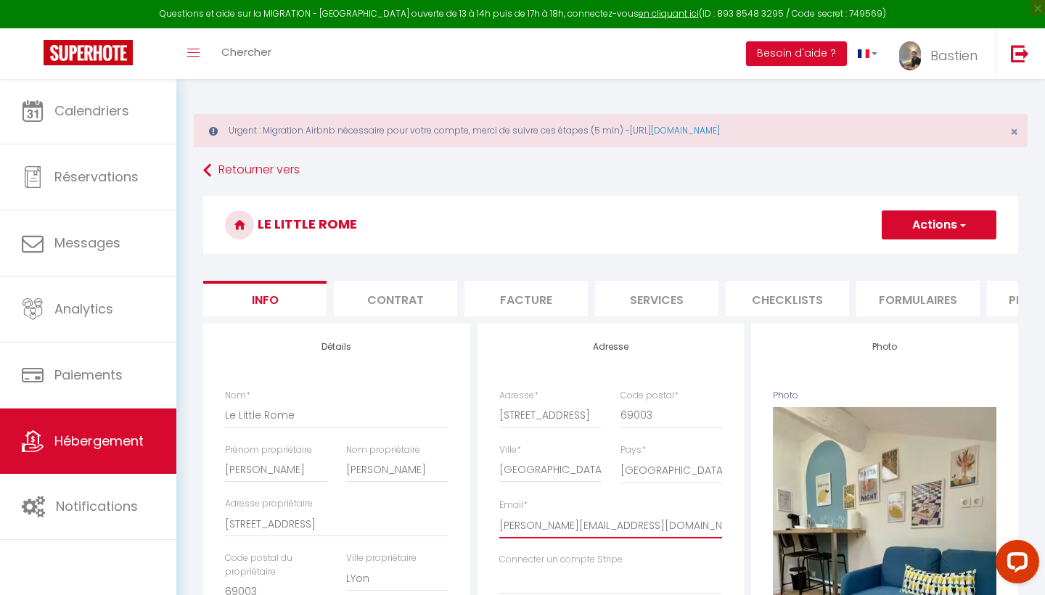
scroll to position [-1, 0]
click at [919, 221] on button "Actions" at bounding box center [938, 224] width 115 height 29
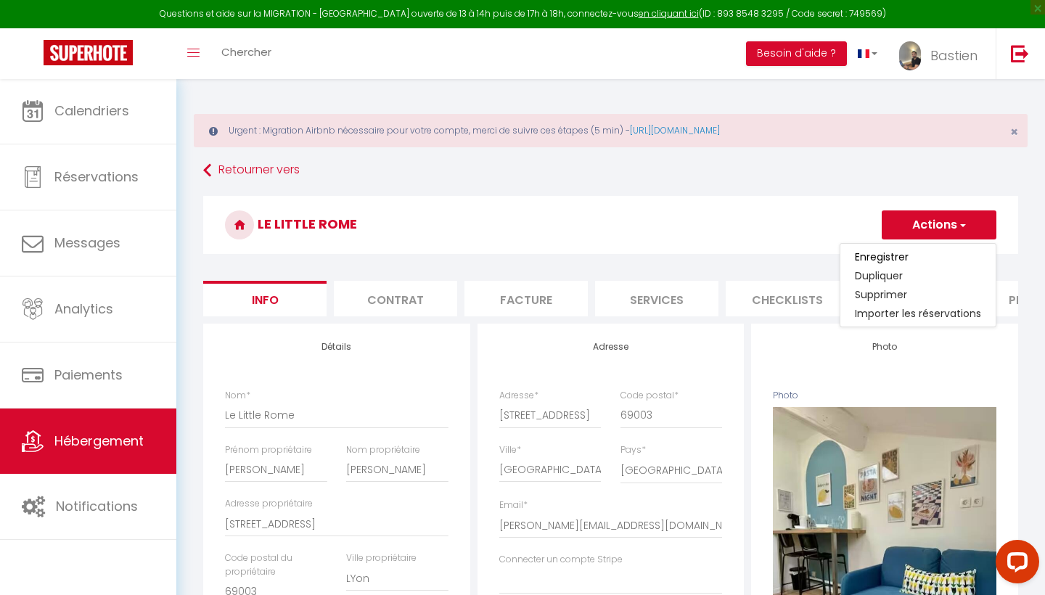
scroll to position [0, 0]
click at [894, 252] on input "Enregistrer" at bounding box center [881, 257] width 54 height 15
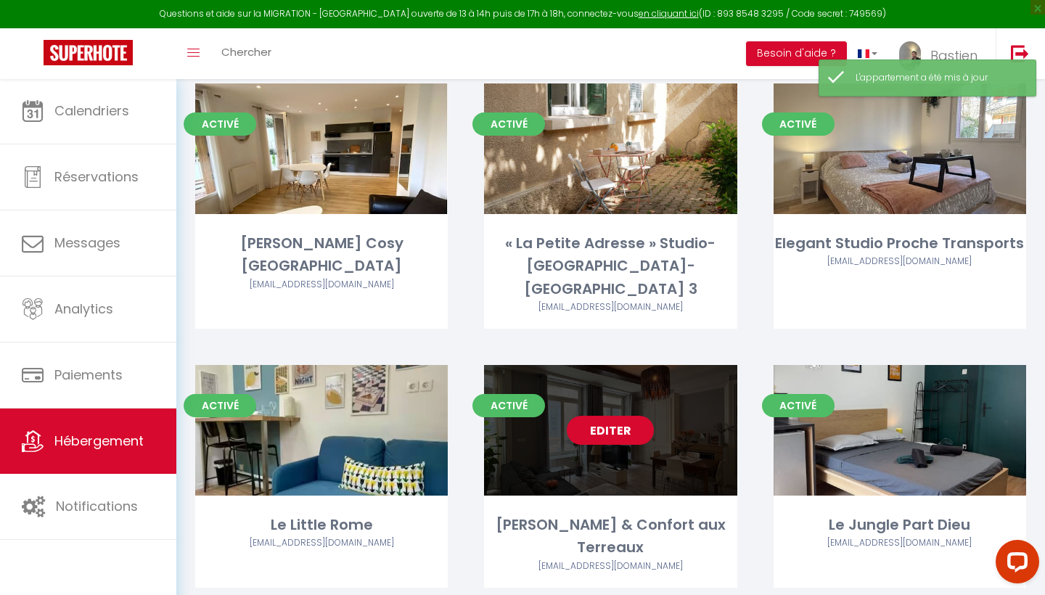
scroll to position [938, 0]
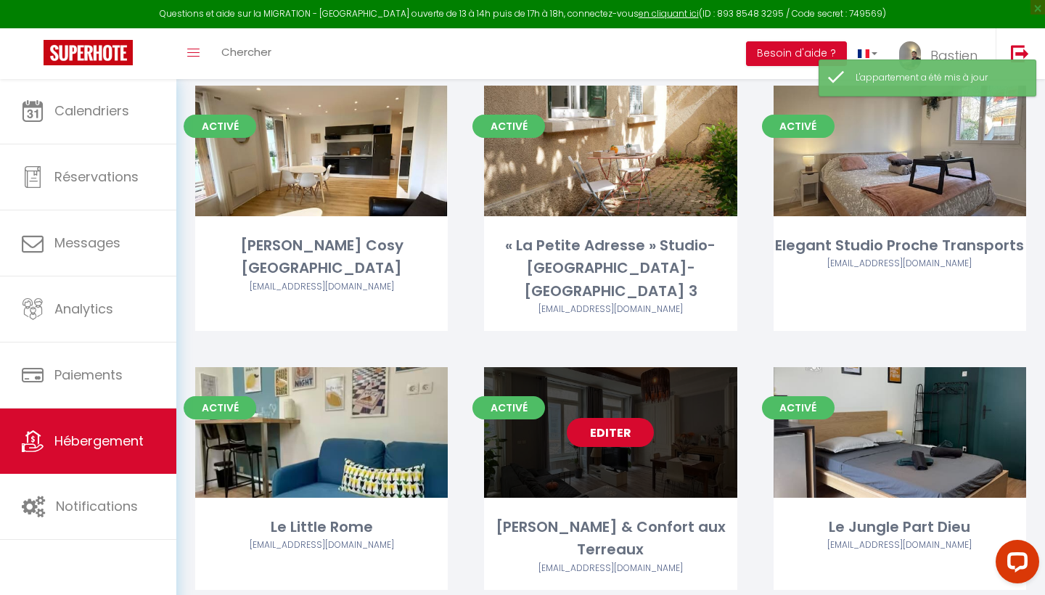
click at [617, 418] on link "Editer" at bounding box center [610, 432] width 87 height 29
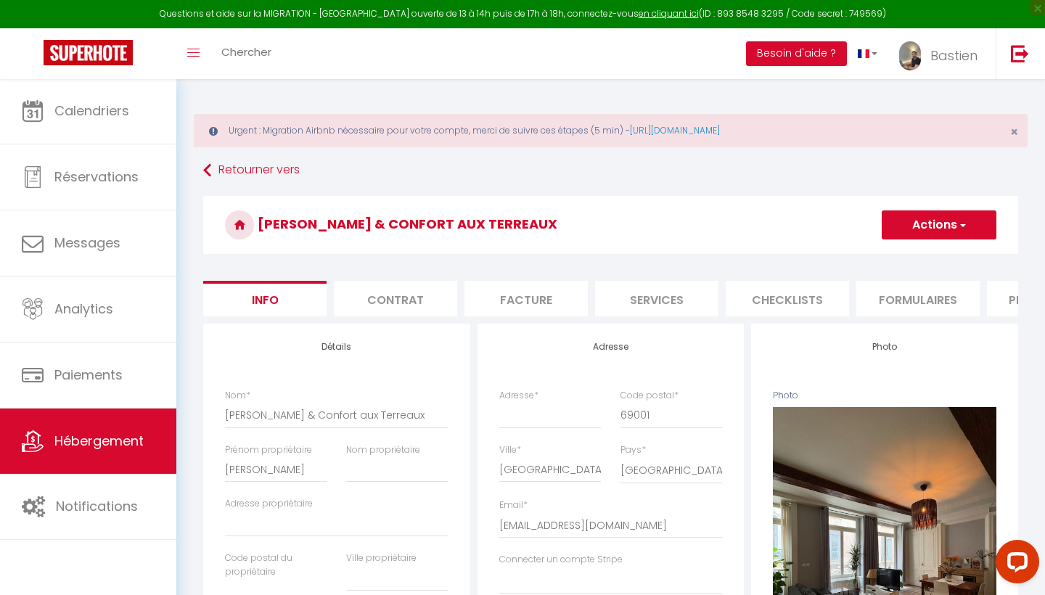
click at [934, 227] on button "Actions" at bounding box center [938, 224] width 115 height 29
click at [891, 297] on link "Supprimer" at bounding box center [917, 294] width 155 height 19
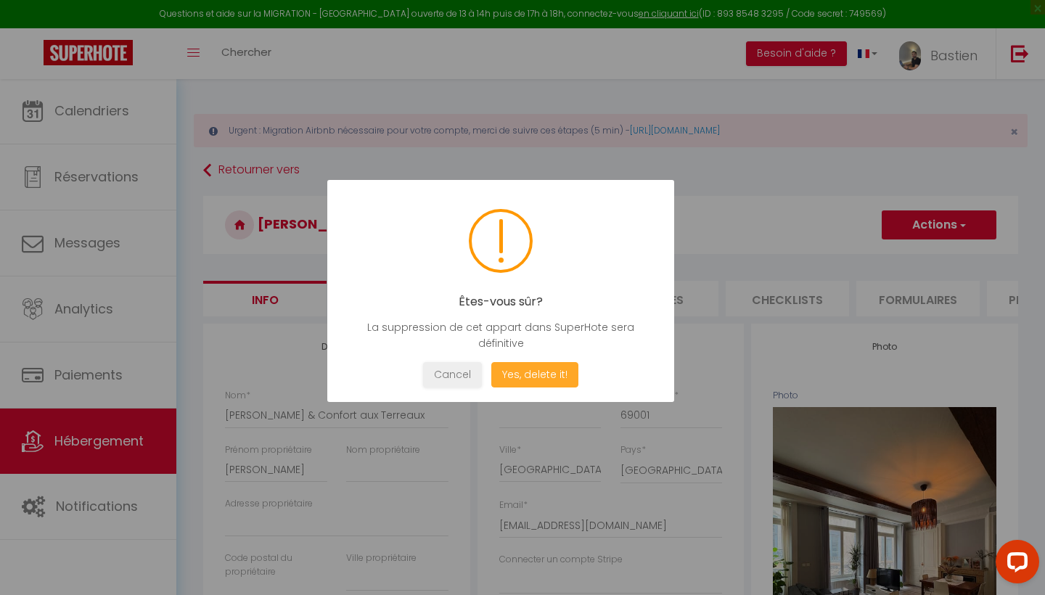
click at [556, 384] on button "Yes, delete it!" at bounding box center [534, 374] width 87 height 25
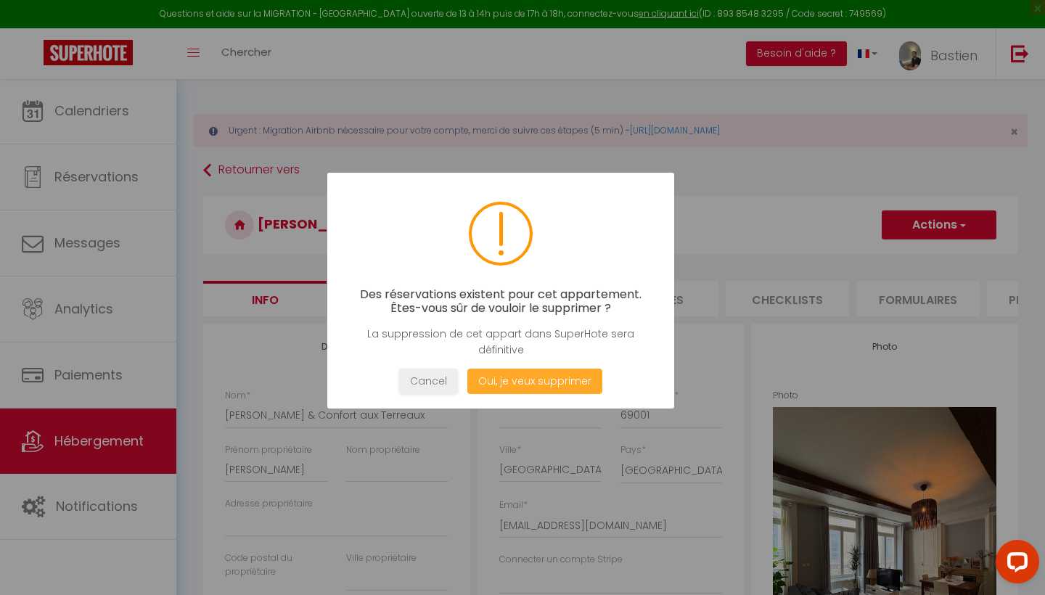
click at [528, 380] on button "Oui, je veux supprimer" at bounding box center [534, 380] width 135 height 25
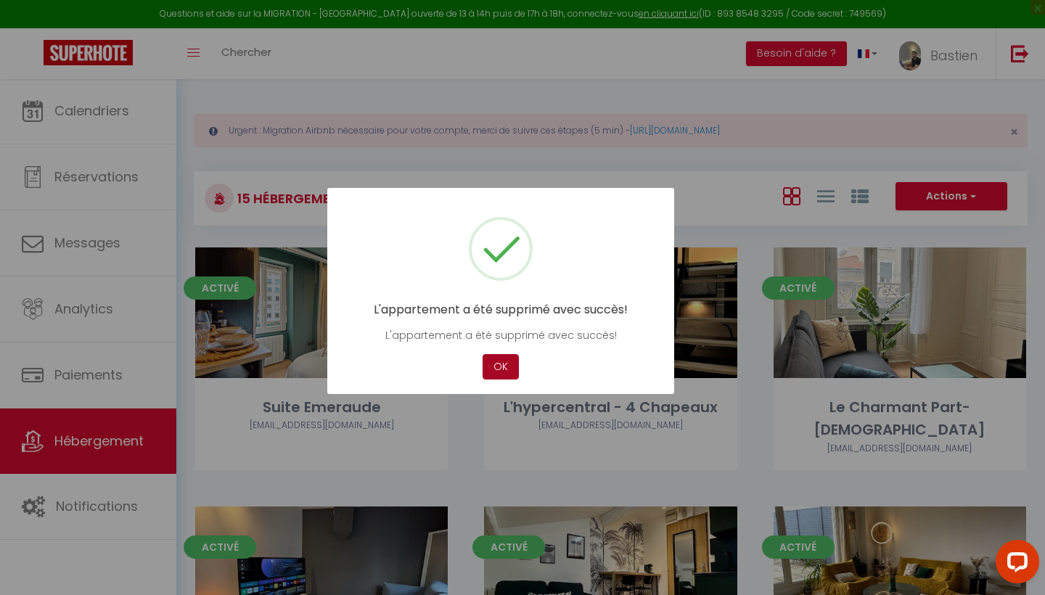
click at [504, 370] on button "OK" at bounding box center [500, 366] width 36 height 25
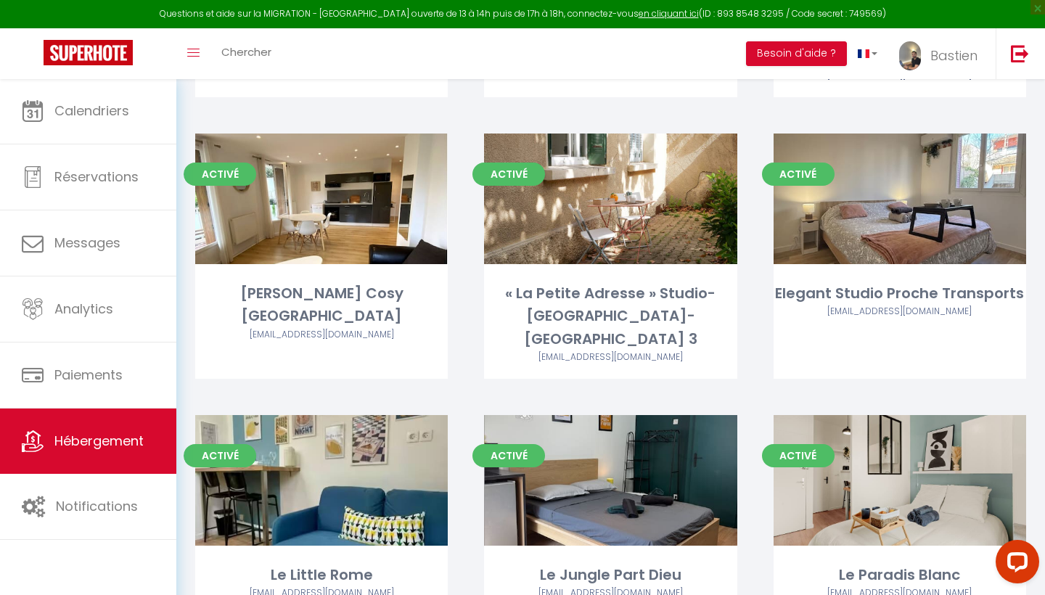
scroll to position [889, 0]
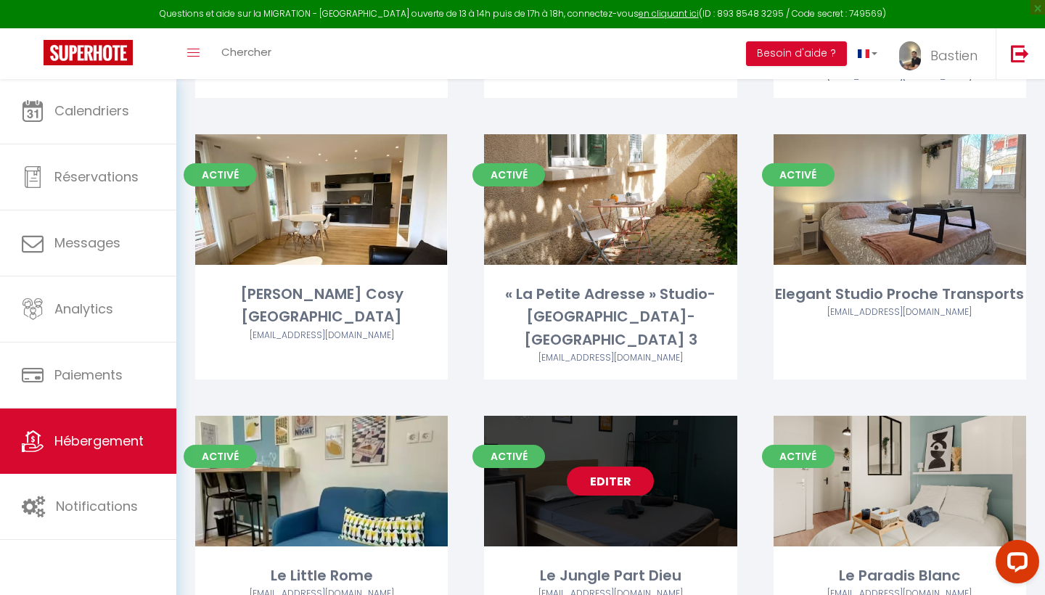
click at [602, 466] on link "Editer" at bounding box center [610, 480] width 87 height 29
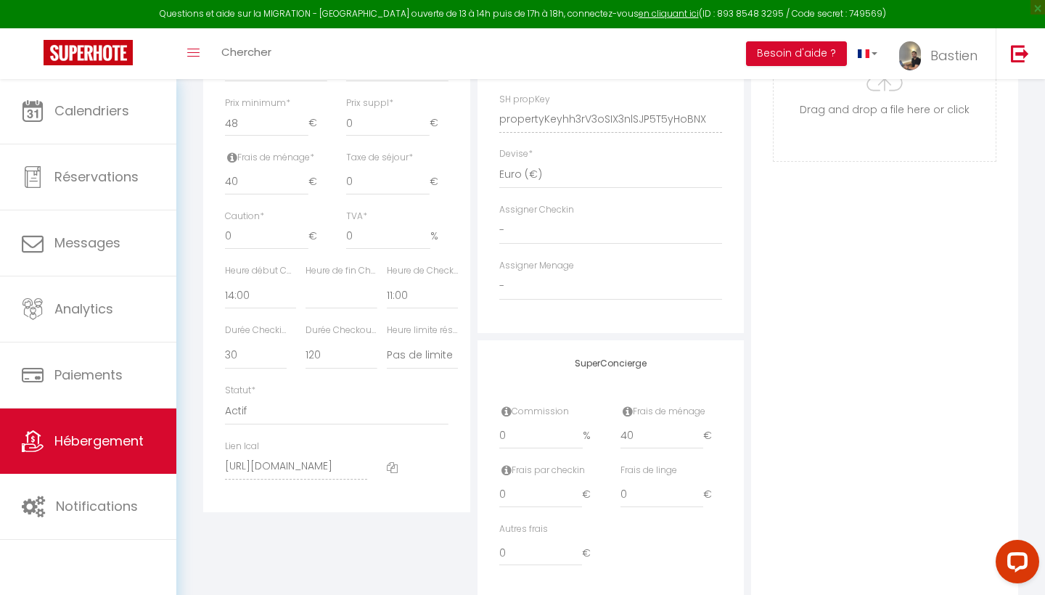
scroll to position [705, 0]
click at [536, 428] on input "0" at bounding box center [541, 434] width 84 height 26
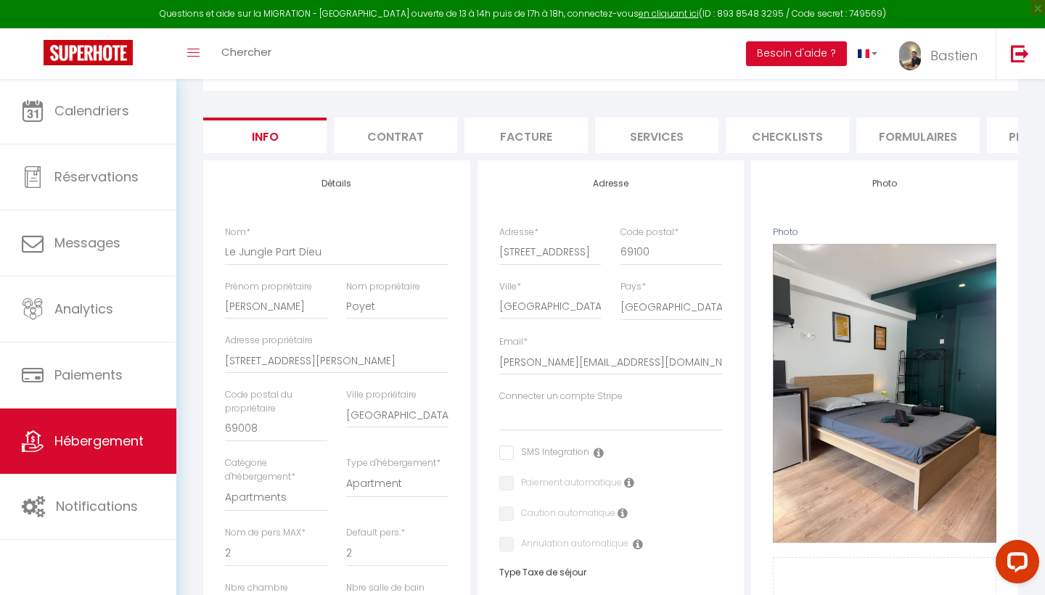
scroll to position [94, 0]
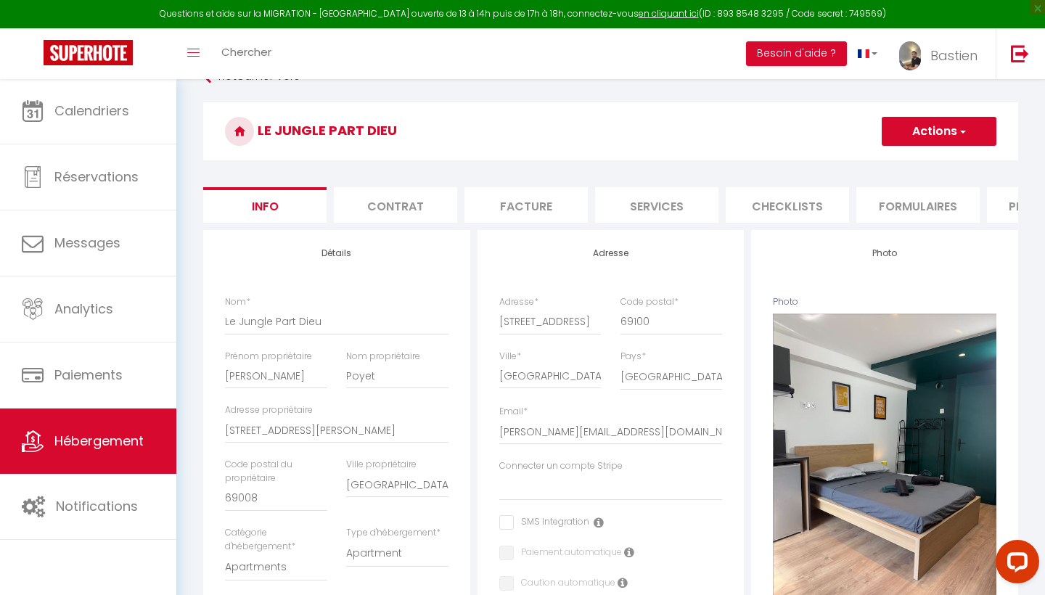
click at [919, 154] on h3 "Le Jungle Part Dieu" at bounding box center [610, 131] width 815 height 58
click at [925, 143] on button "Actions" at bounding box center [938, 131] width 115 height 29
click at [885, 164] on input "Enregistrer" at bounding box center [881, 163] width 54 height 15
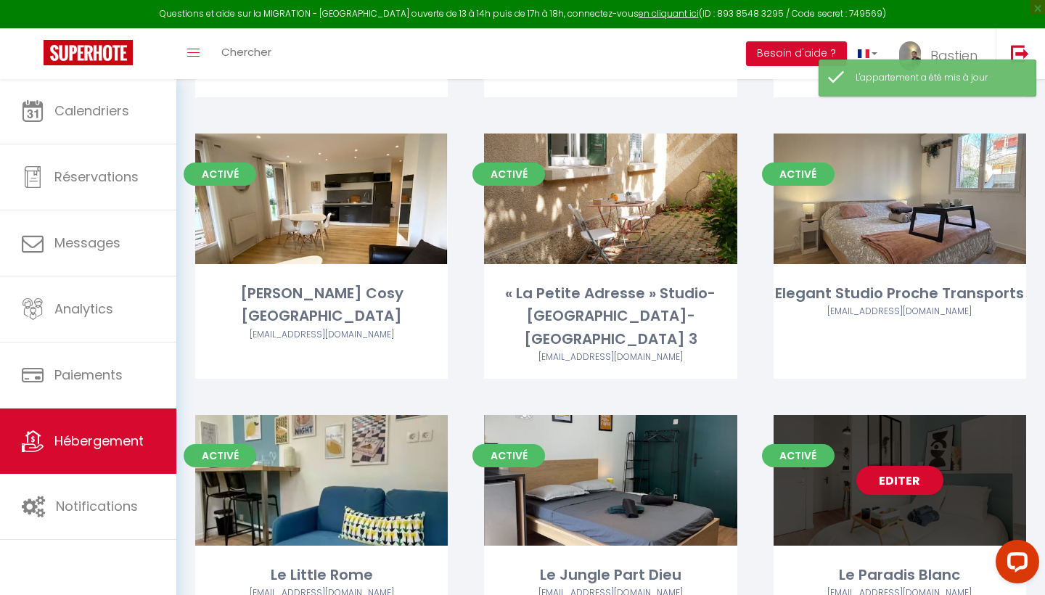
scroll to position [889, 0]
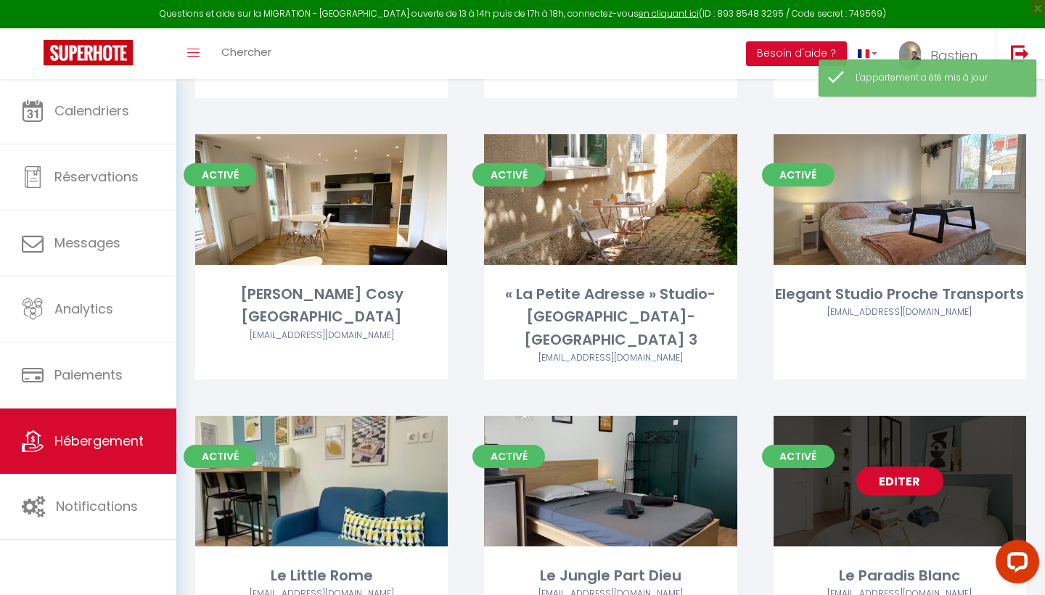
click at [895, 466] on link "Editer" at bounding box center [899, 480] width 87 height 29
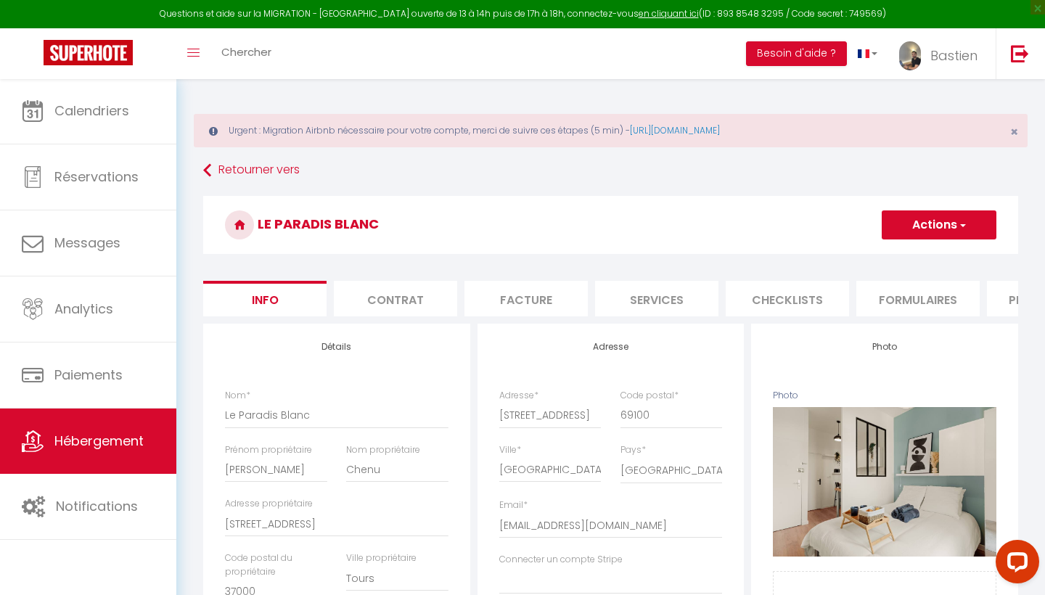
click at [934, 228] on button "Actions" at bounding box center [938, 224] width 115 height 29
click at [881, 254] on input "Enregistrer" at bounding box center [881, 257] width 54 height 15
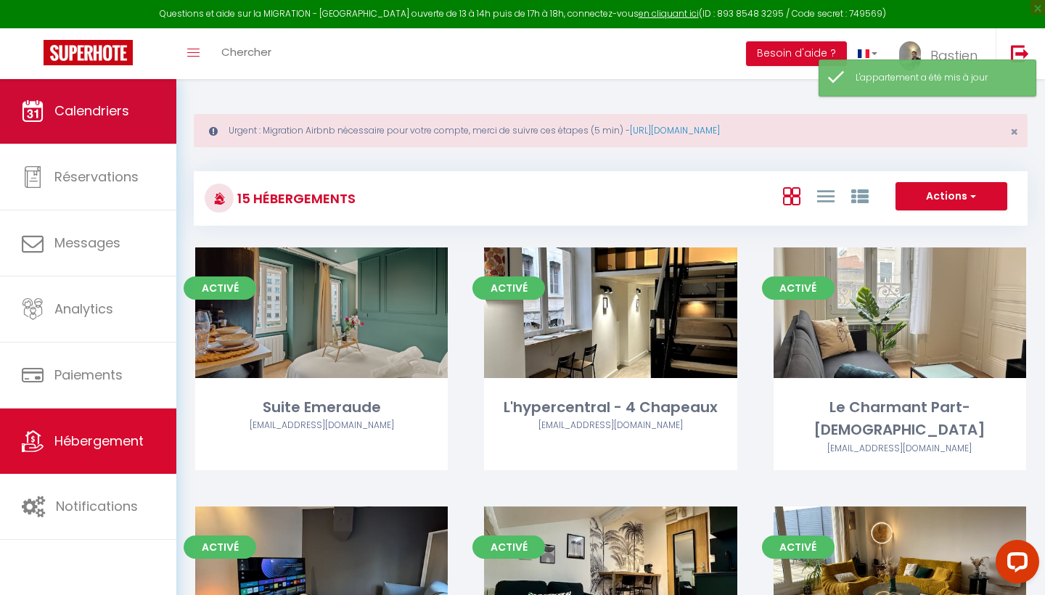
click at [66, 133] on link "Calendriers" at bounding box center [88, 110] width 176 height 65
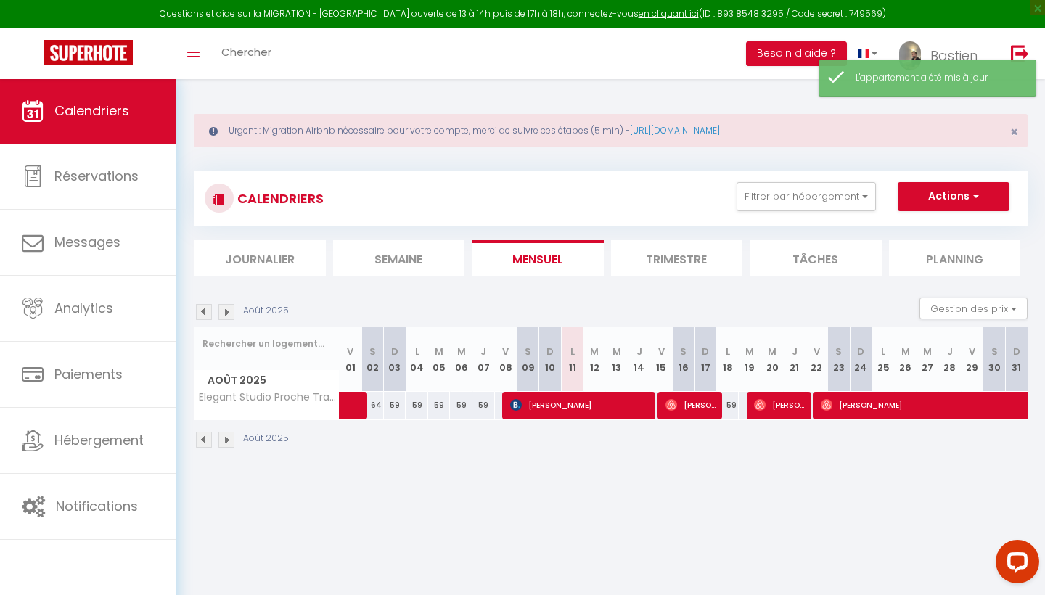
click at [273, 4] on div "Questions et aide sur la MIGRATION - [GEOGRAPHIC_DATA] ouverte de 13 à 14h puis…" at bounding box center [522, 14] width 1045 height 28
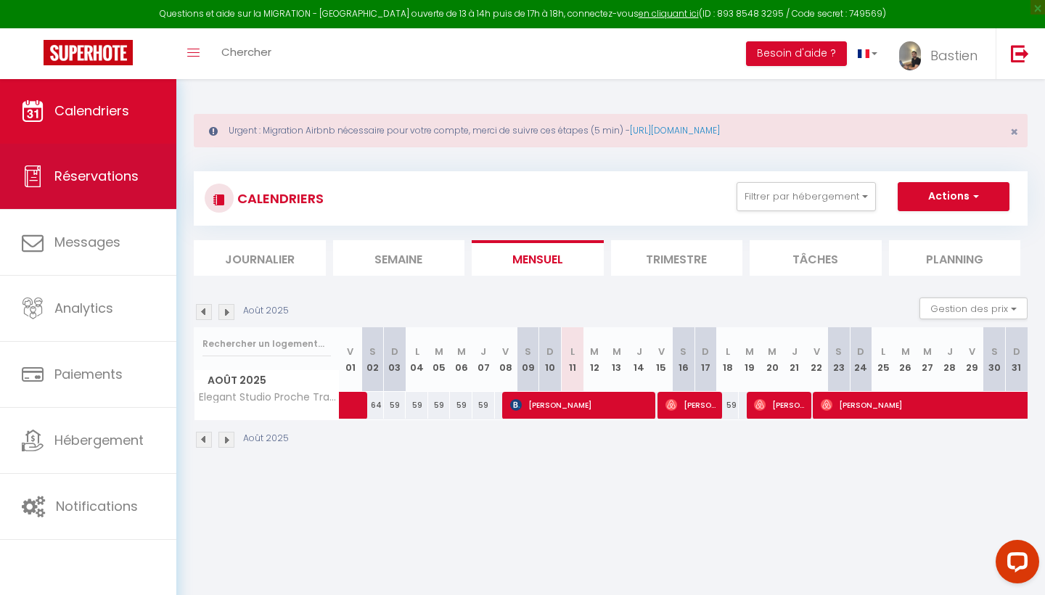
click at [126, 188] on link "Réservations" at bounding box center [88, 176] width 176 height 65
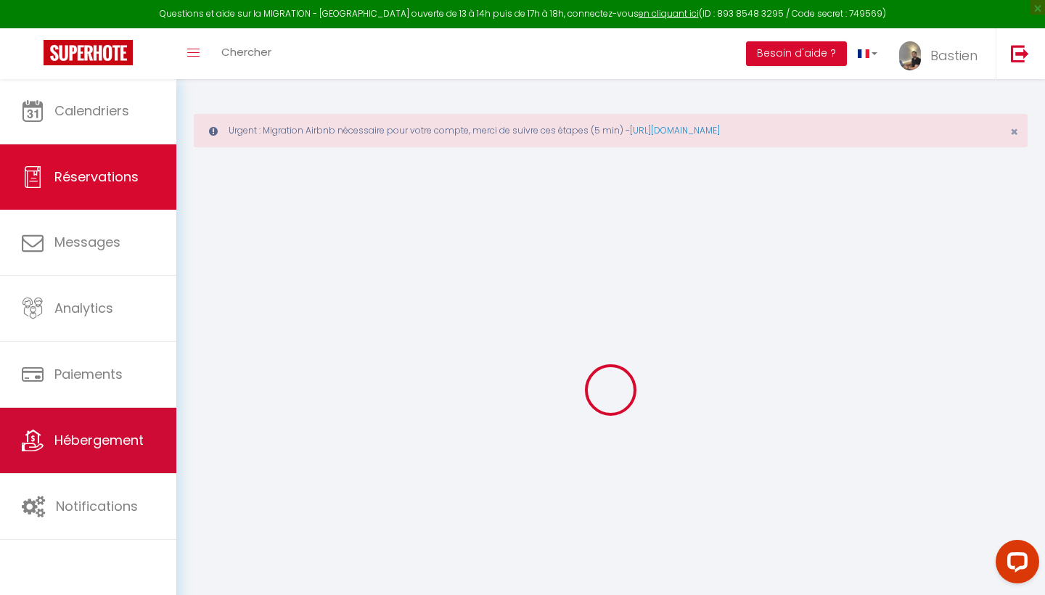
click at [111, 454] on link "Hébergement" at bounding box center [88, 440] width 176 height 65
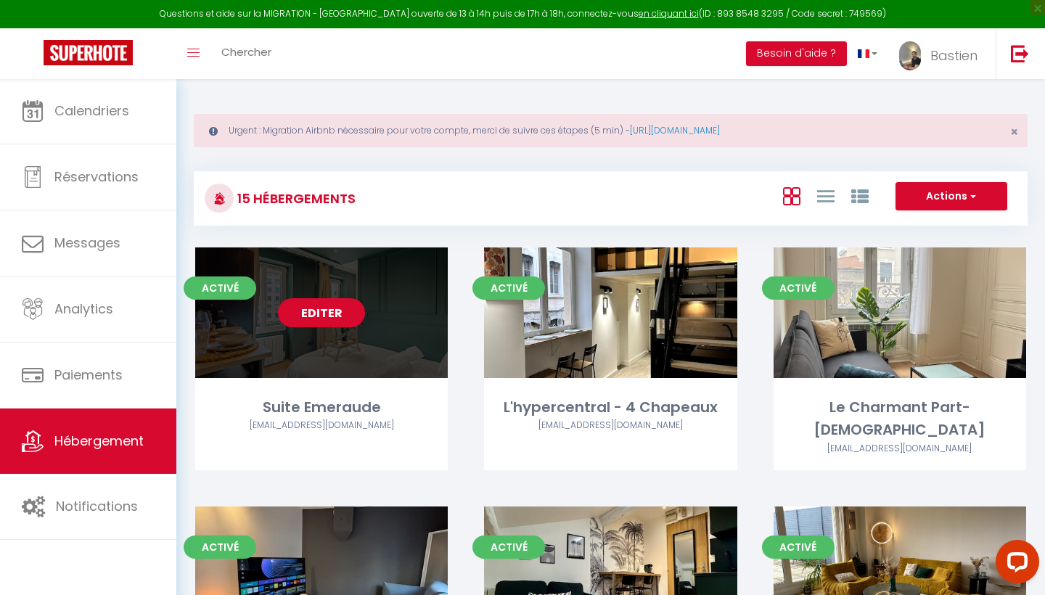
click at [331, 305] on link "Editer" at bounding box center [321, 312] width 87 height 29
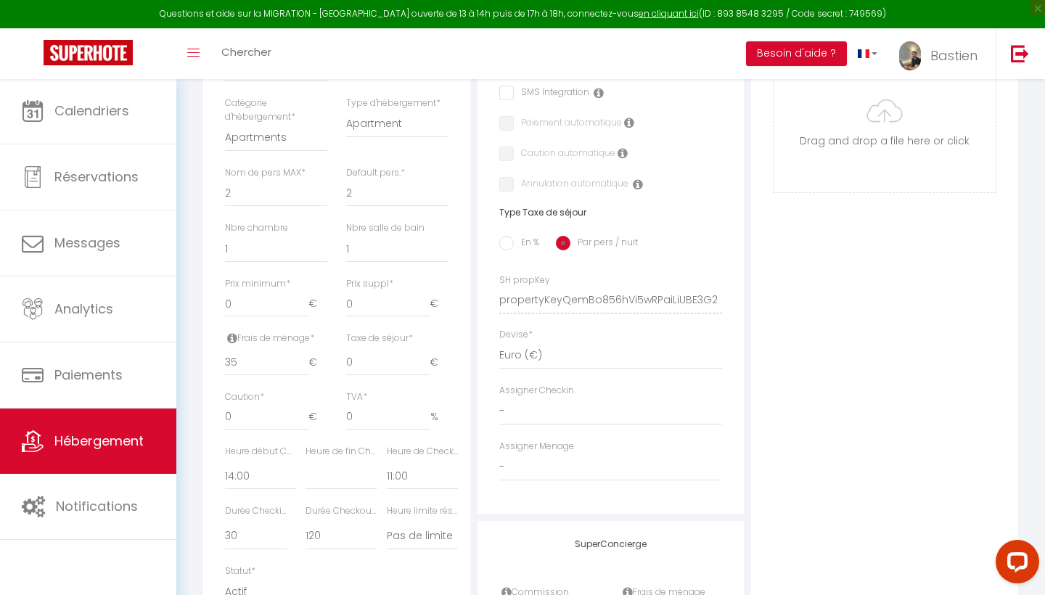
scroll to position [526, 0]
click at [381, 412] on input "0" at bounding box center [388, 414] width 84 height 26
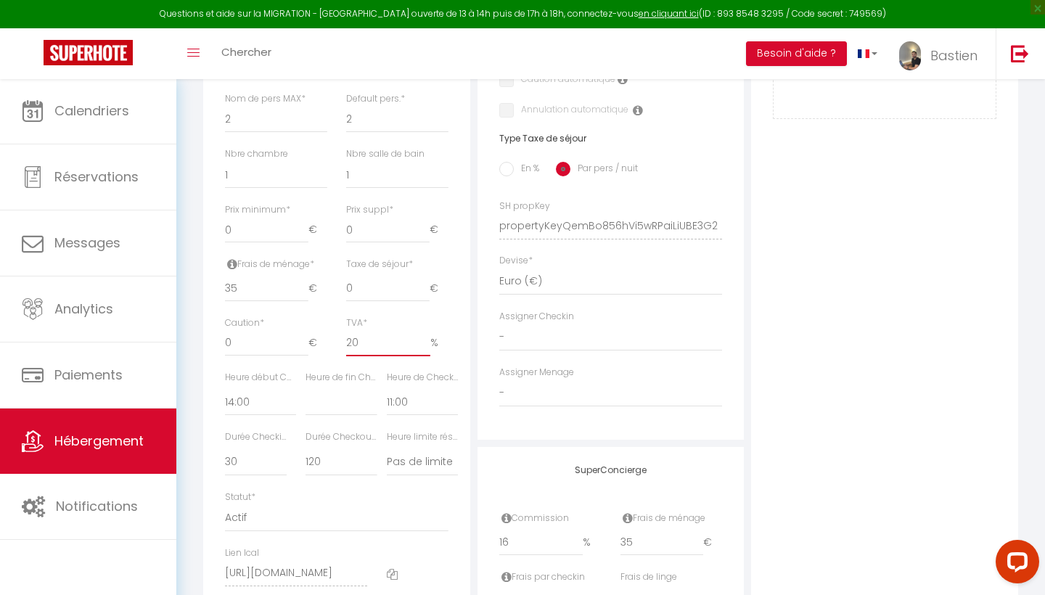
scroll to position [633, 0]
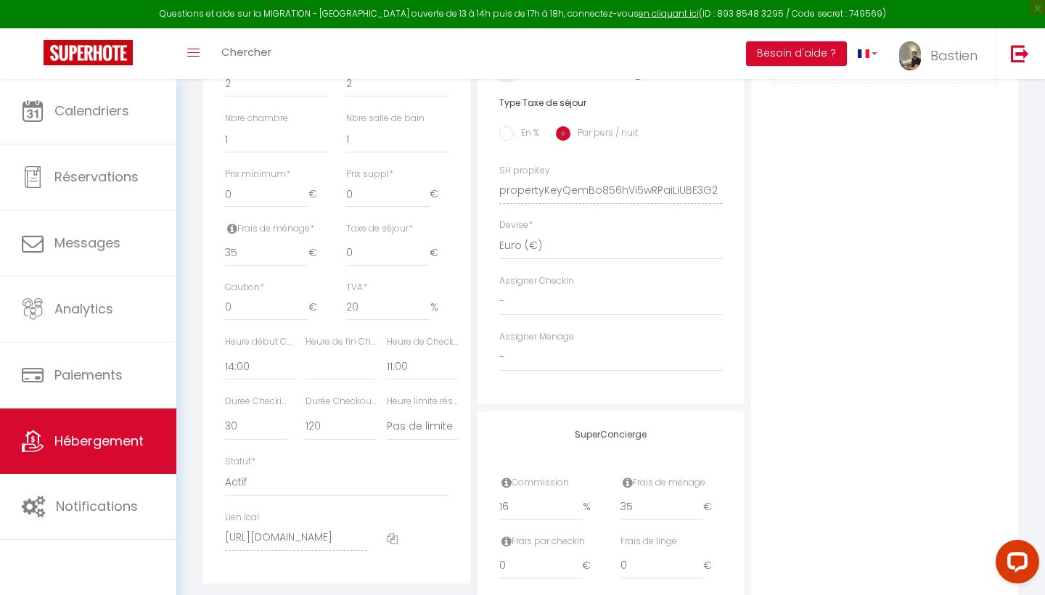
click at [327, 374] on div "Heure de fin Checkin * 00:00 00:15 00:30 00:45 01:00 01:15 01:30 01:45 02:00 02…" at bounding box center [336, 365] width 81 height 60
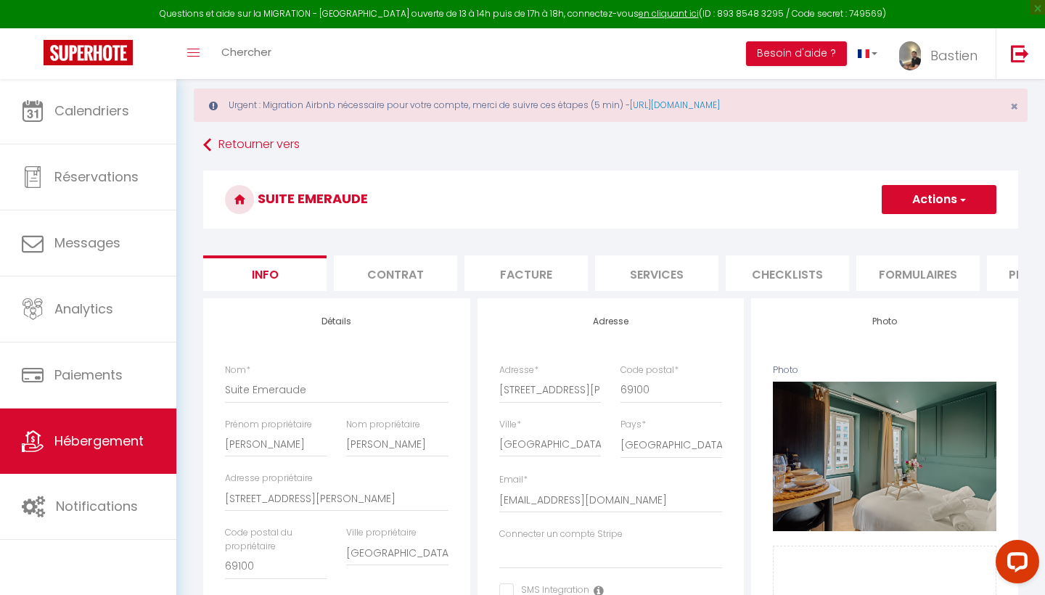
scroll to position [12, 0]
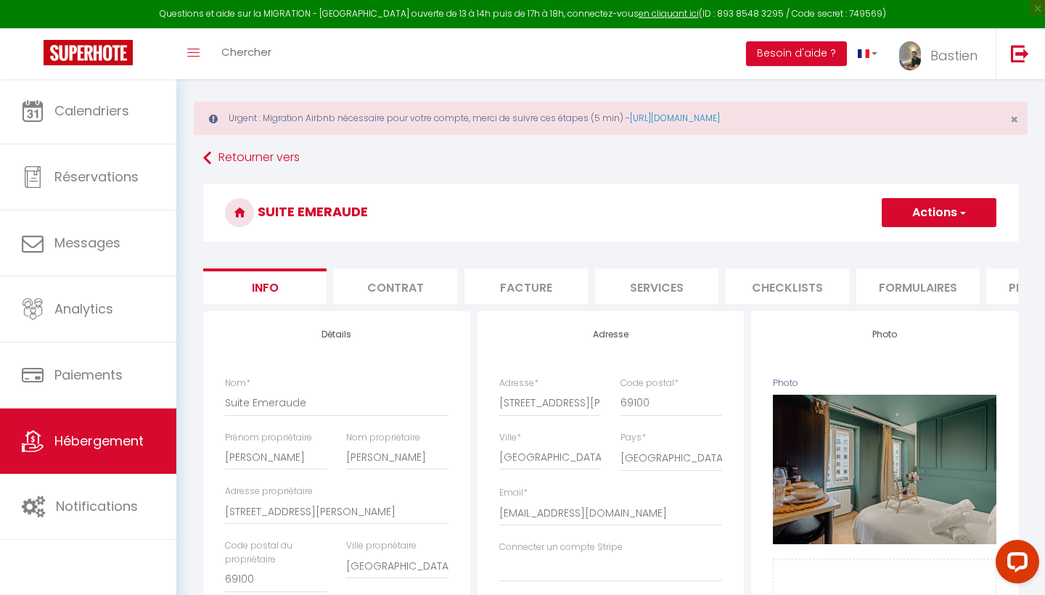
click at [434, 290] on li "Contrat" at bounding box center [395, 286] width 123 height 36
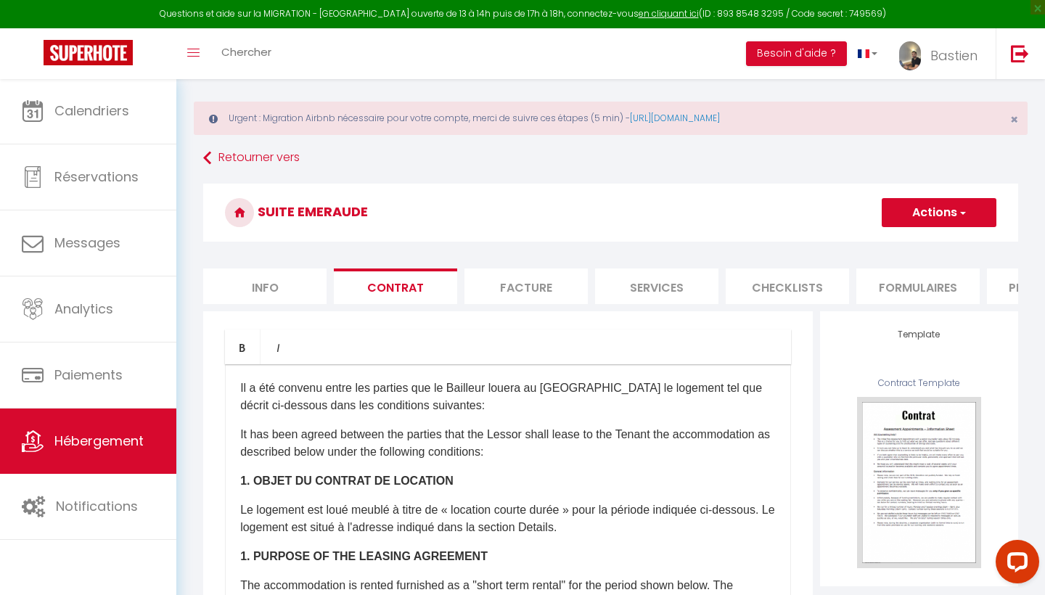
click at [525, 289] on li "Facture" at bounding box center [525, 286] width 123 height 36
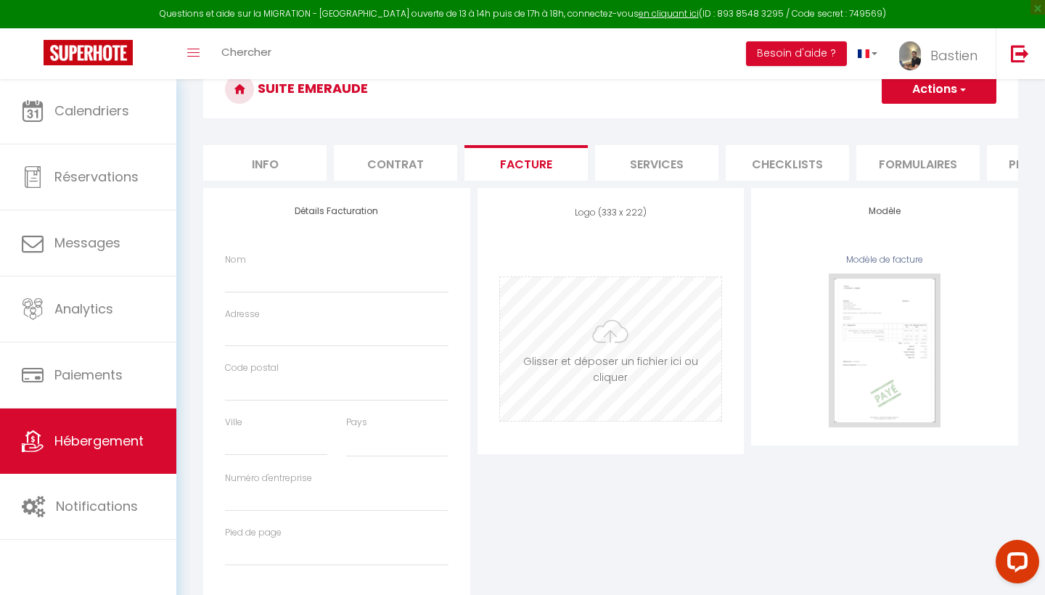
scroll to position [150, 0]
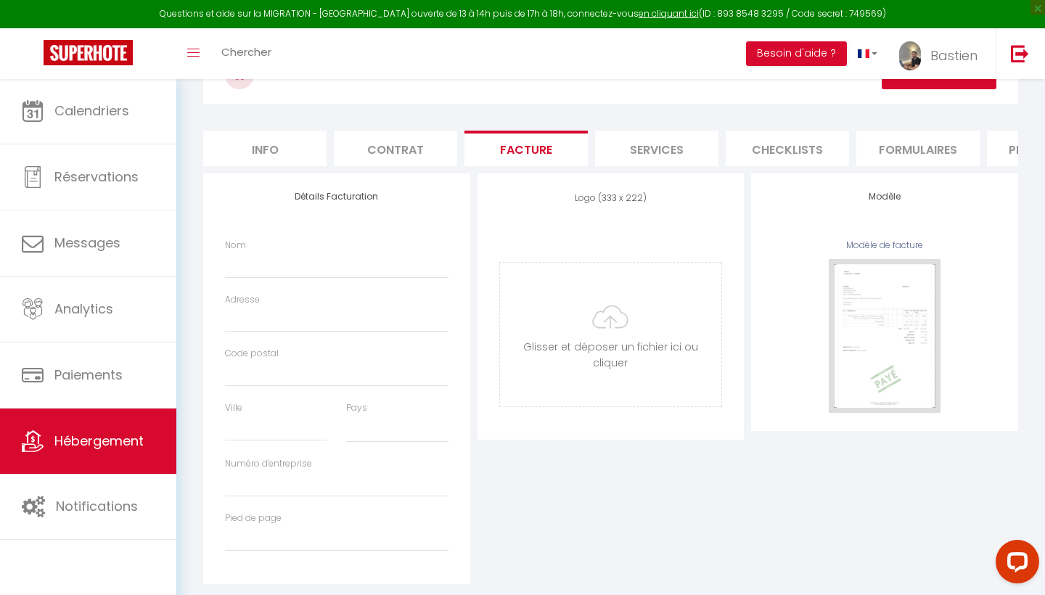
click at [120, 426] on link "Hébergement" at bounding box center [88, 440] width 176 height 65
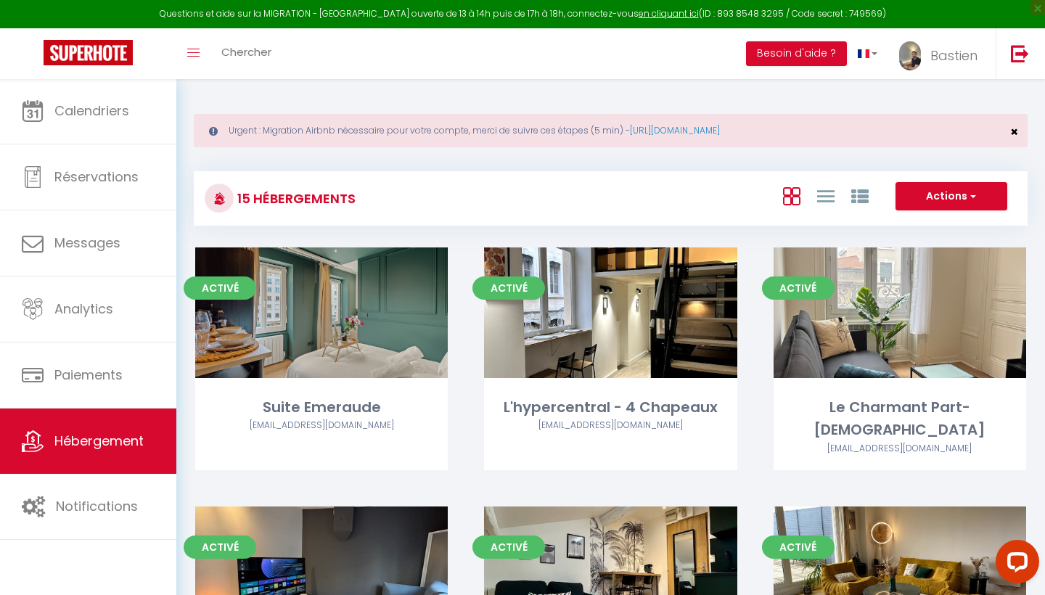
click at [1016, 132] on span "×" at bounding box center [1014, 132] width 8 height 18
